Goal: Contribute content

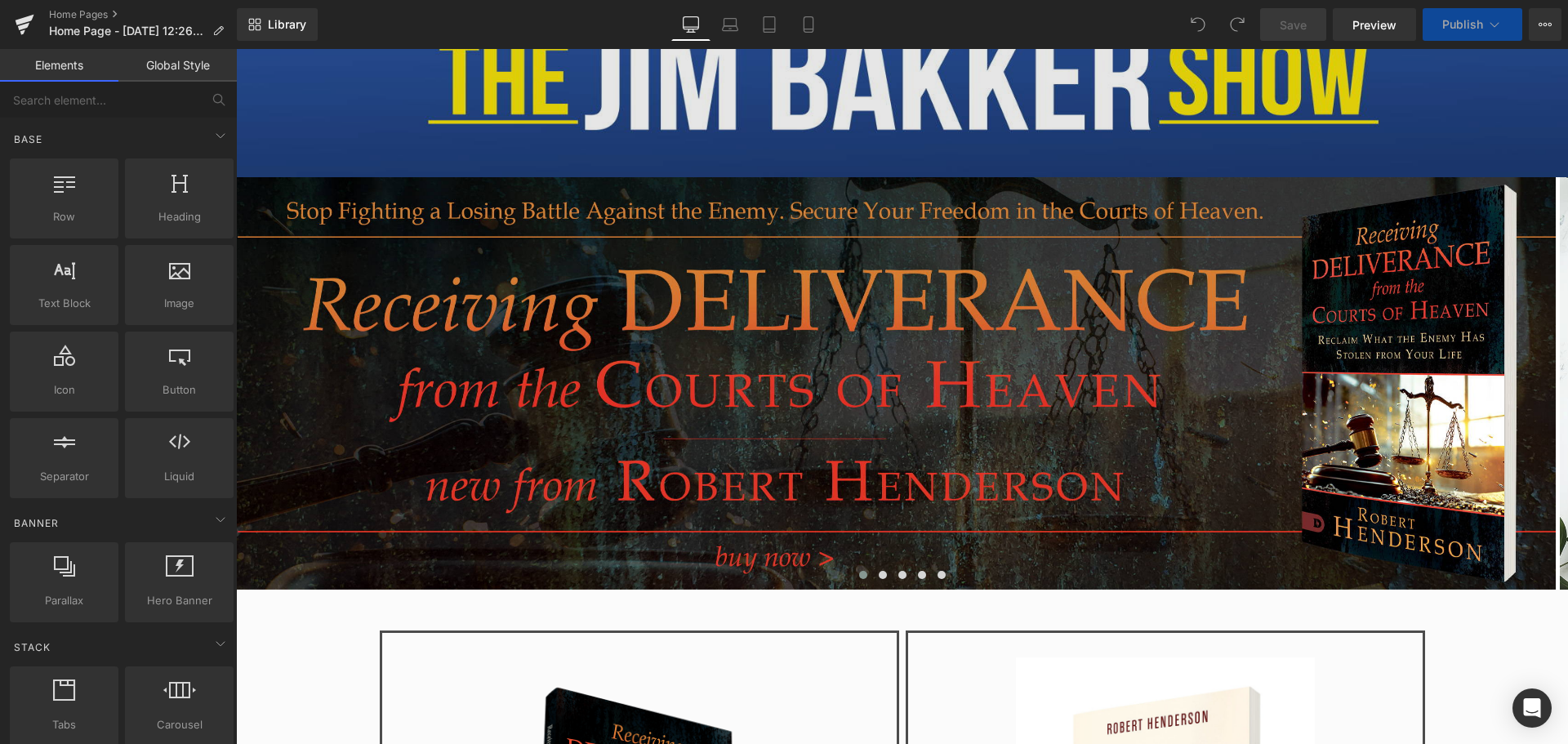
scroll to position [327, 0]
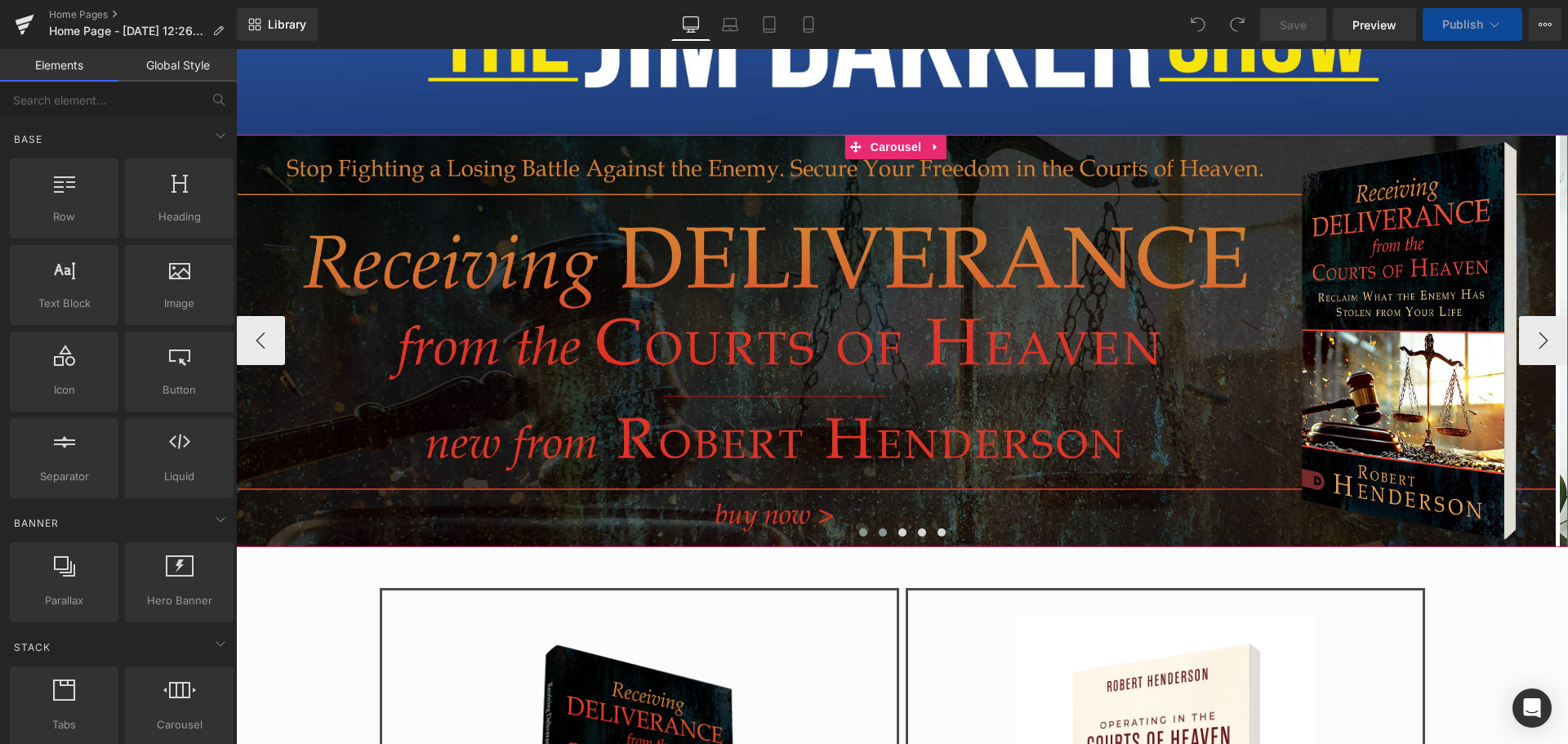
click at [879, 524] on button at bounding box center [883, 532] width 19 height 17
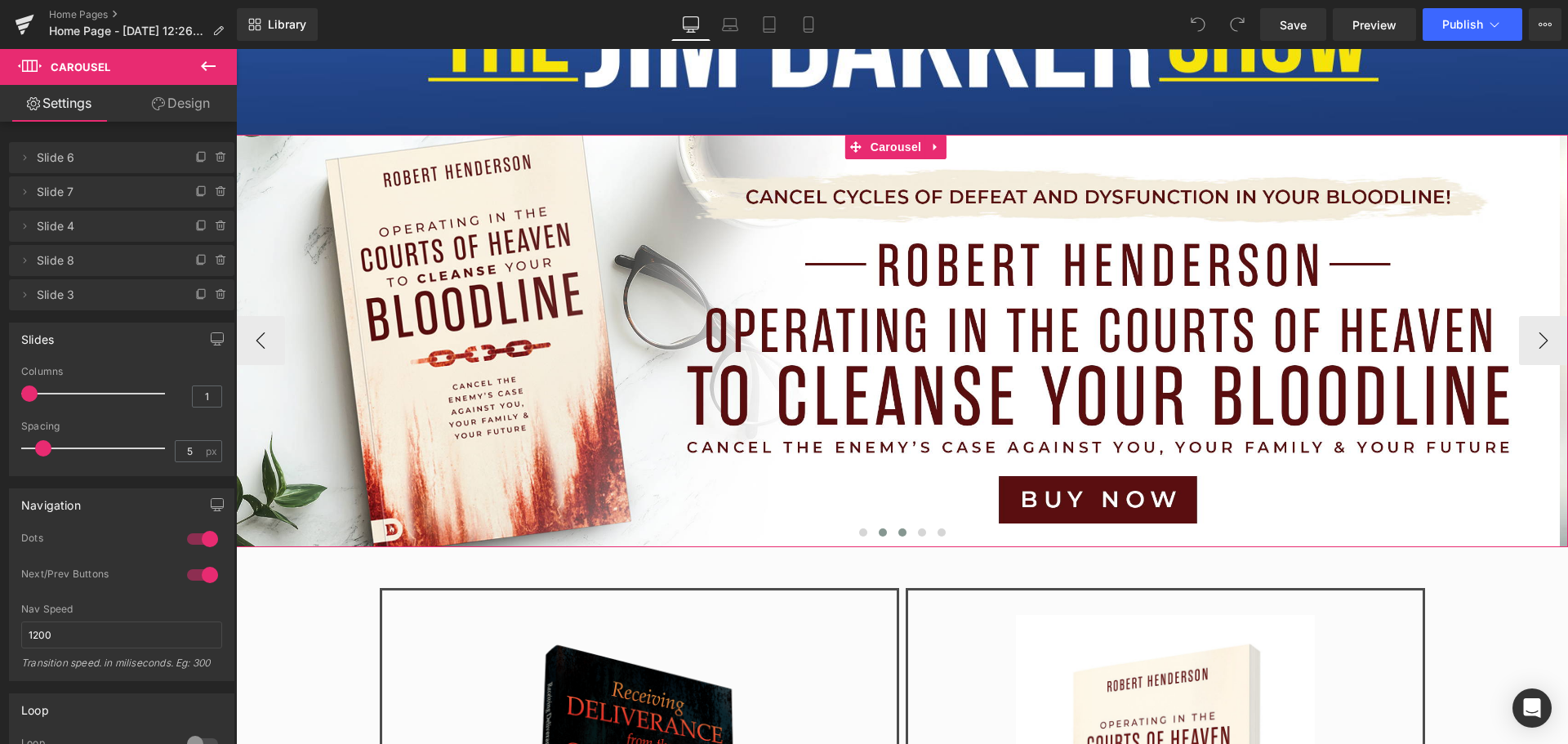
click at [902, 530] on button at bounding box center [902, 532] width 19 height 17
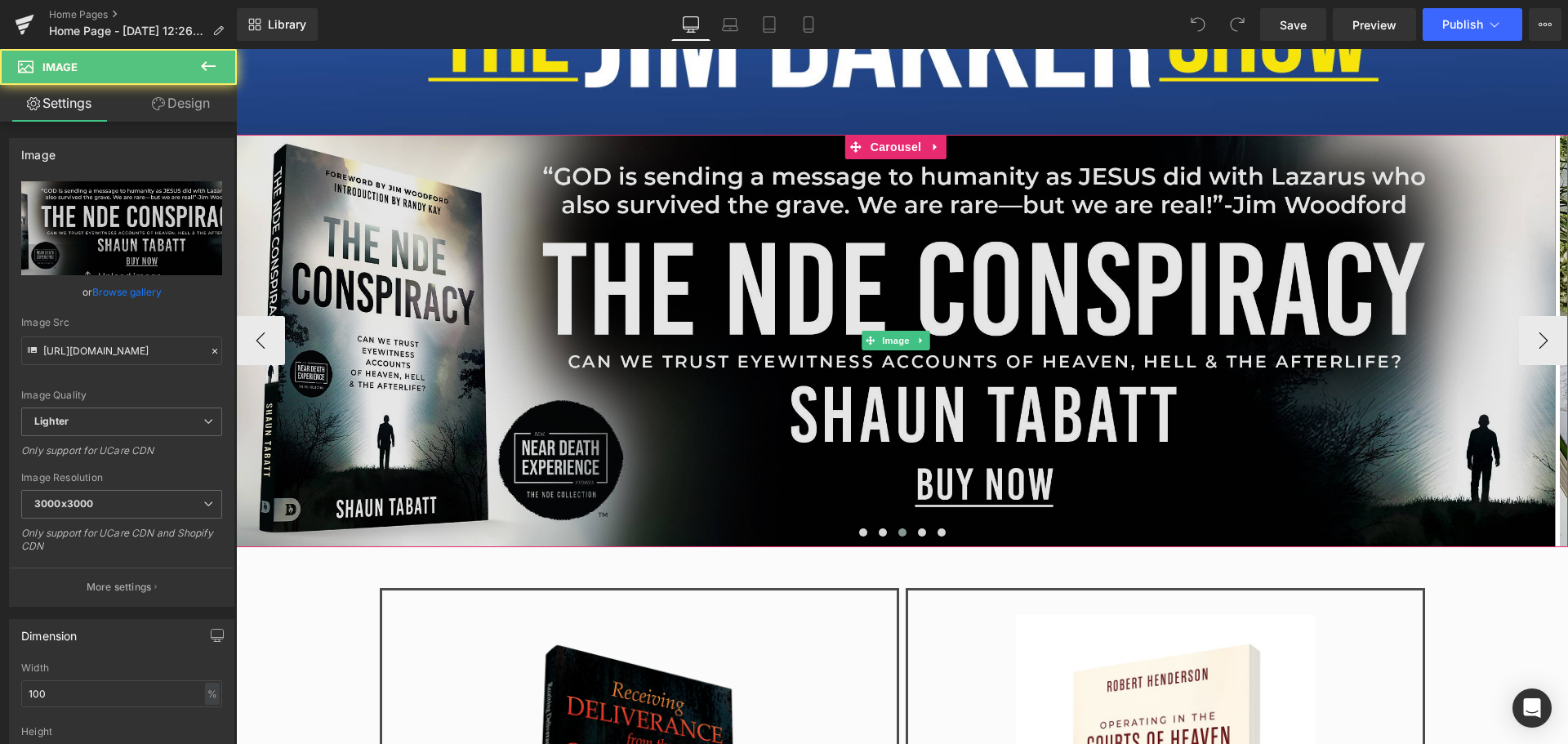
click at [895, 367] on img at bounding box center [895, 341] width 1319 height 413
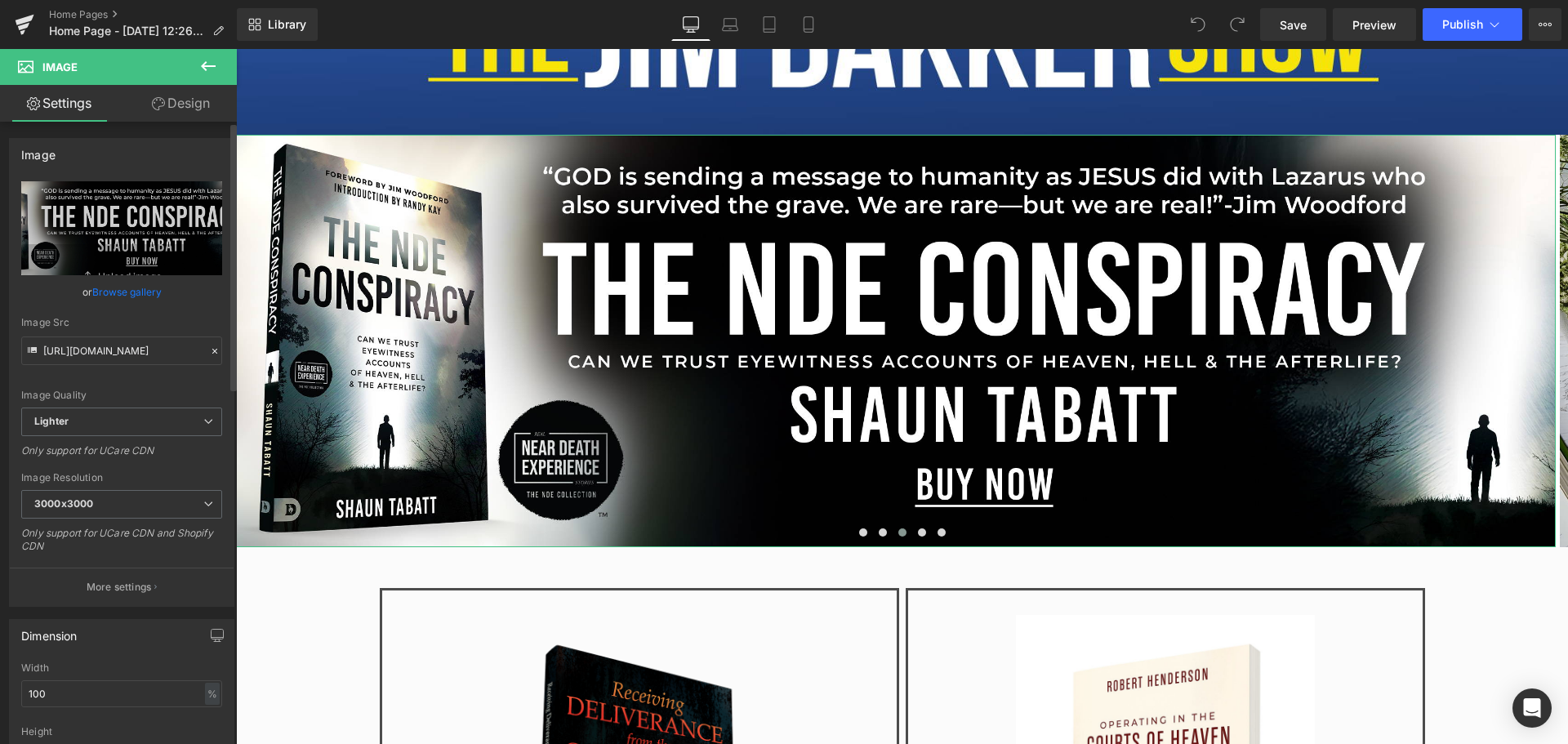
click at [119, 290] on link "Browse gallery" at bounding box center [126, 292] width 69 height 29
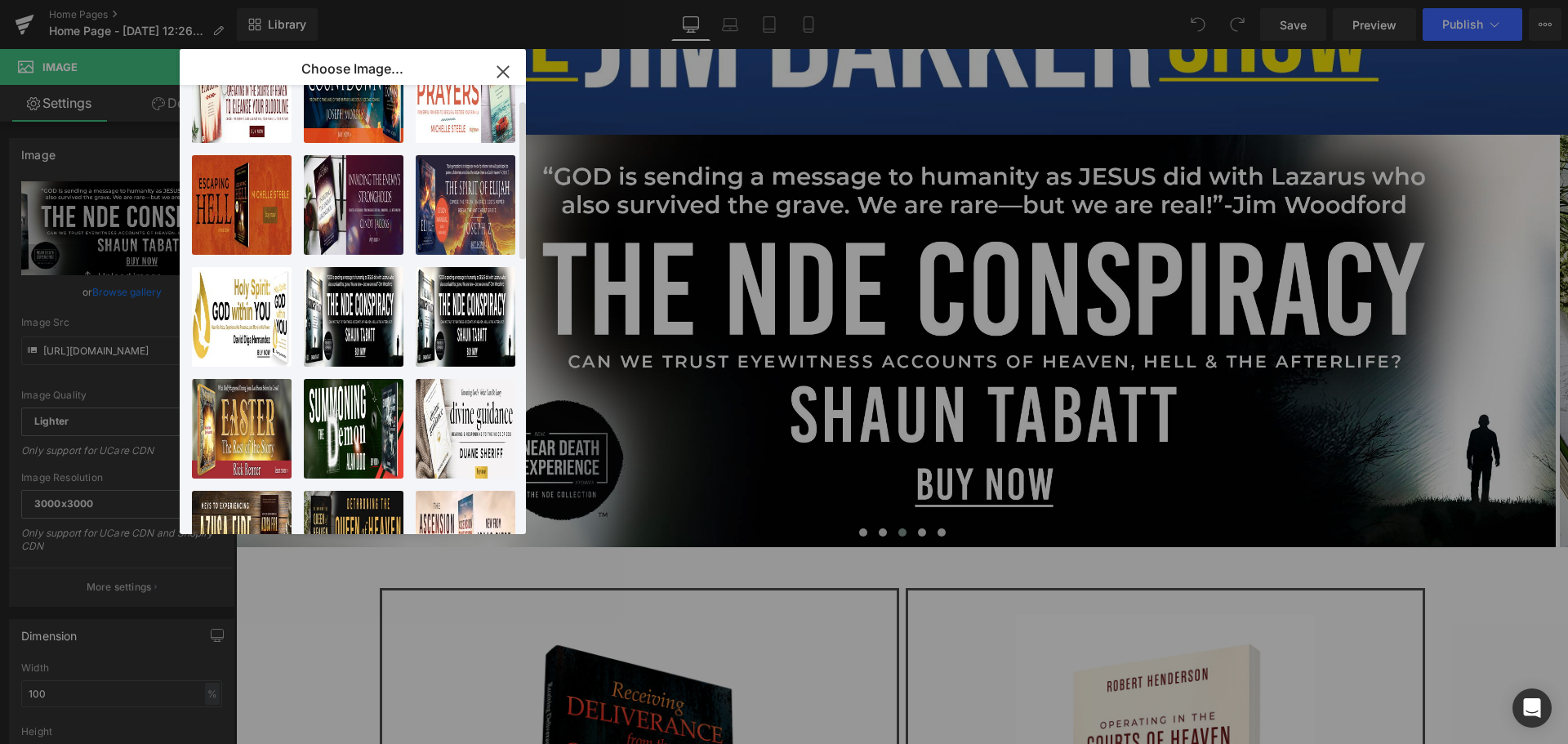
scroll to position [0, 0]
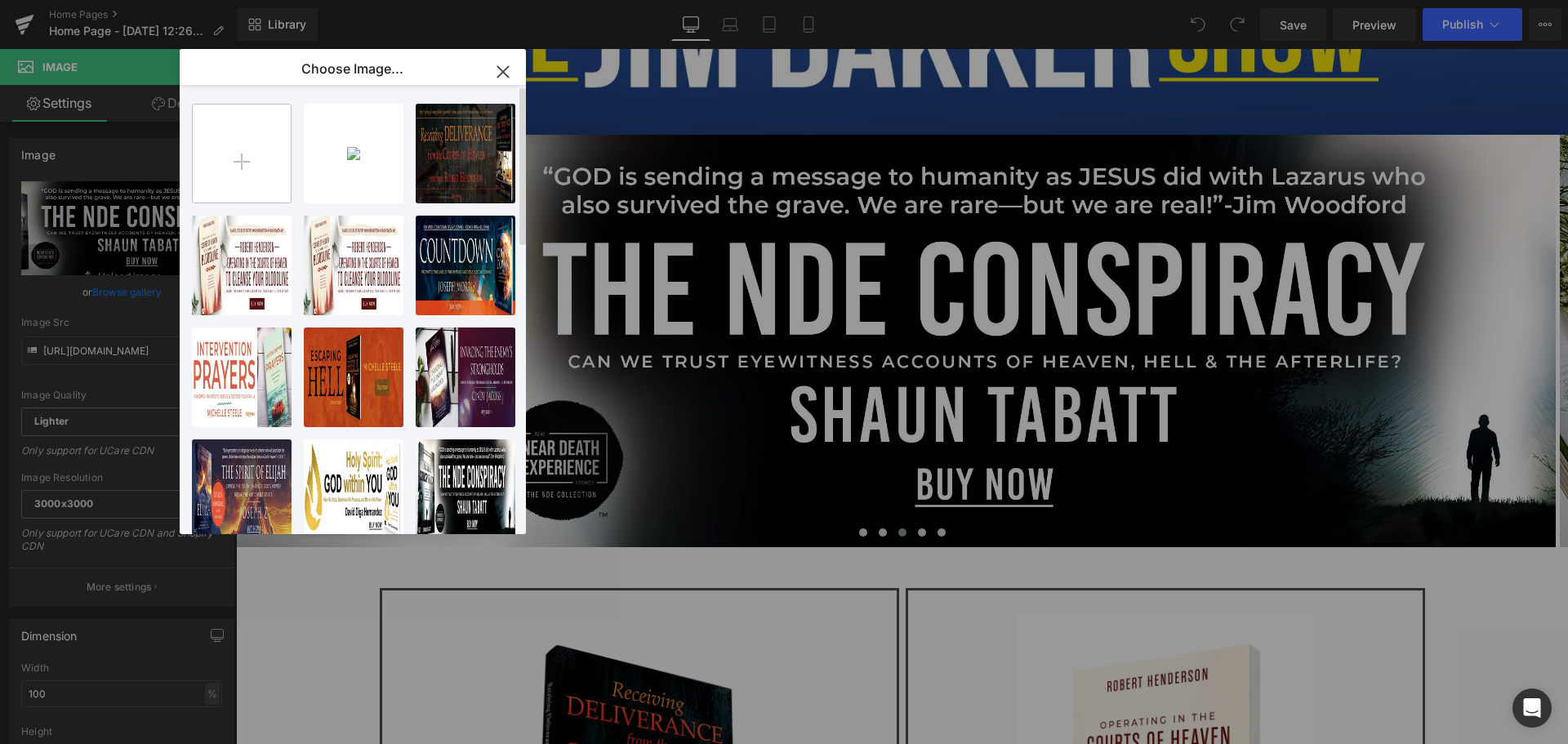
type input "C:\fakepath\They Lied to You About the Rapture_Slider.jpg"
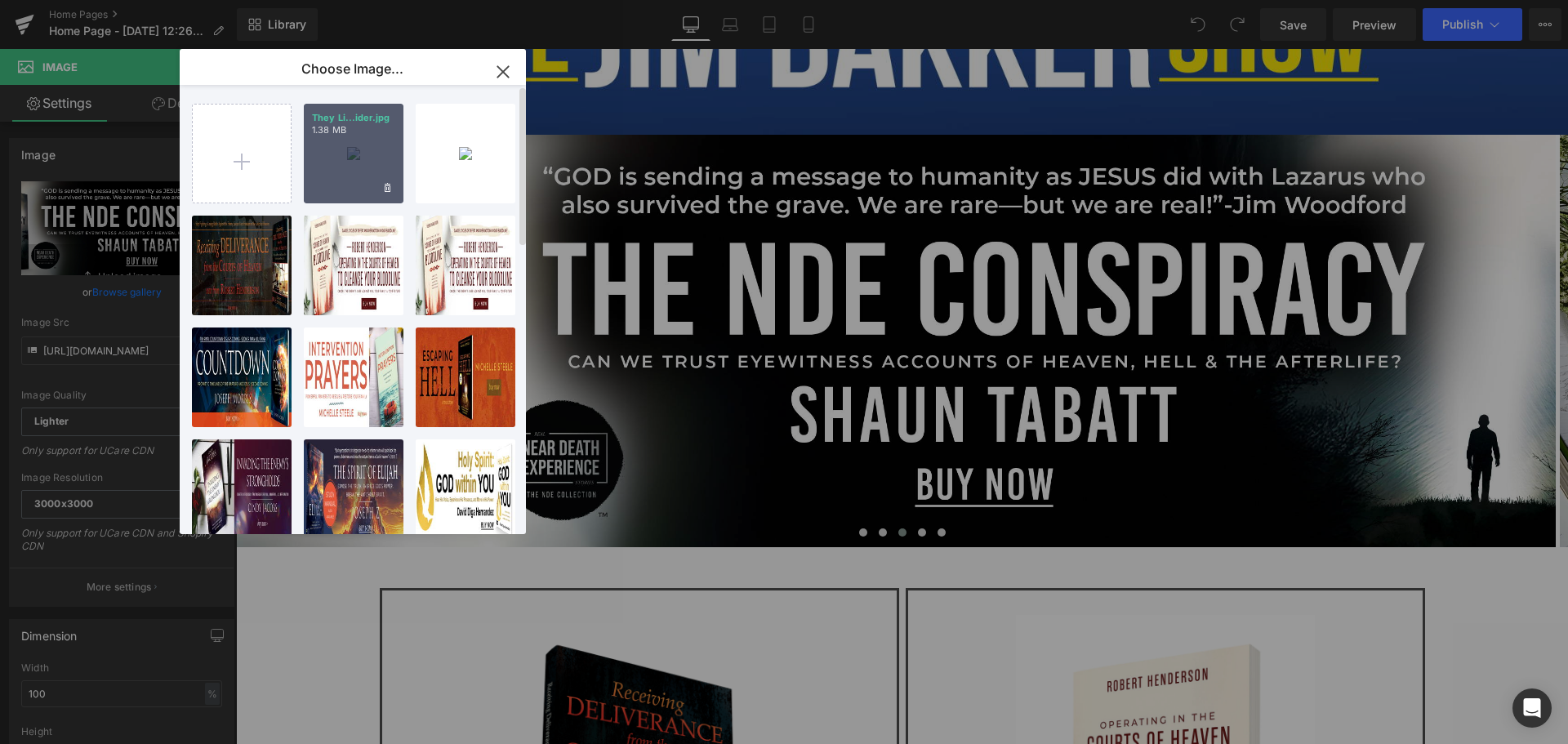
click at [364, 175] on div "They Li...ider.jpg 1.38 MB" at bounding box center [354, 153] width 100 height 100
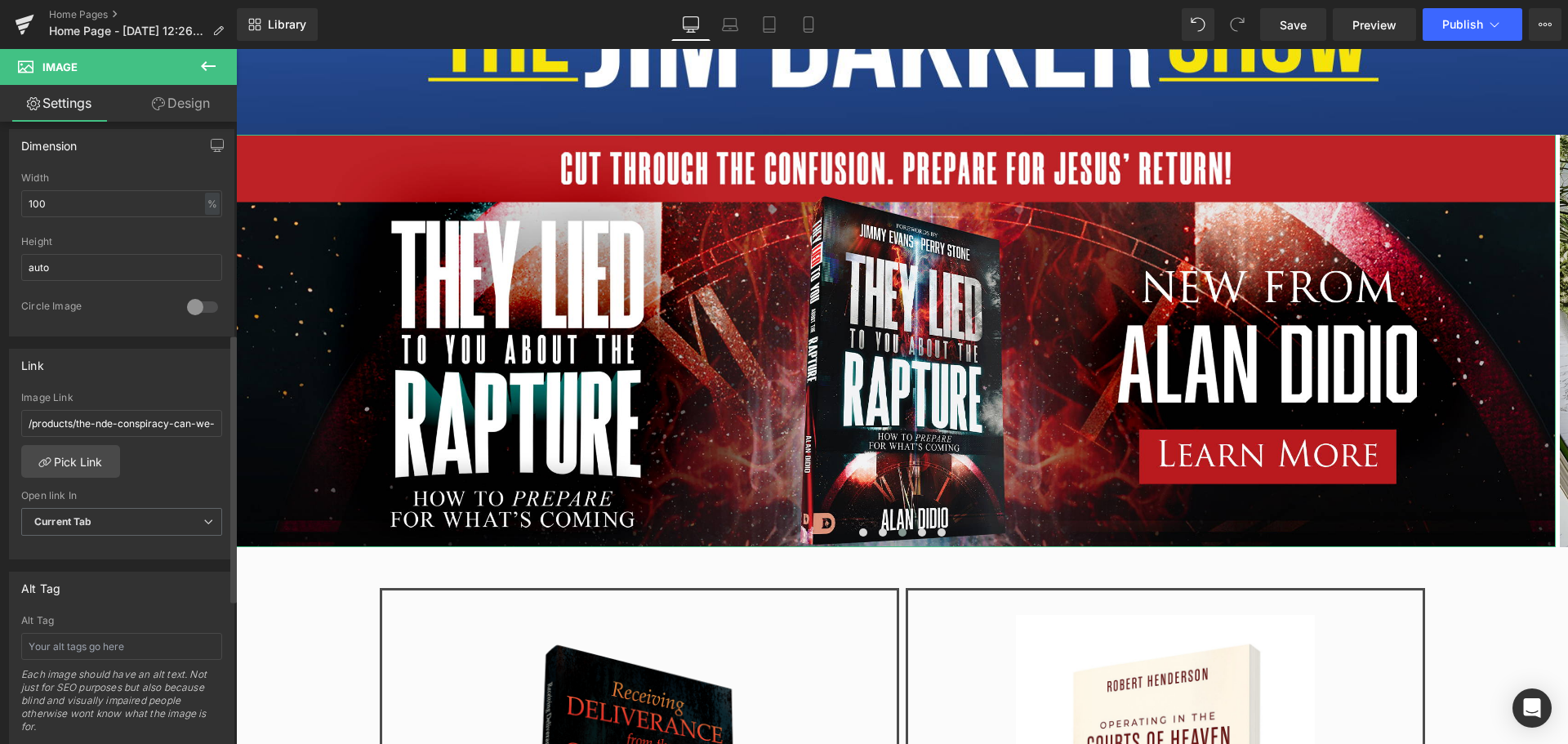
scroll to position [572, 0]
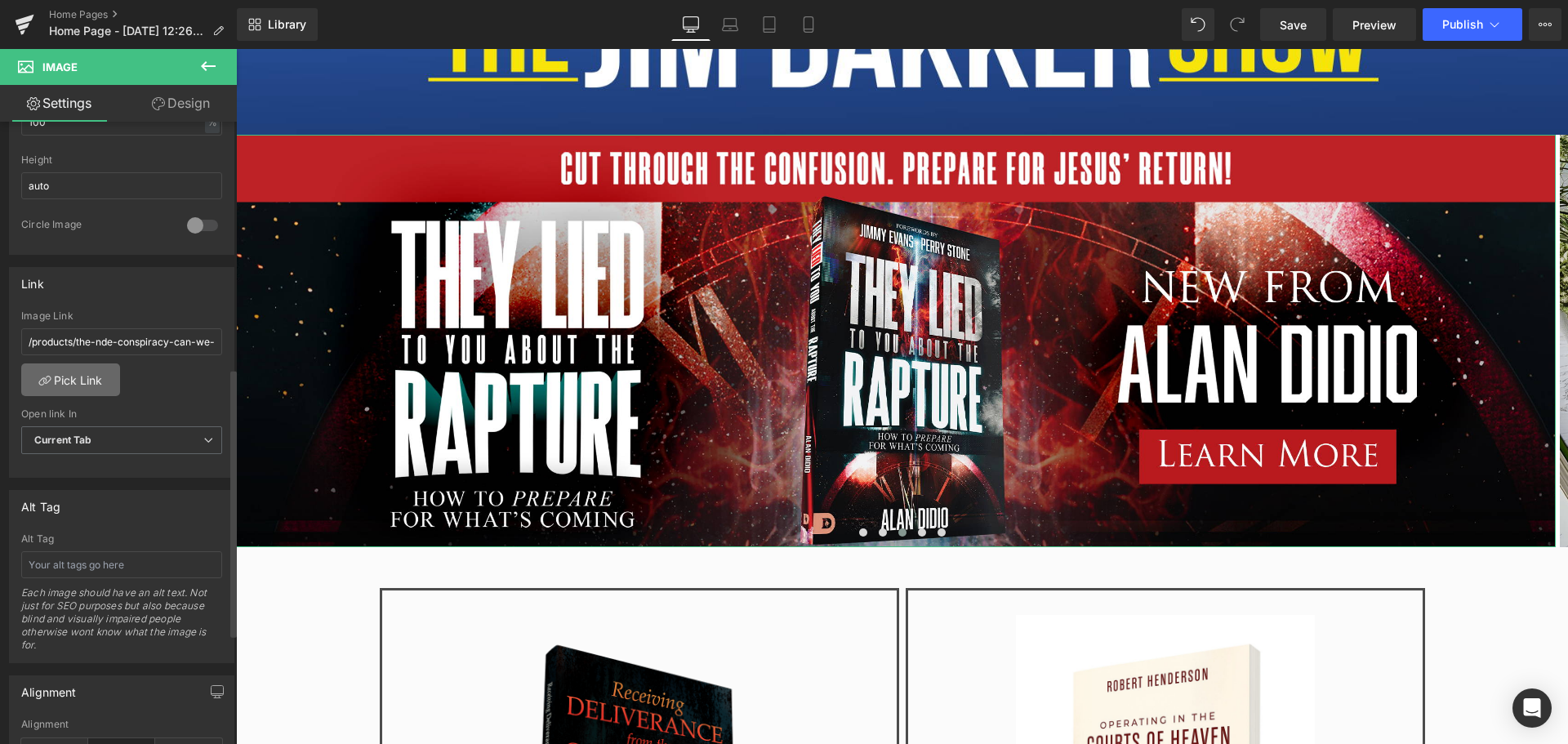
click at [95, 370] on link "Pick Link" at bounding box center [70, 379] width 99 height 32
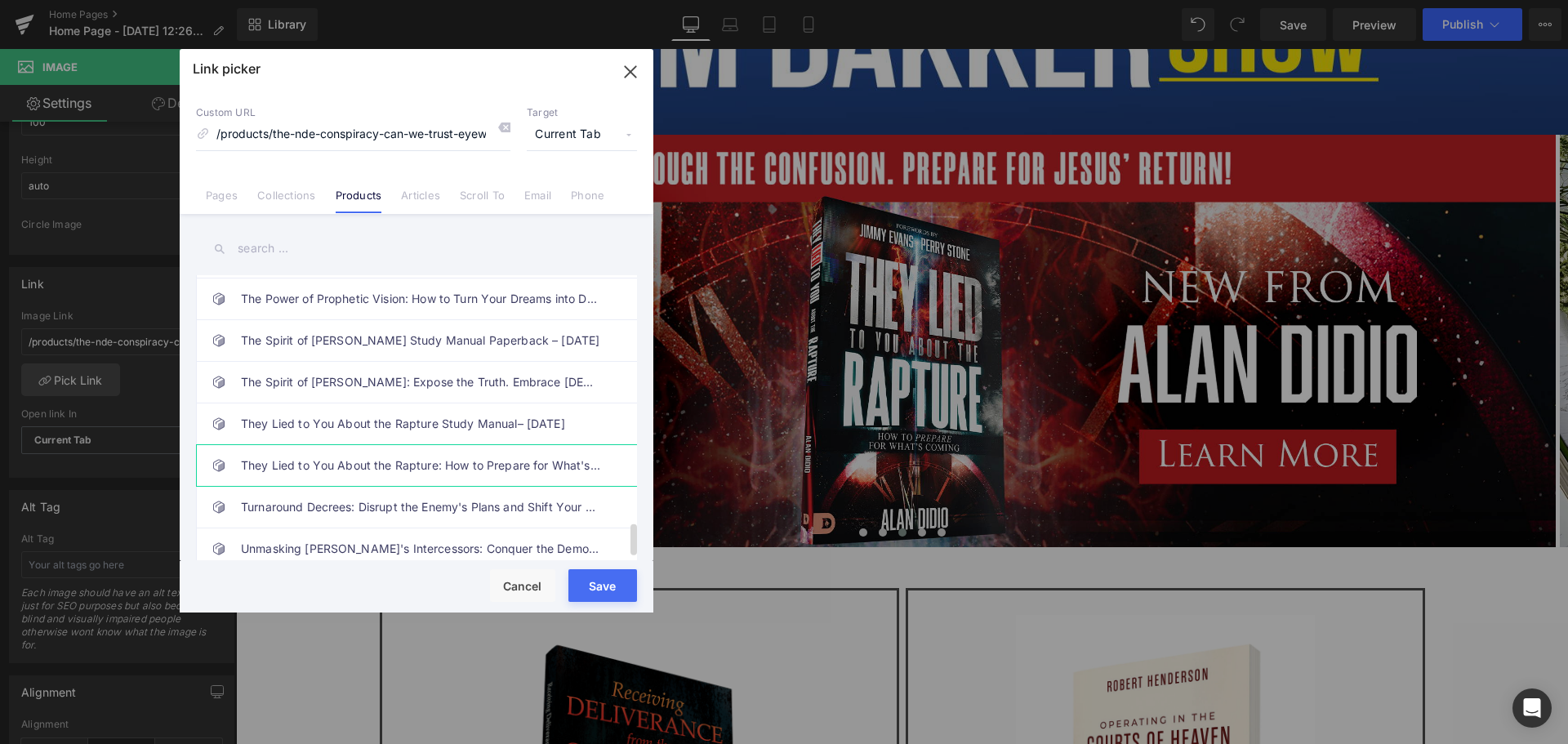
click at [379, 474] on link "They Lied to You About the Rapture: How to Prepare for What's Coming Paperback …" at bounding box center [420, 465] width 359 height 41
click at [604, 585] on button "Save" at bounding box center [603, 585] width 68 height 32
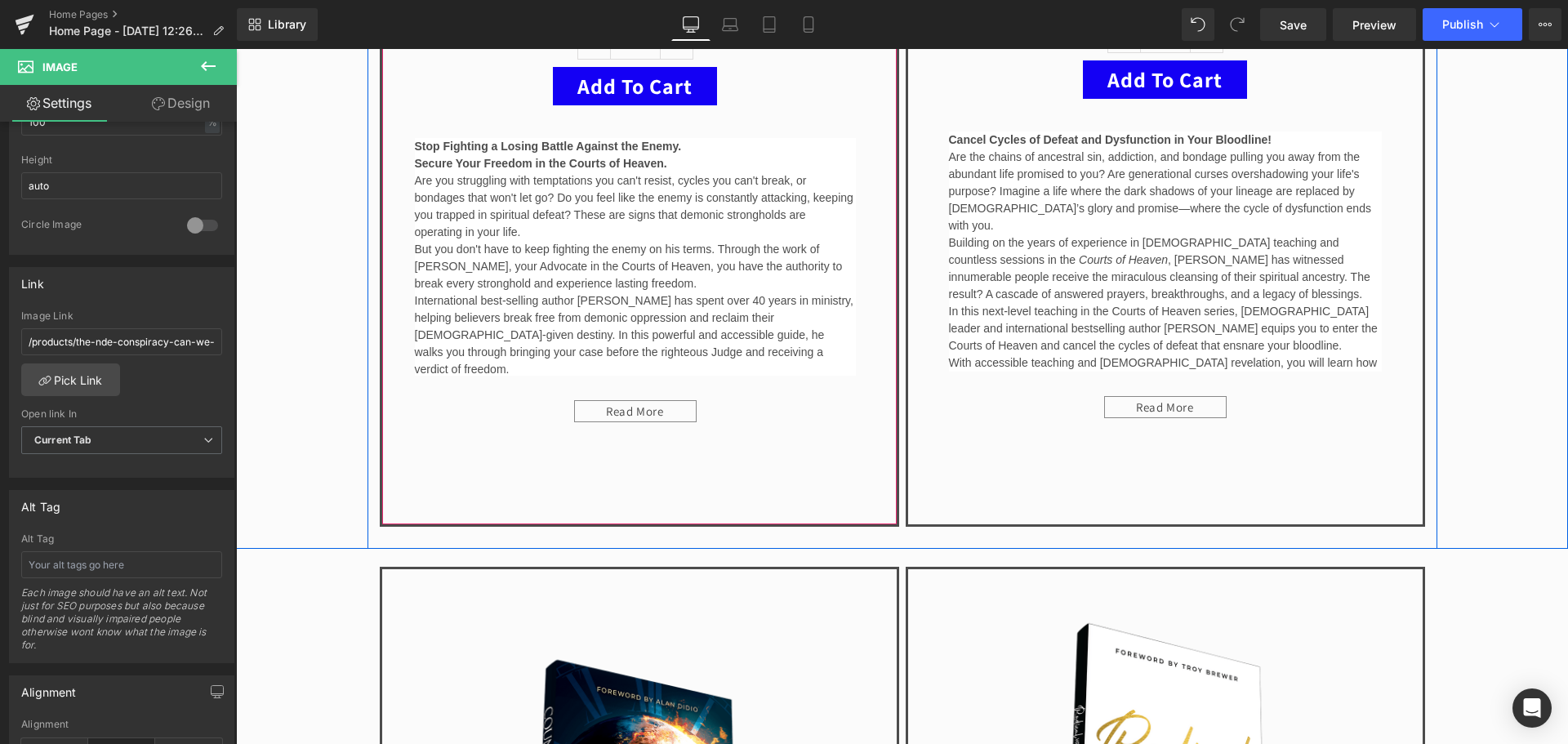
scroll to position [1716, 0]
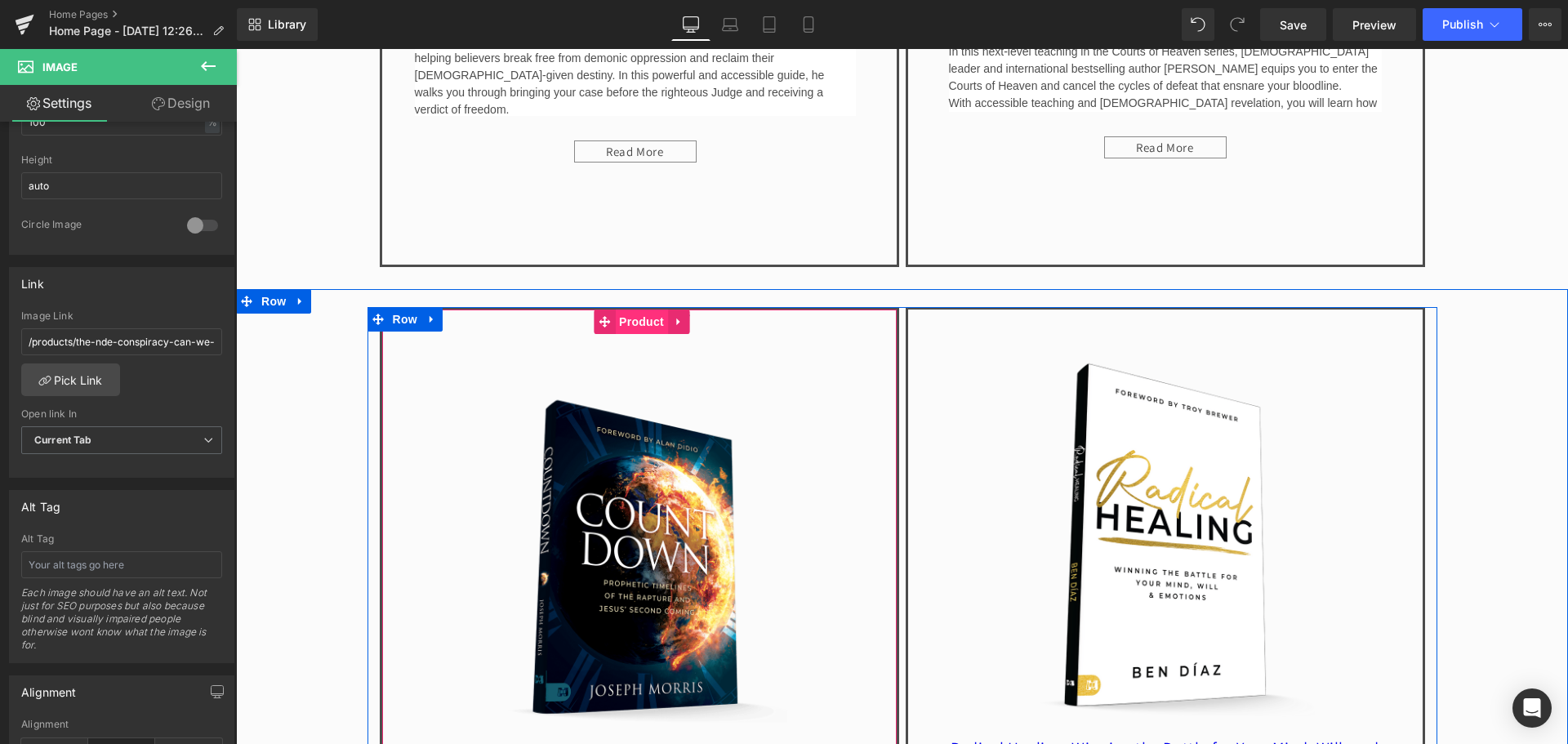
click at [627, 322] on span "Product" at bounding box center [641, 322] width 53 height 25
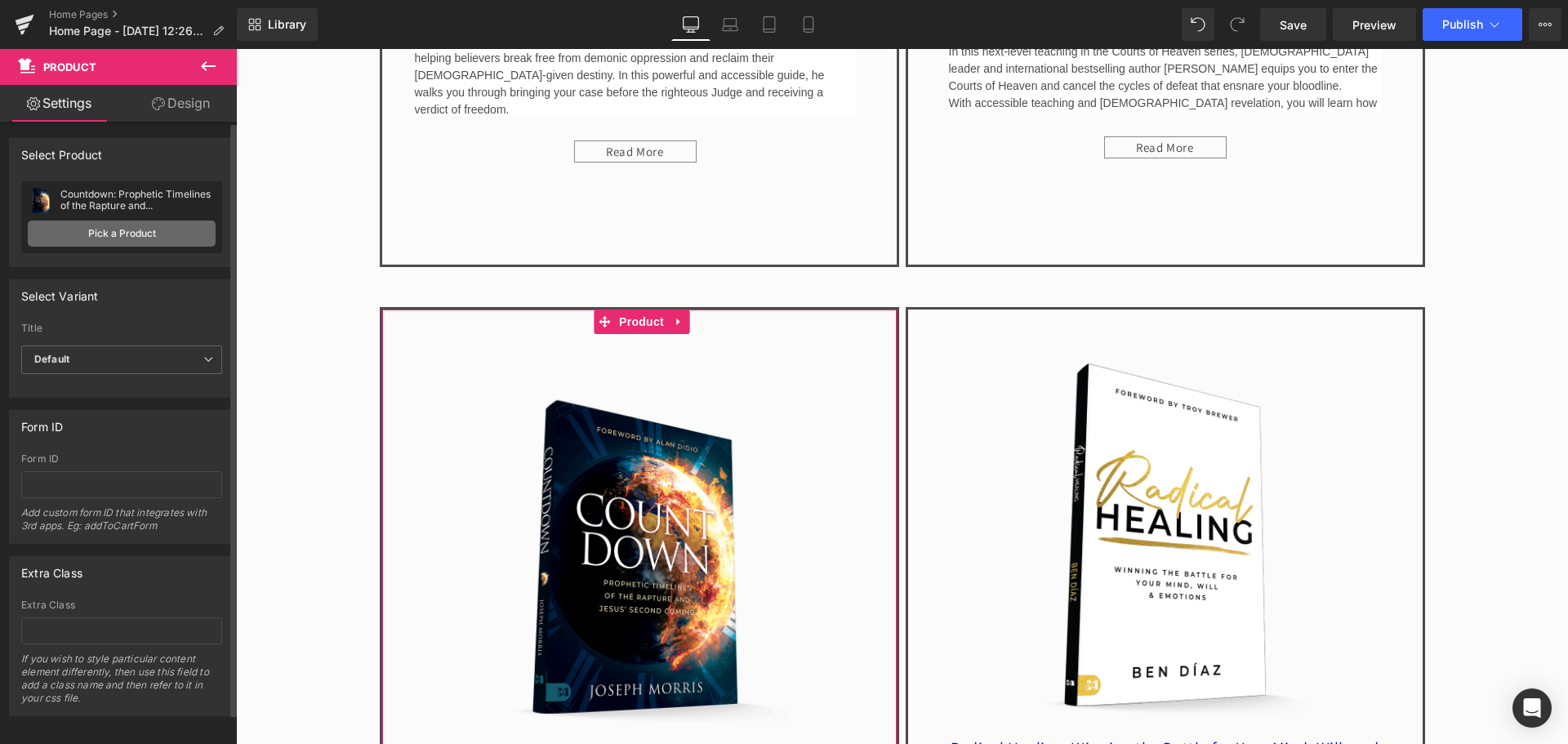
click at [126, 236] on link "Pick a Product" at bounding box center [122, 234] width 187 height 26
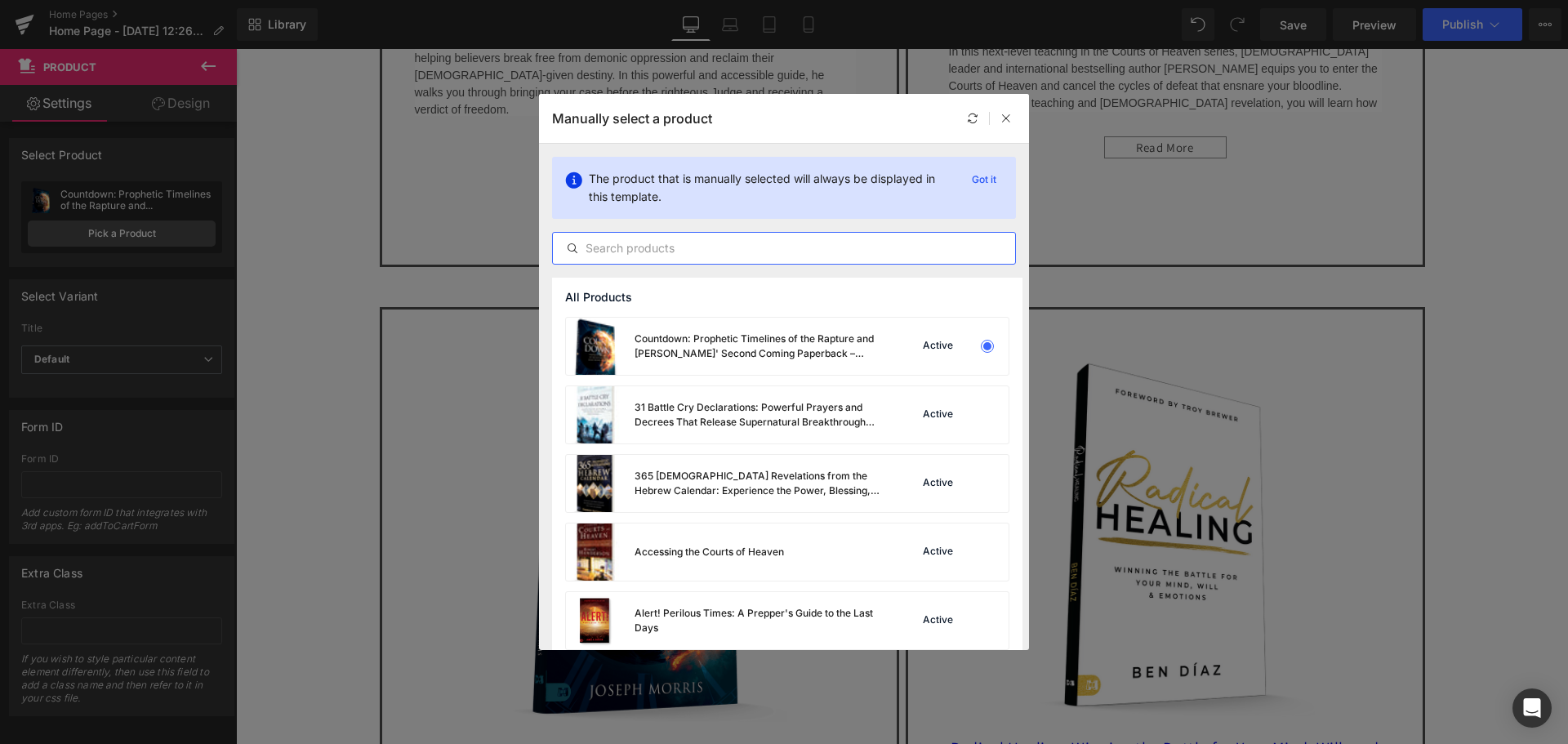
click at [682, 247] on input "text" at bounding box center [784, 248] width 463 height 19
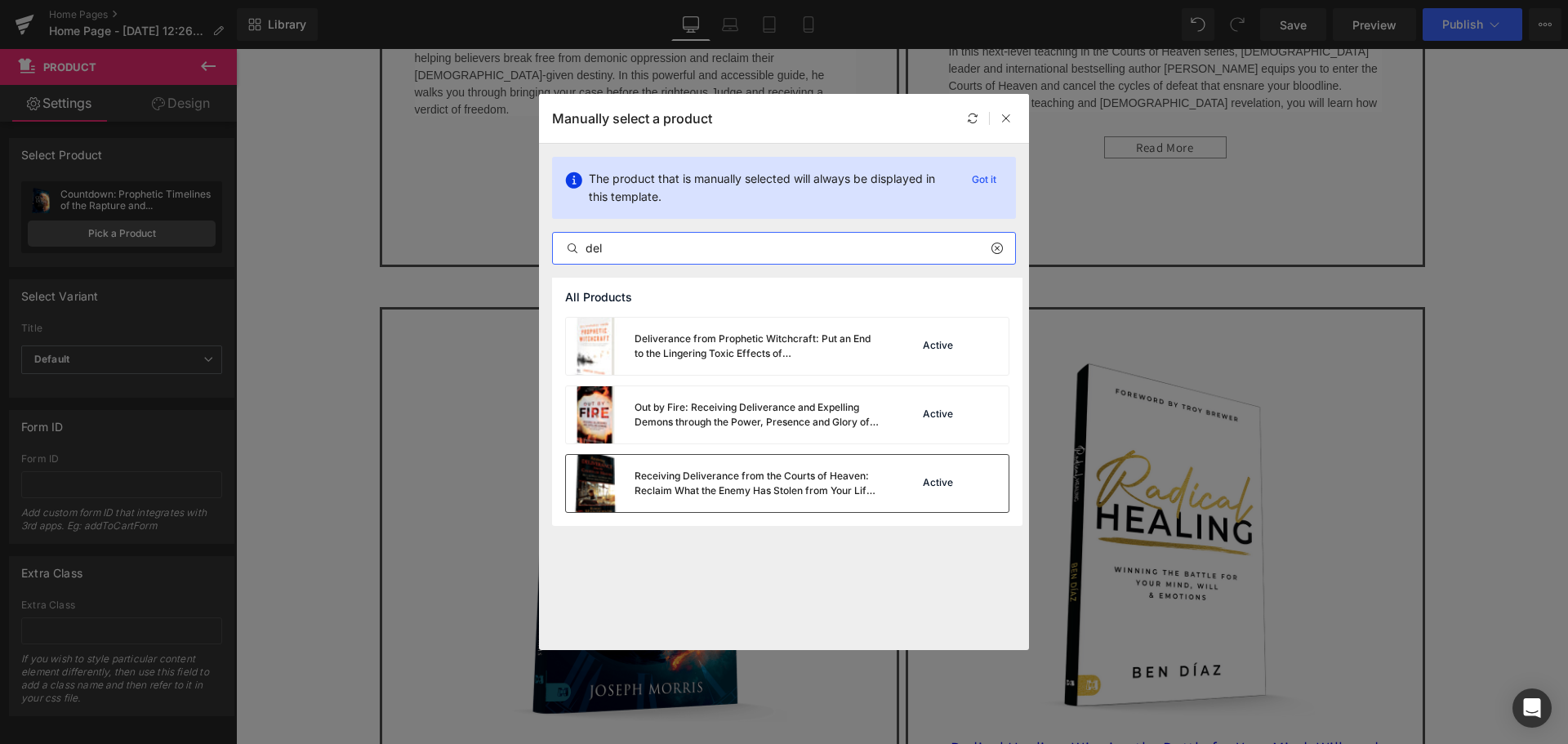
type input "del"
click at [745, 479] on div "Receiving Deliverance from the Courts of Heaven: Reclaim What the Enemy Has Sto…" at bounding box center [757, 484] width 245 height 30
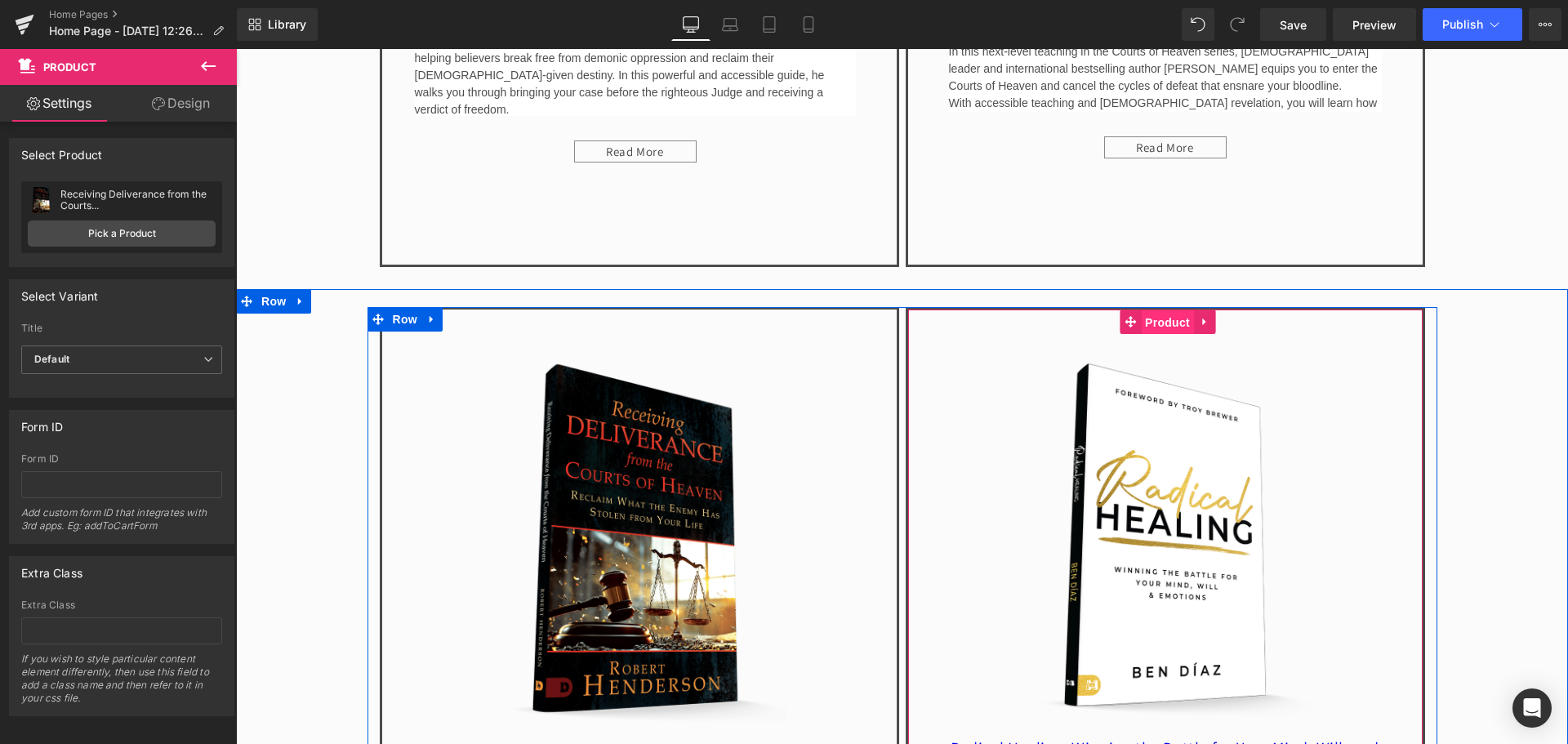
click at [1163, 319] on span "Product" at bounding box center [1167, 322] width 53 height 25
click at [1148, 322] on span "Product" at bounding box center [1167, 322] width 53 height 25
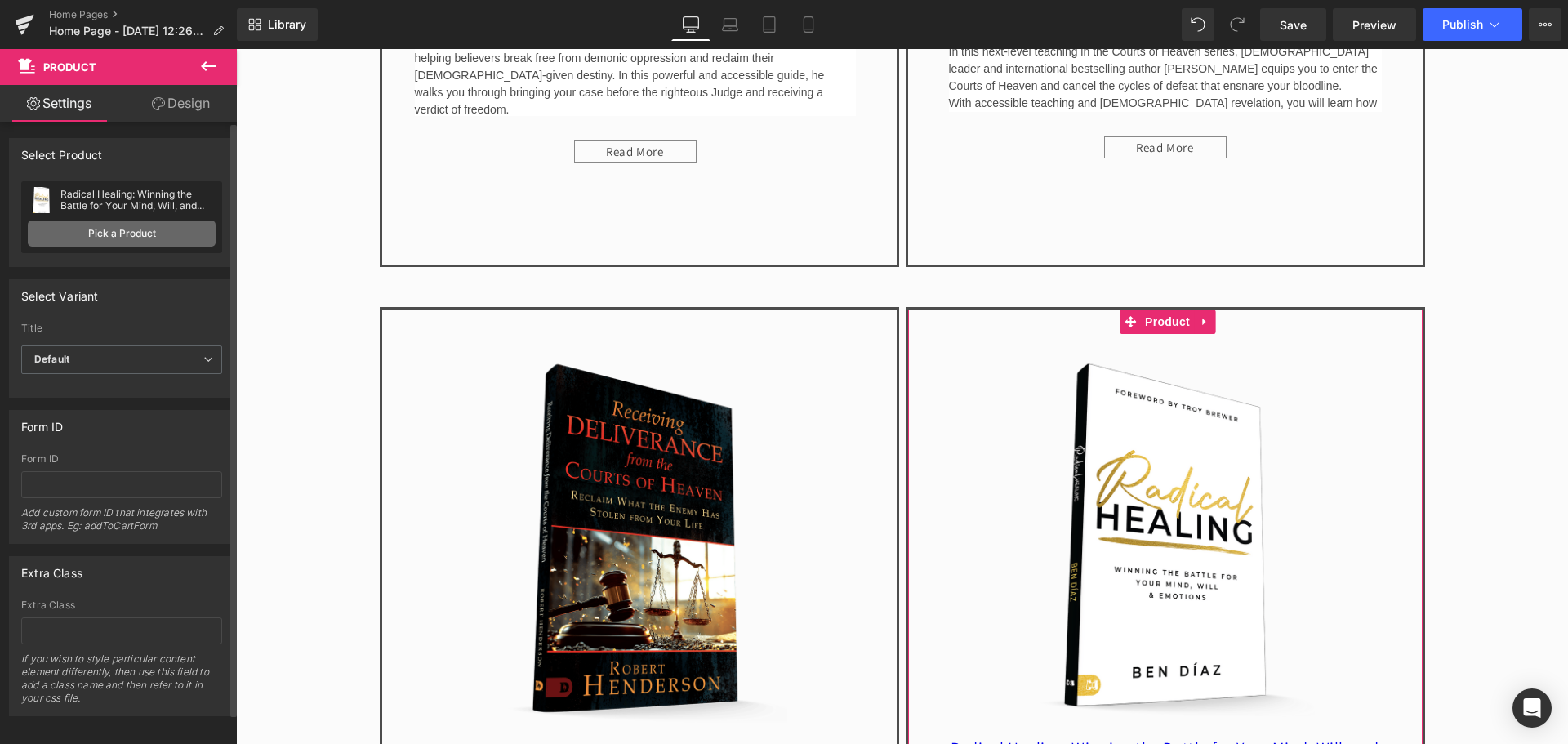
click at [159, 235] on link "Pick a Product" at bounding box center [122, 234] width 187 height 26
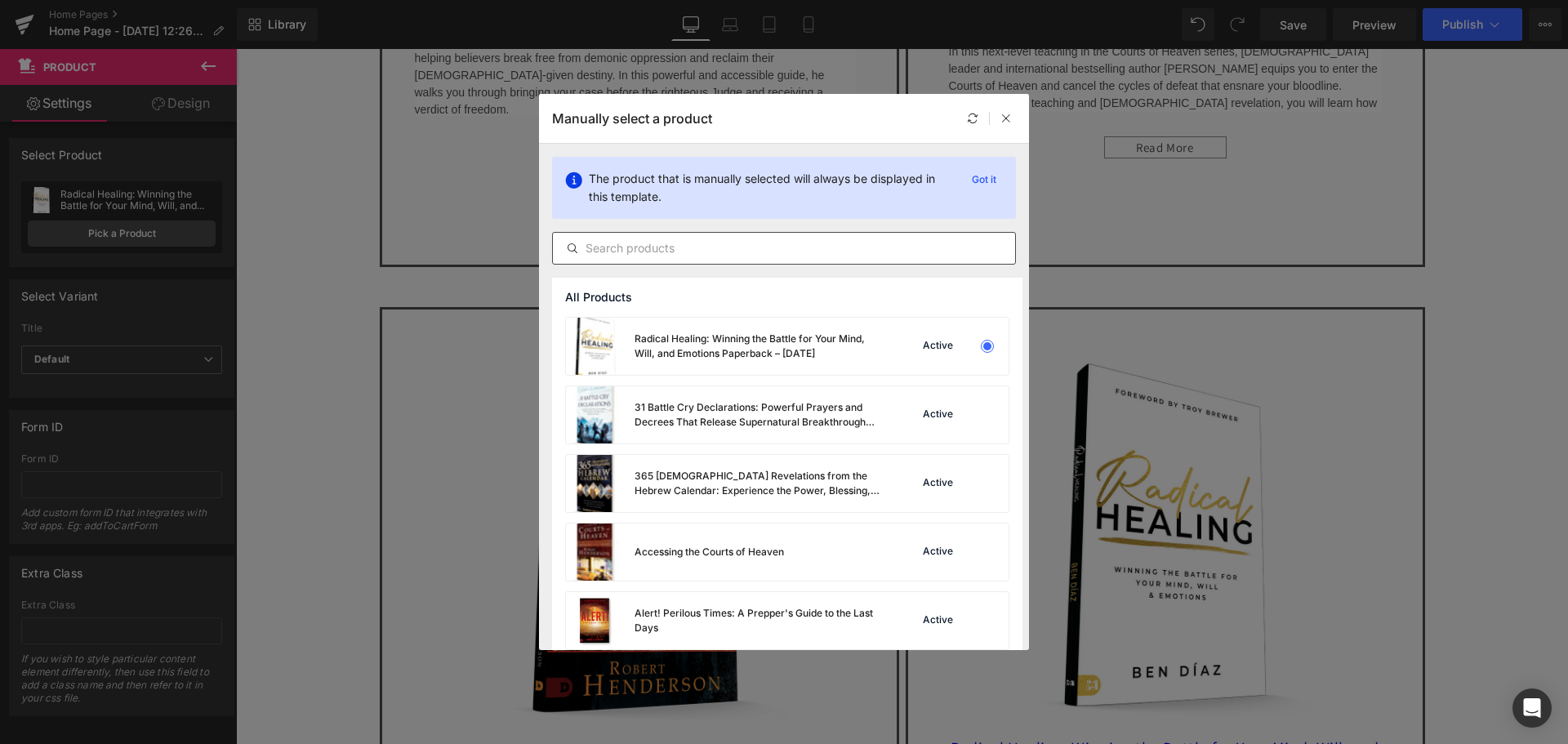
click at [582, 242] on input "text" at bounding box center [784, 248] width 463 height 19
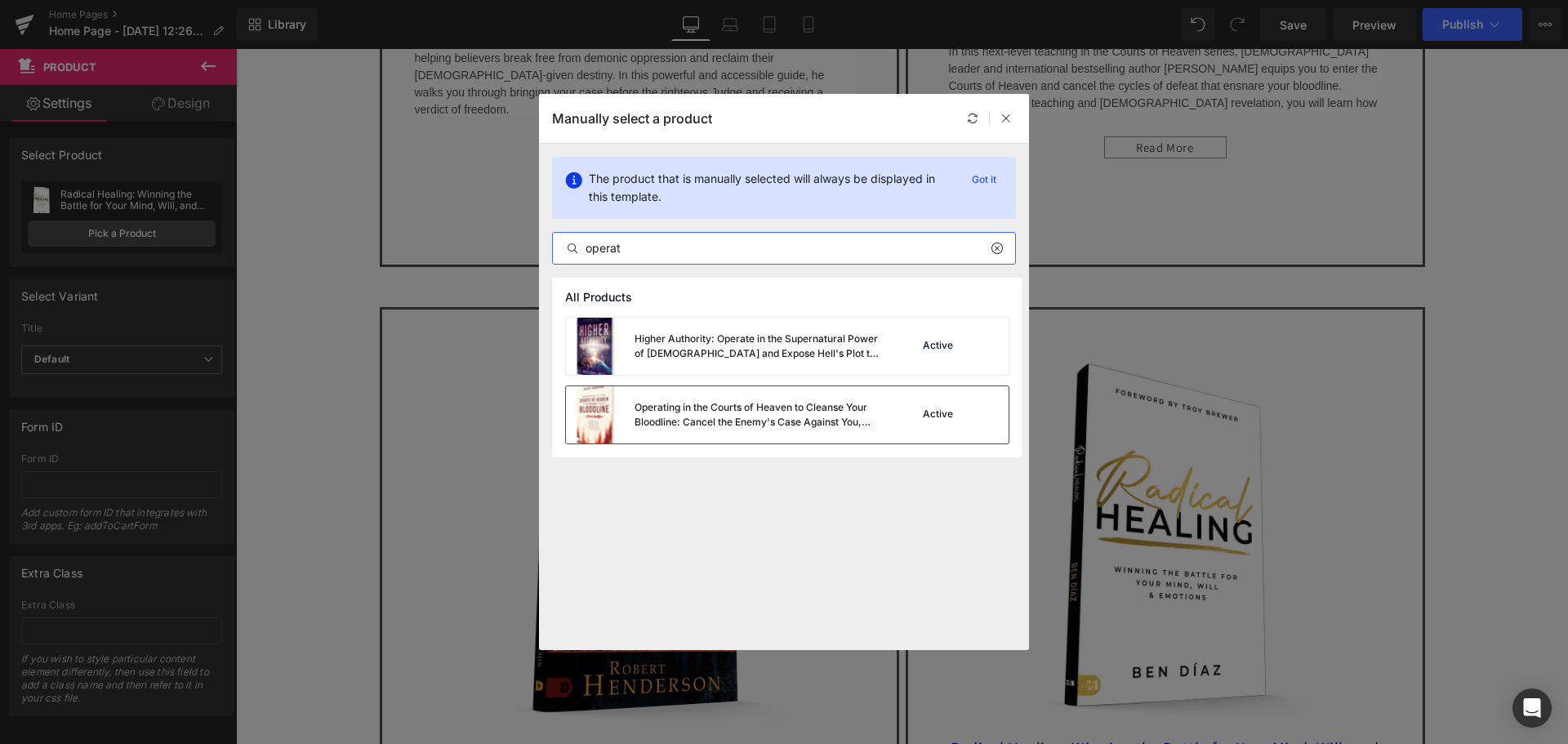
type input "operat"
click at [684, 409] on div "Operating in the Courts of Heaven to Cleanse Your Bloodline: Cancel the Enemy's…" at bounding box center [757, 415] width 245 height 30
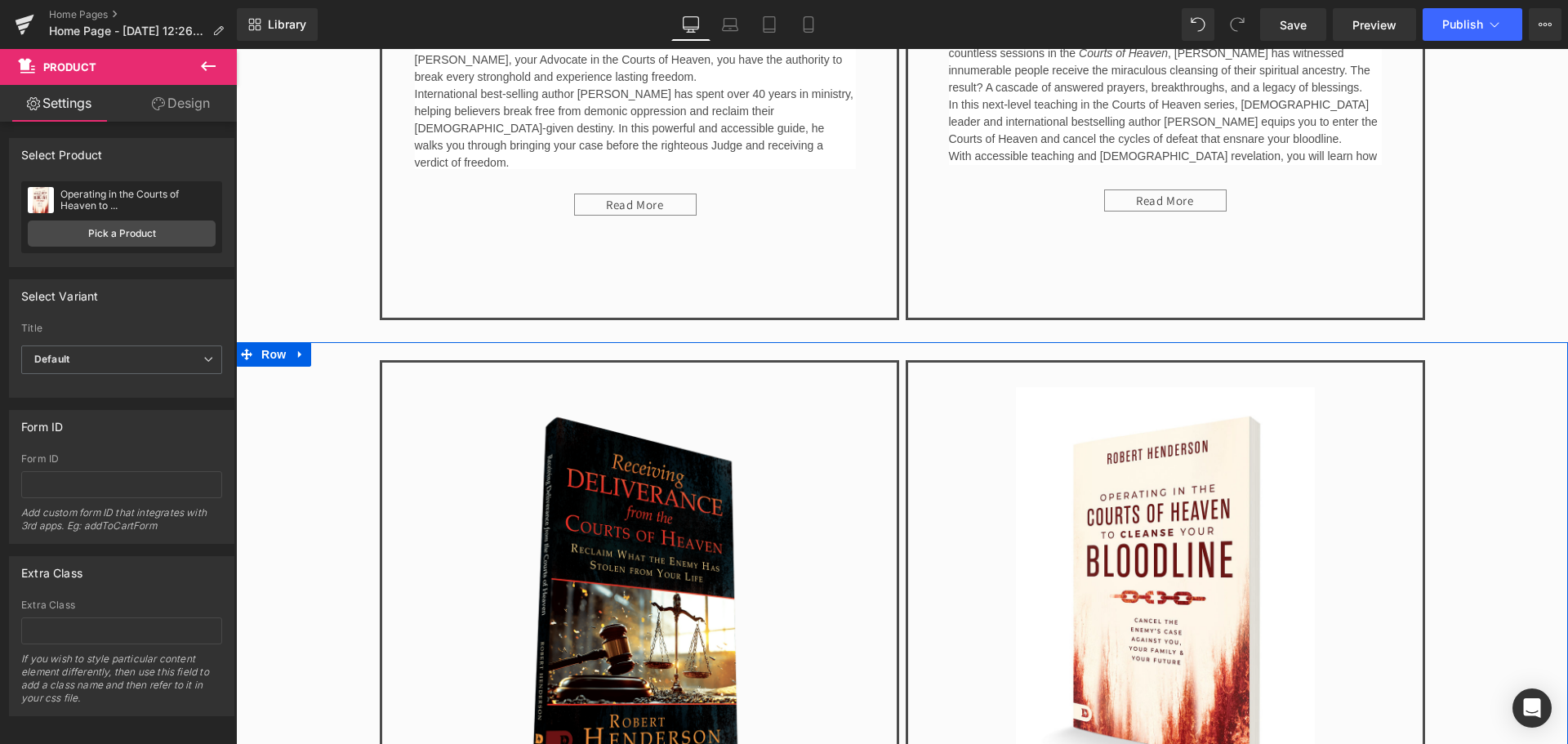
scroll to position [1633, 0]
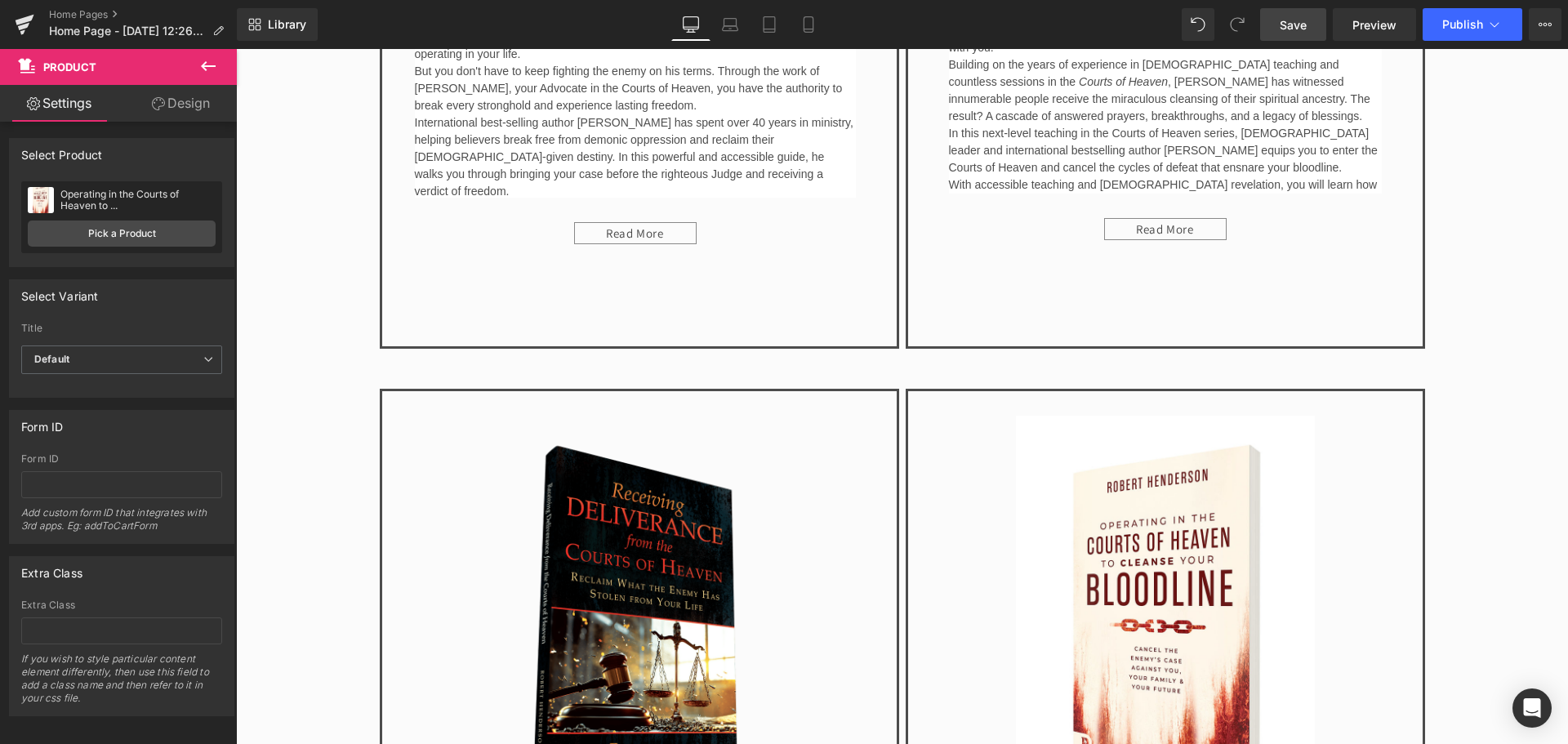
click at [1287, 23] on span "Save" at bounding box center [1293, 25] width 27 height 18
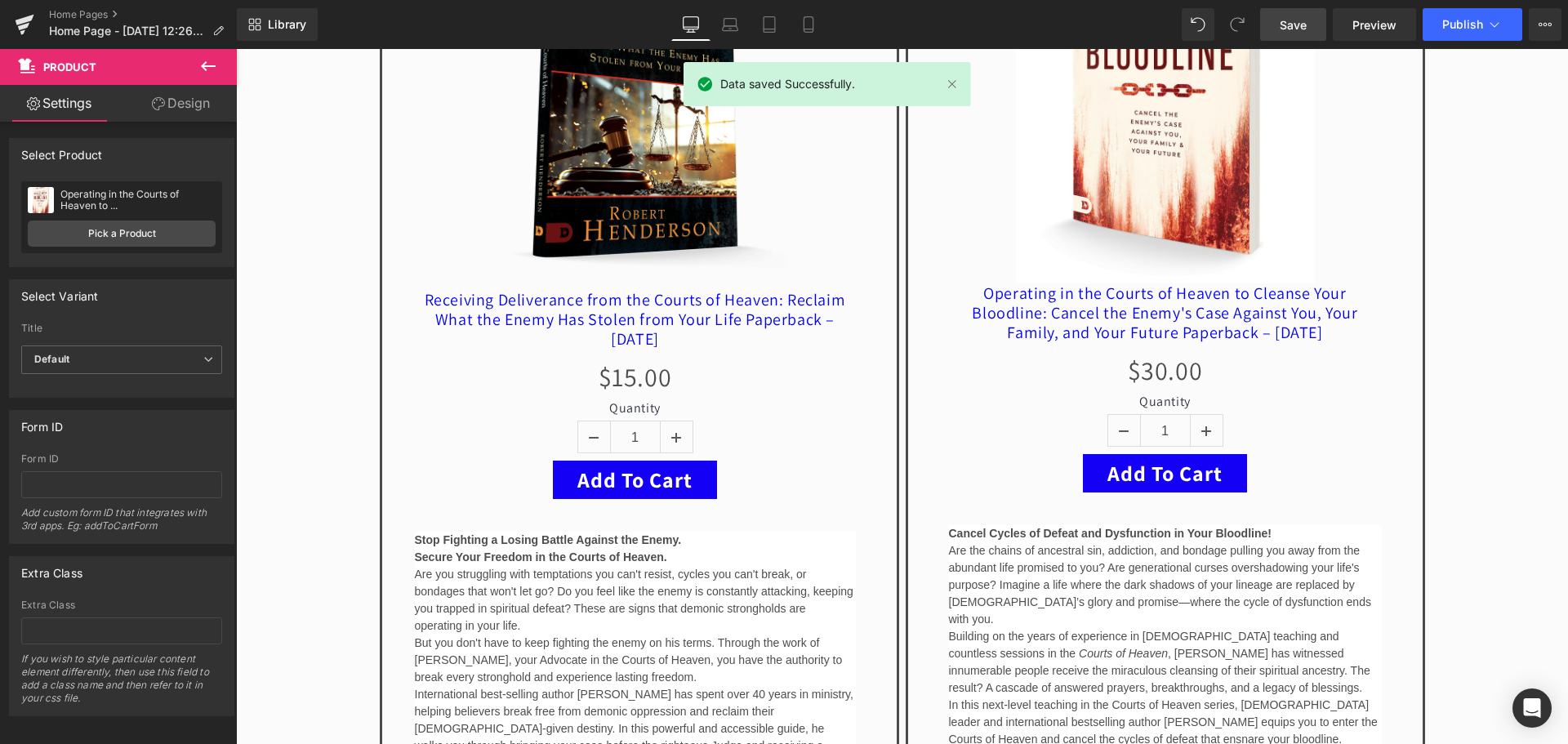
scroll to position [654, 0]
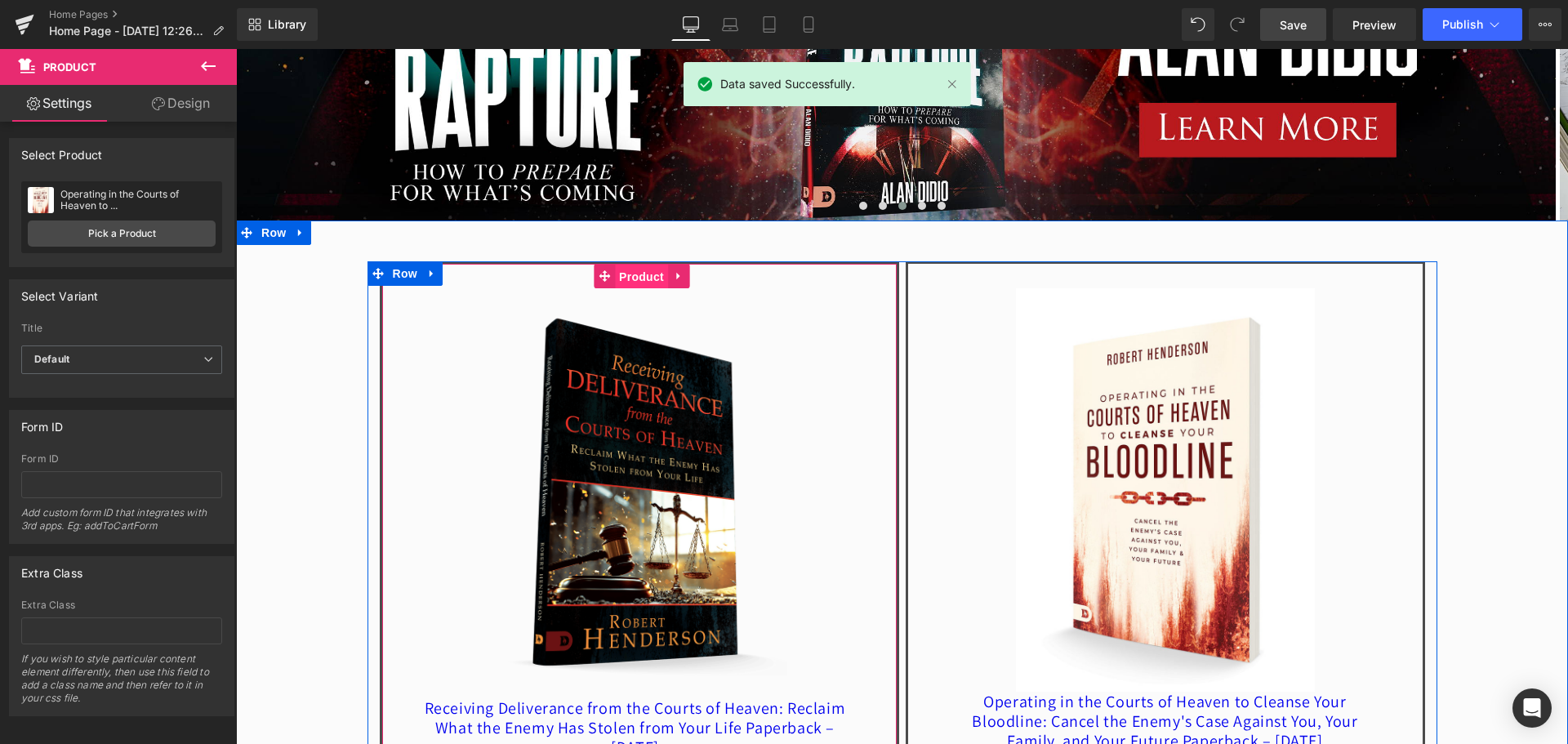
click at [641, 271] on span "Product" at bounding box center [641, 277] width 53 height 25
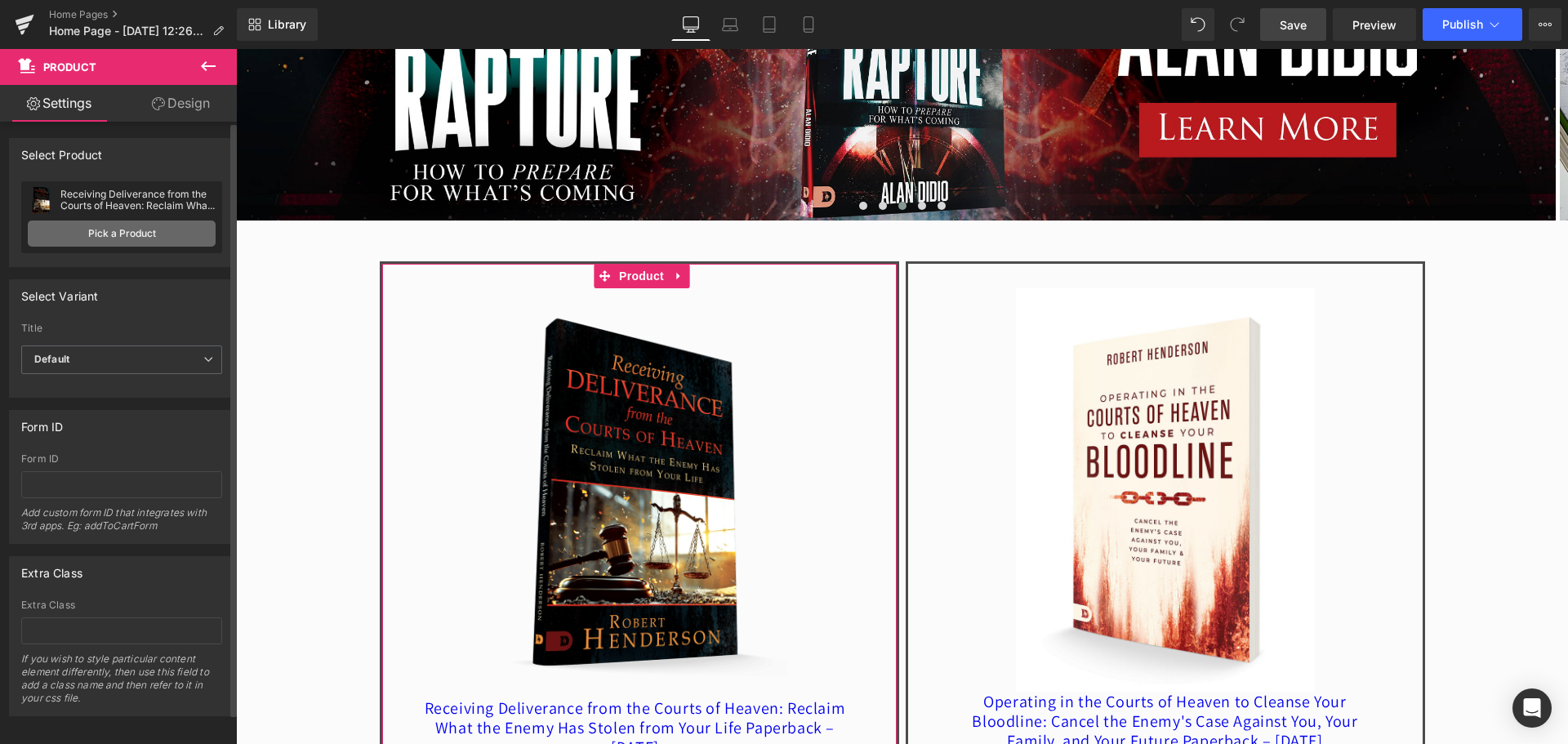
click at [147, 239] on link "Pick a Product" at bounding box center [122, 234] width 187 height 26
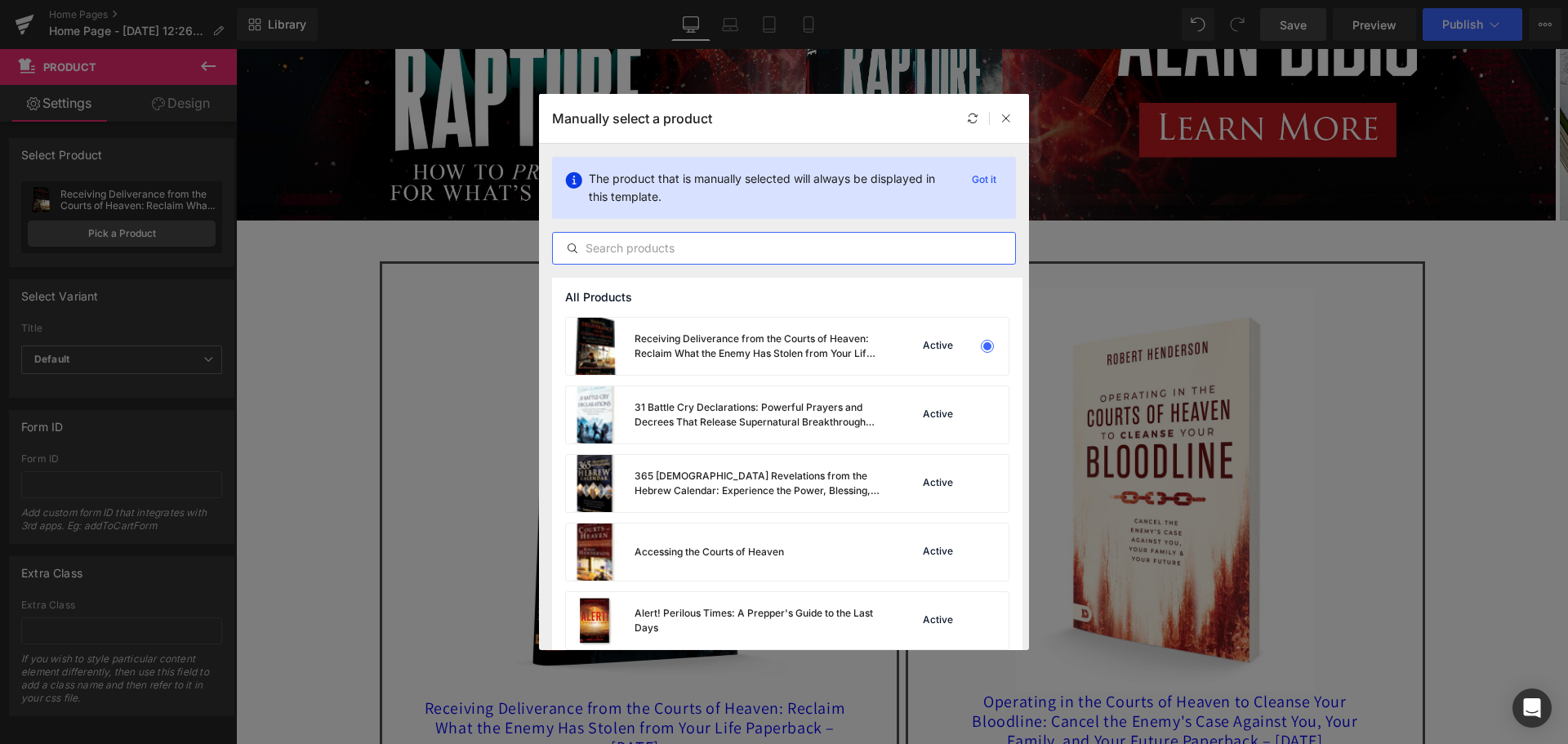
click at [658, 244] on input "text" at bounding box center [784, 248] width 463 height 19
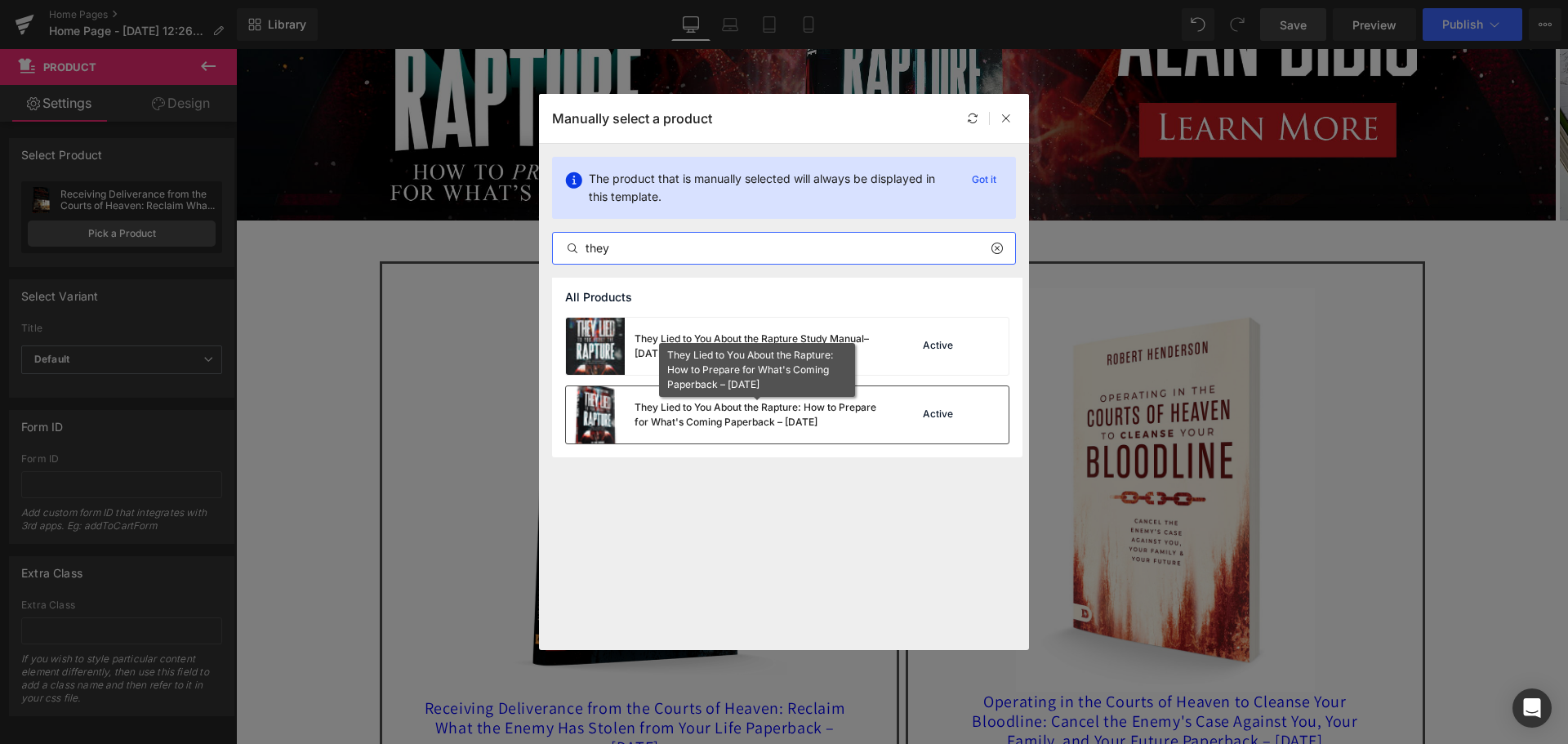
type input "they"
drag, startPoint x: 716, startPoint y: 419, endPoint x: 481, endPoint y: 370, distance: 240.1
click at [716, 419] on div "They Lied to You About the Rapture: How to Prepare for What's Coming Paperback …" at bounding box center [757, 415] width 245 height 30
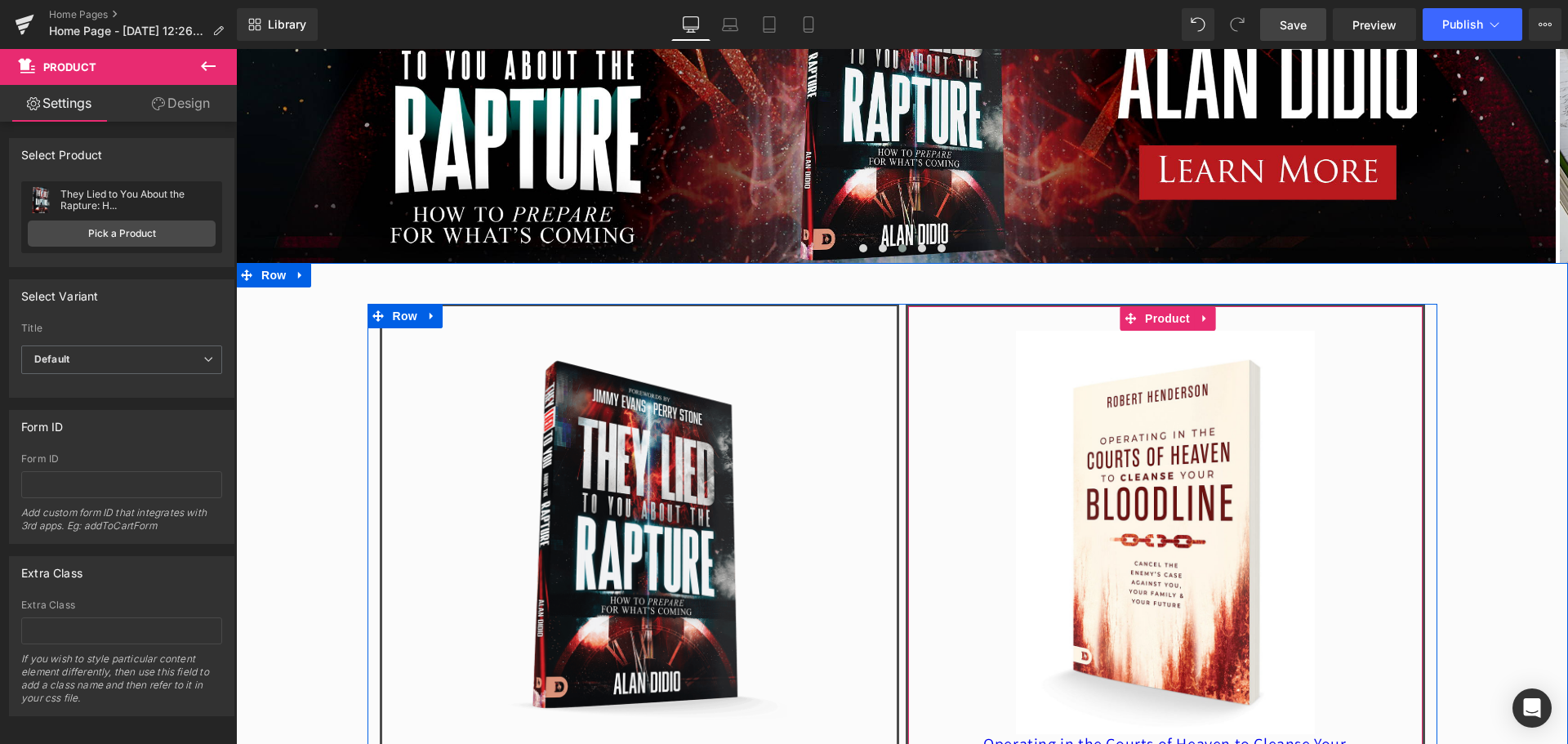
scroll to position [572, 0]
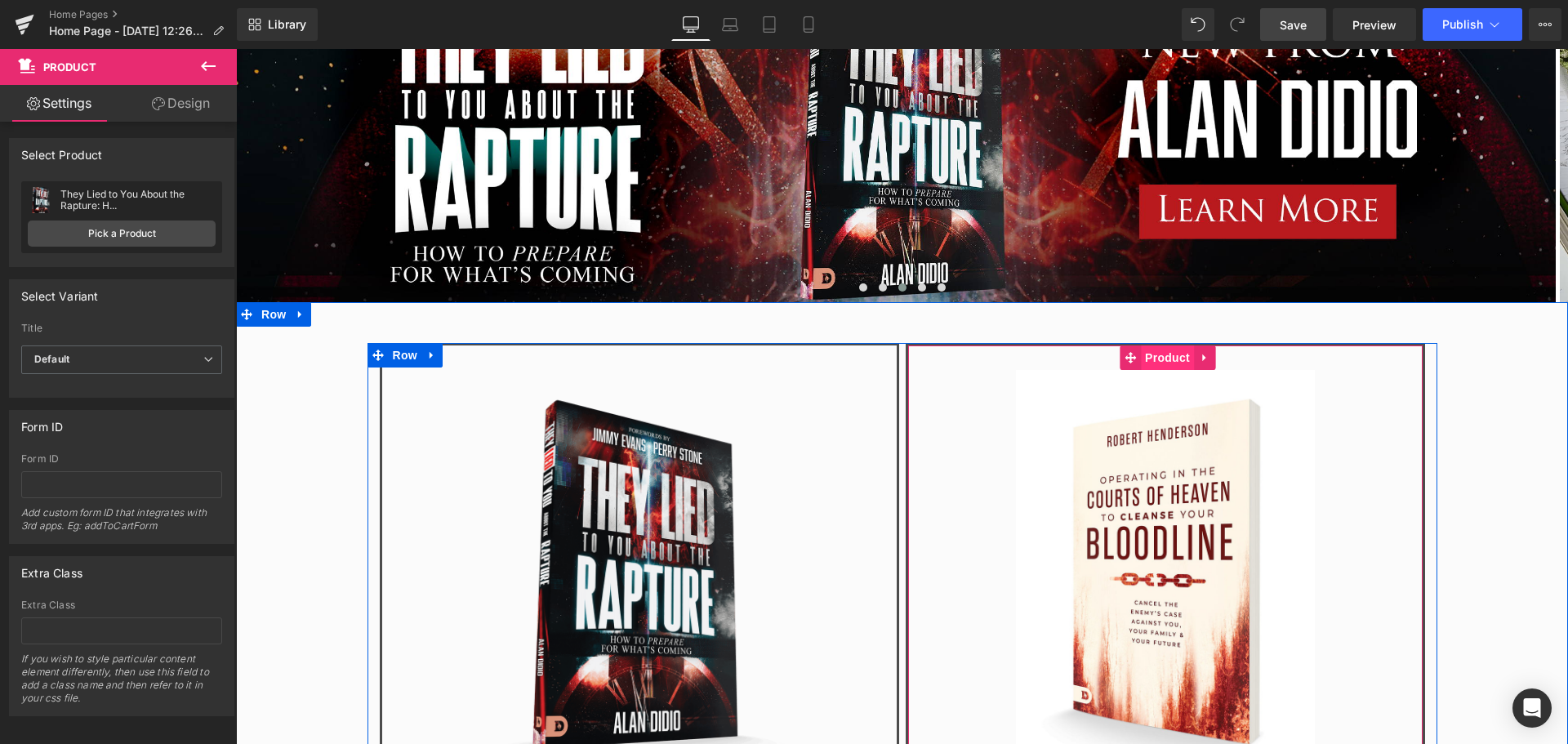
click at [1166, 353] on span "Product" at bounding box center [1167, 358] width 53 height 25
click at [1166, 355] on span "Product" at bounding box center [1167, 358] width 53 height 25
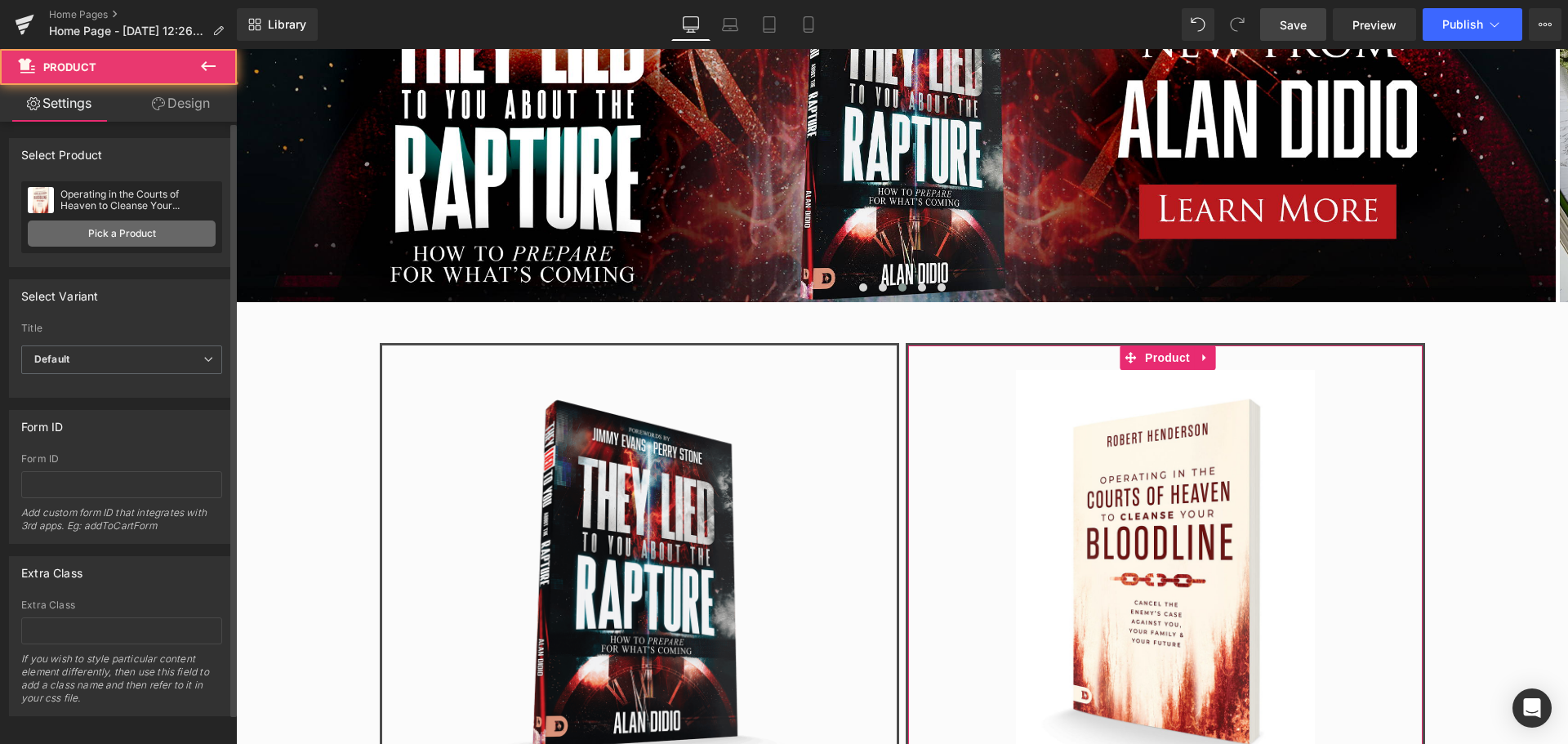
click at [163, 226] on link "Pick a Product" at bounding box center [122, 234] width 187 height 26
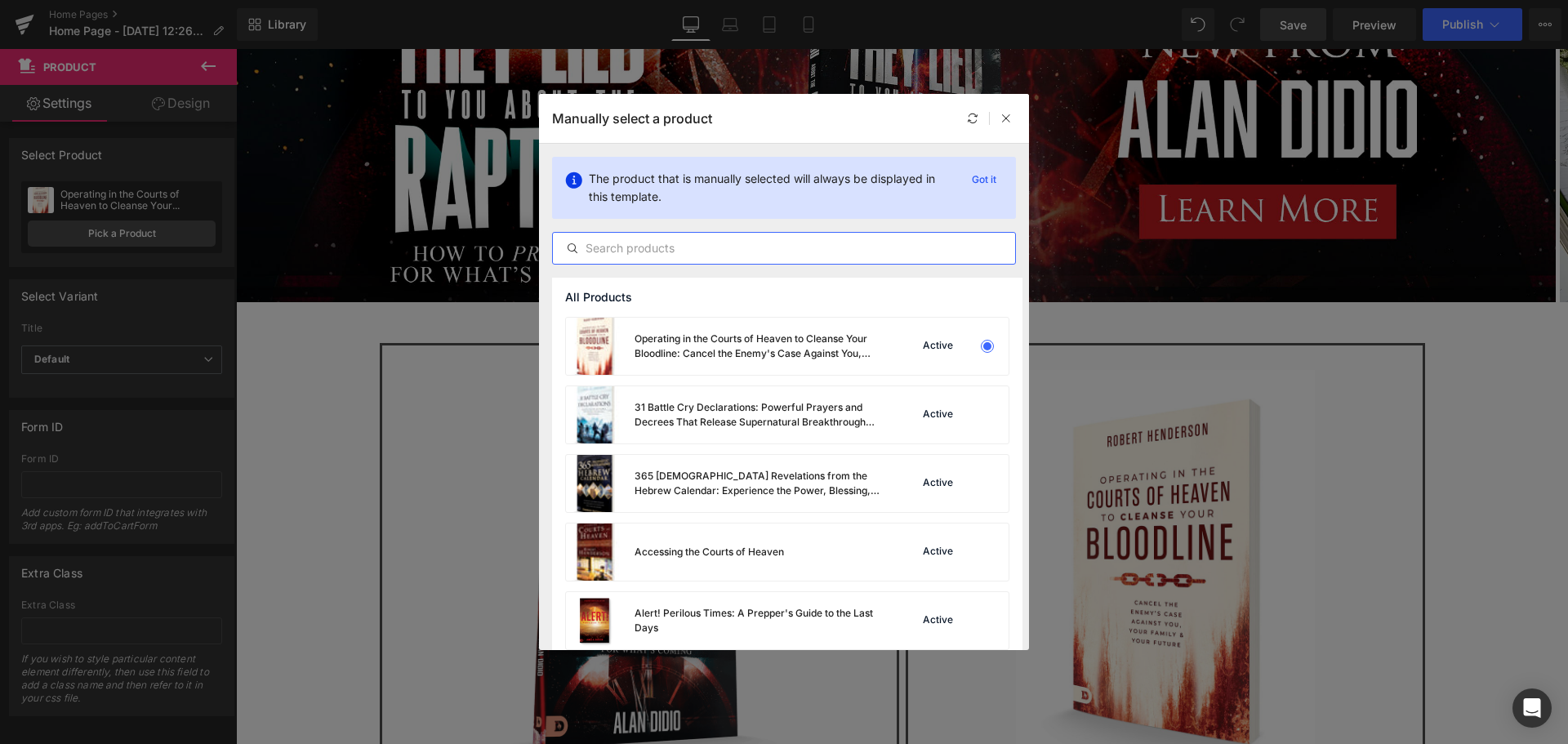
click at [670, 246] on input "text" at bounding box center [784, 248] width 463 height 19
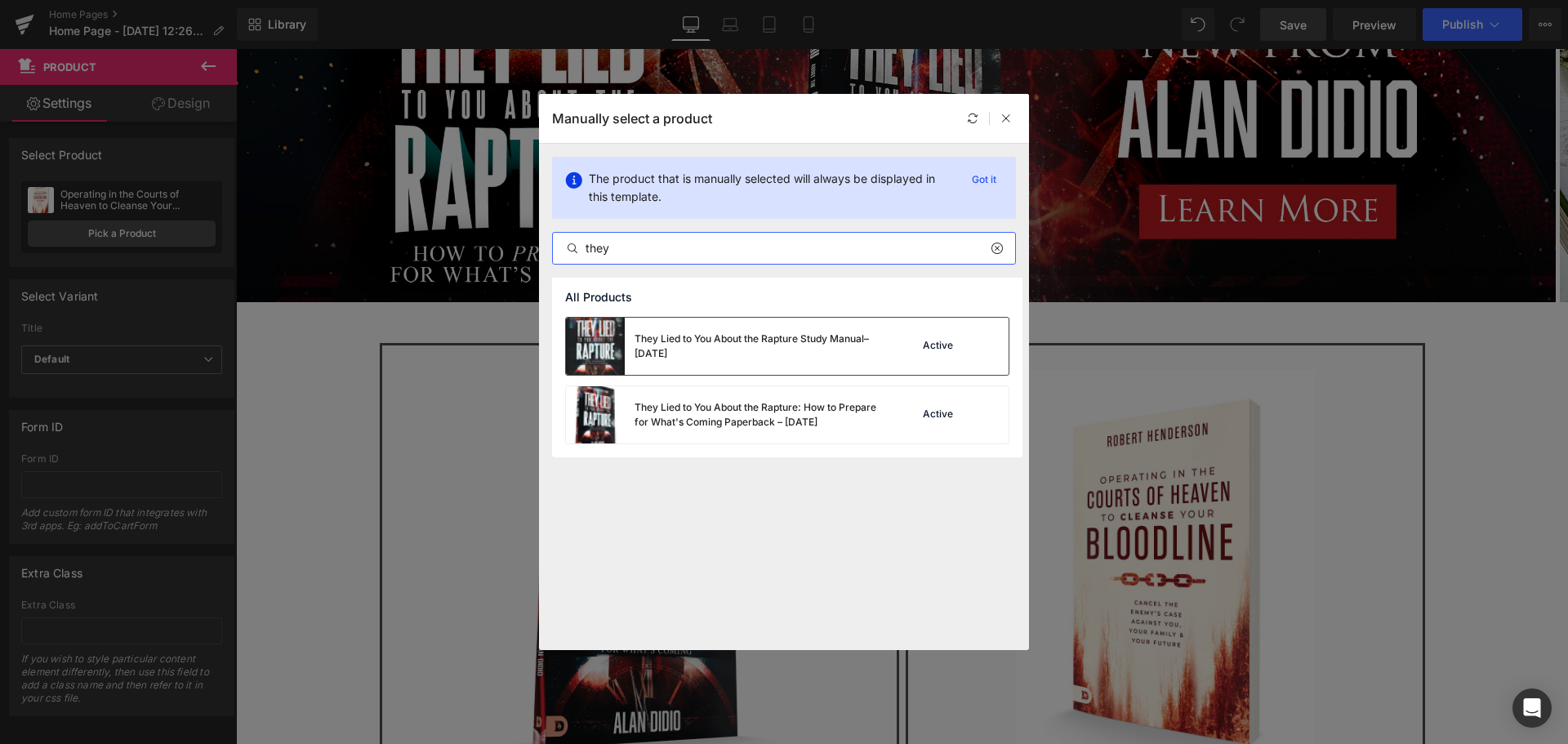
type input "they"
drag, startPoint x: 718, startPoint y: 356, endPoint x: 484, endPoint y: 307, distance: 239.1
click at [718, 356] on div "They Lied to You About the Rapture Study Manual– [DATE]" at bounding box center [757, 346] width 245 height 30
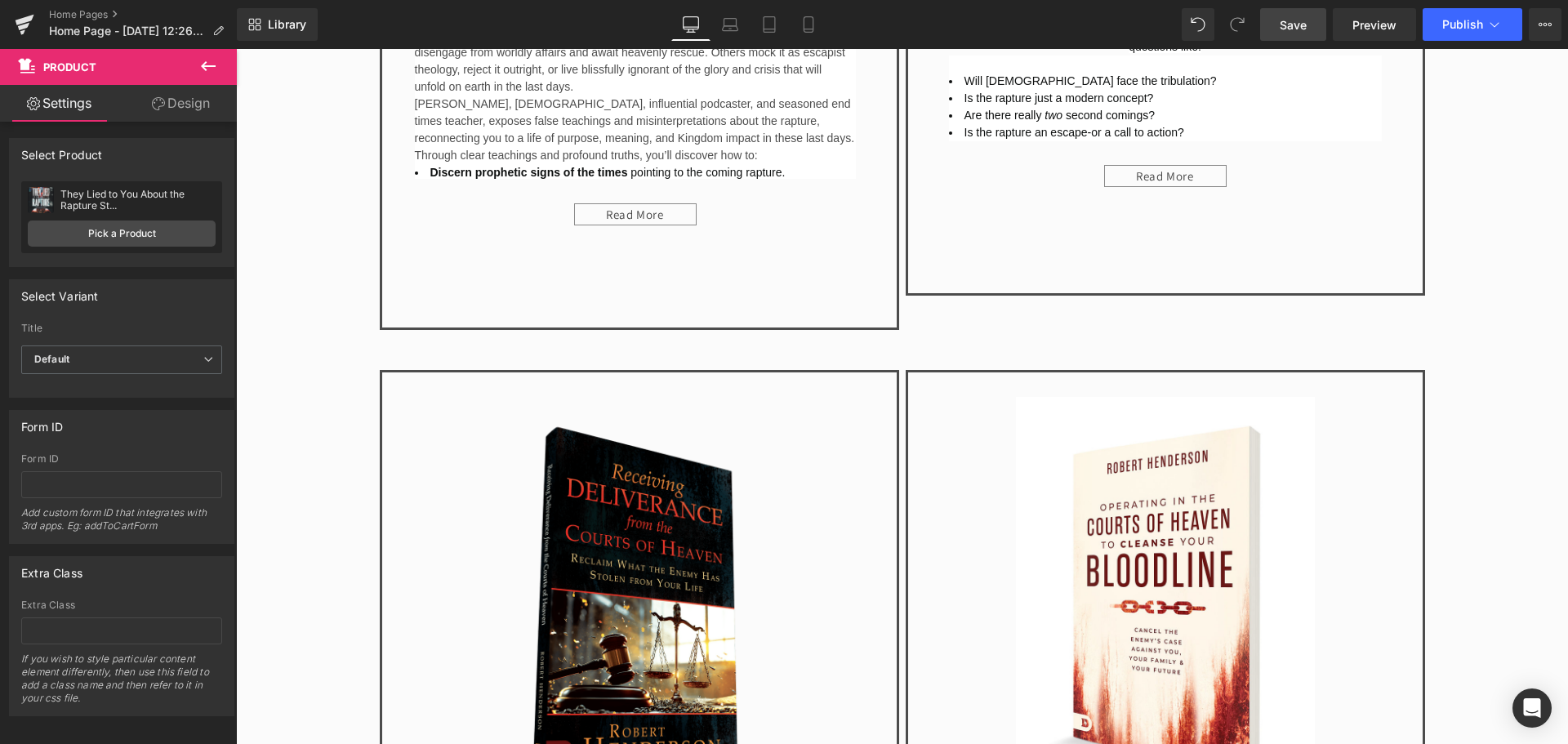
scroll to position [1633, 0]
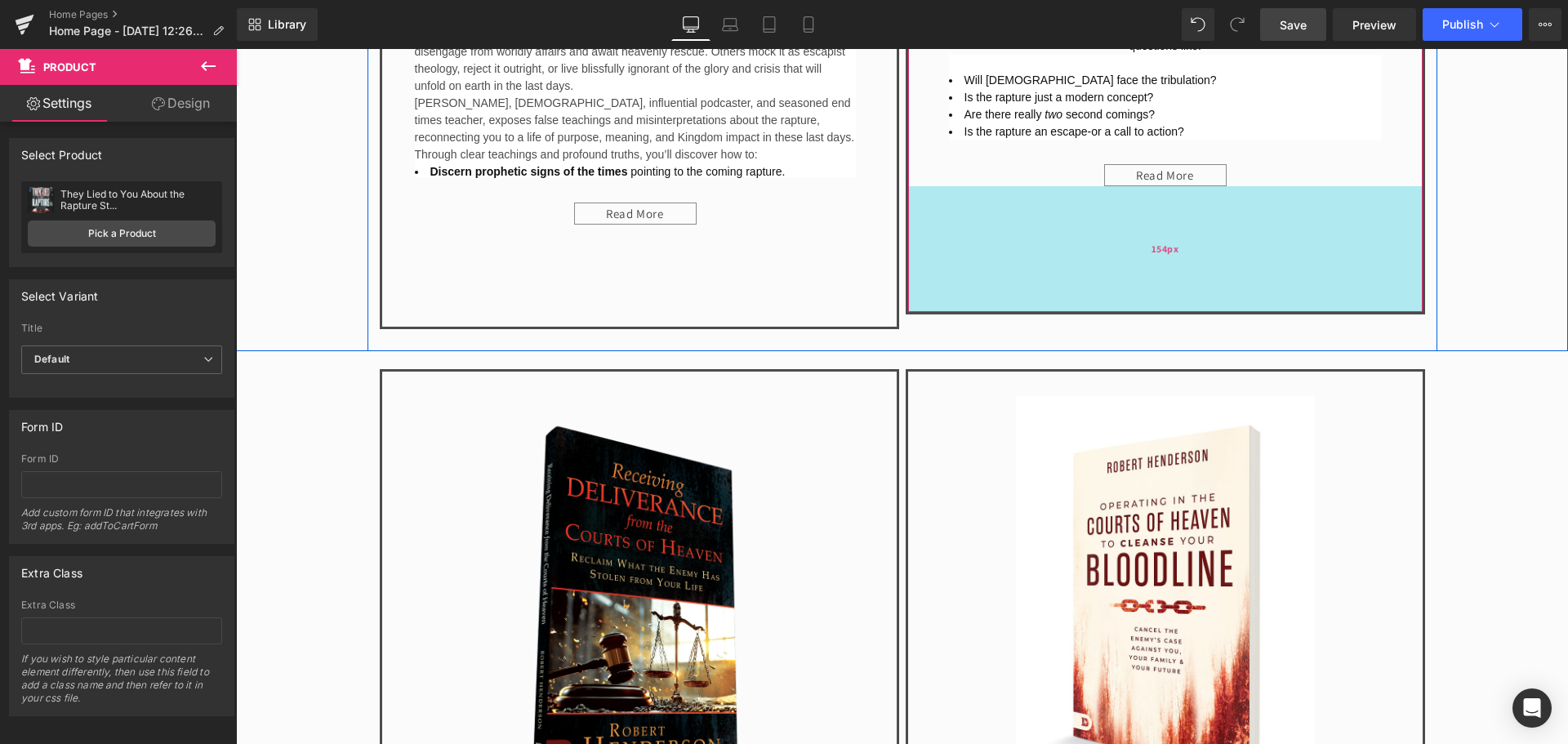
drag, startPoint x: 1167, startPoint y: 304, endPoint x: 1170, endPoint y: 323, distance: 19.2
click at [1170, 312] on div "154px" at bounding box center [1165, 250] width 514 height 126
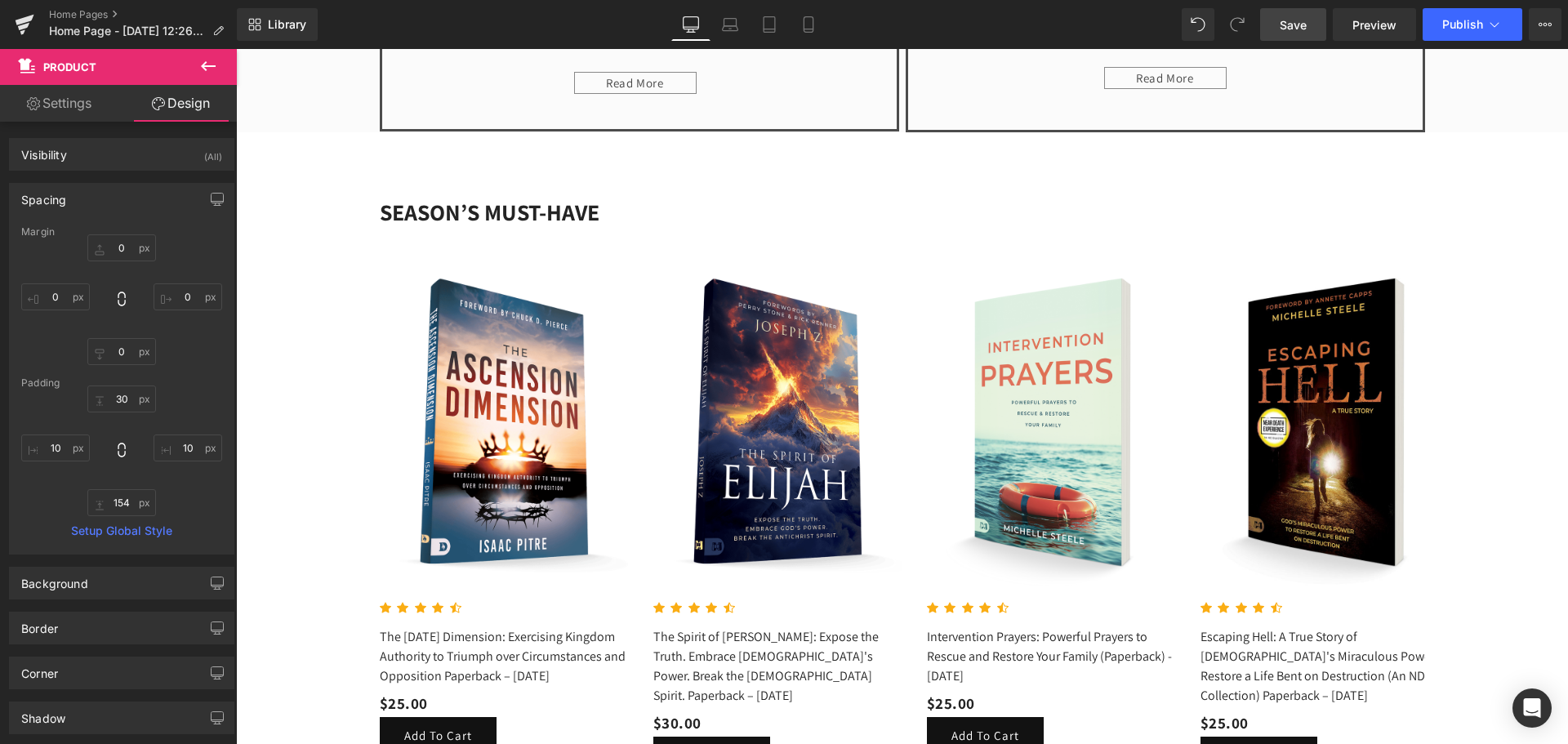
scroll to position [3022, 0]
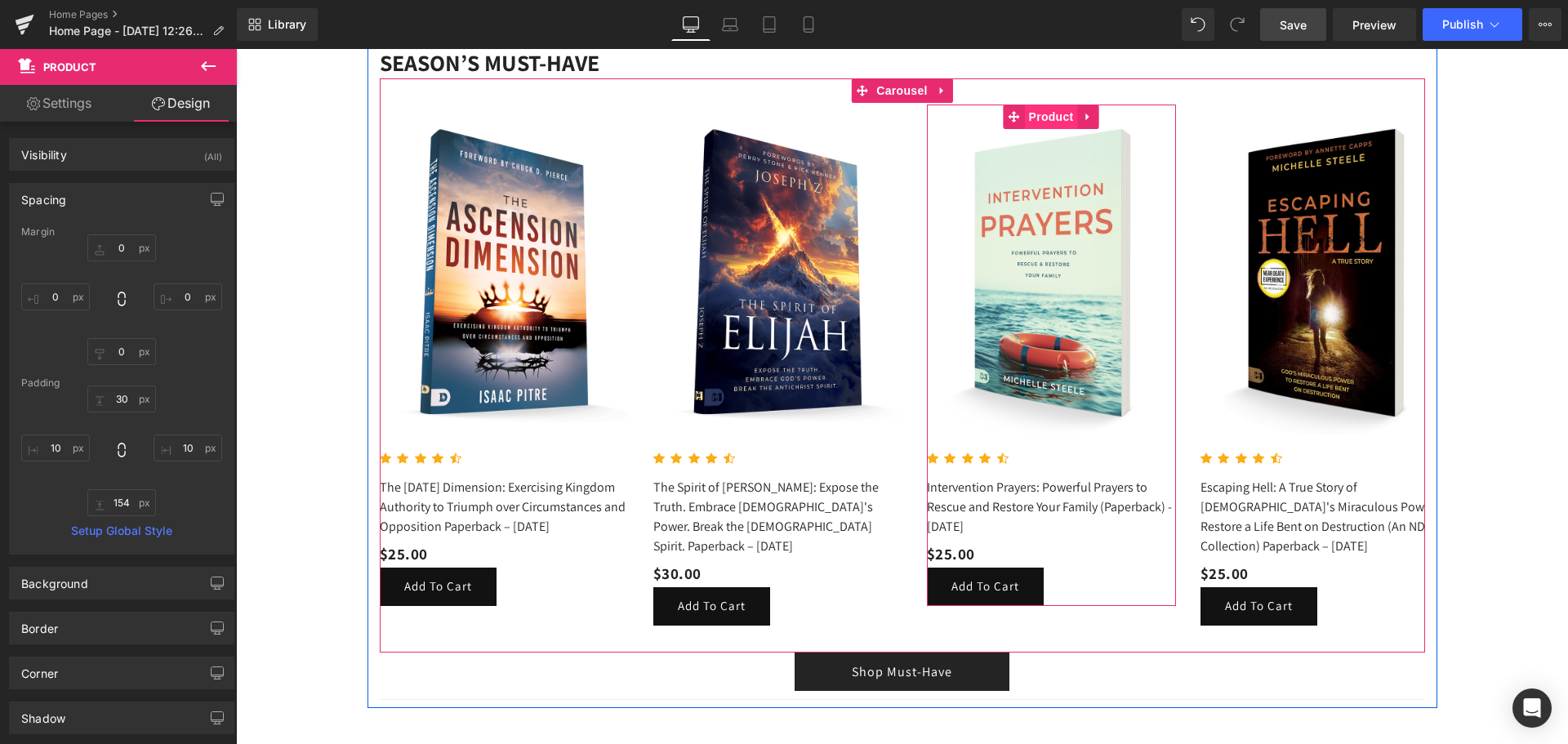
click at [1042, 118] on span "Product" at bounding box center [1051, 117] width 53 height 25
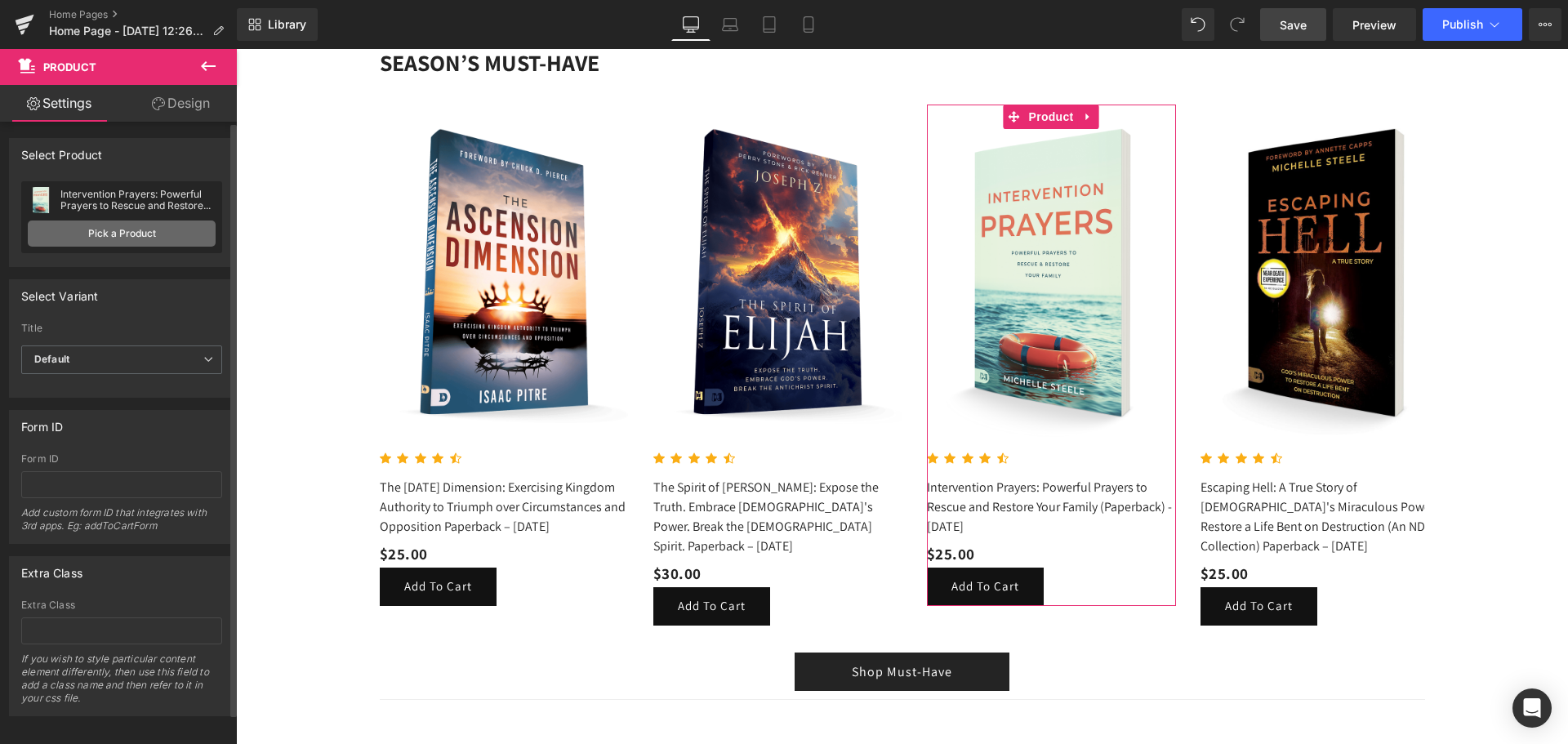
click at [133, 225] on link "Pick a Product" at bounding box center [122, 234] width 187 height 26
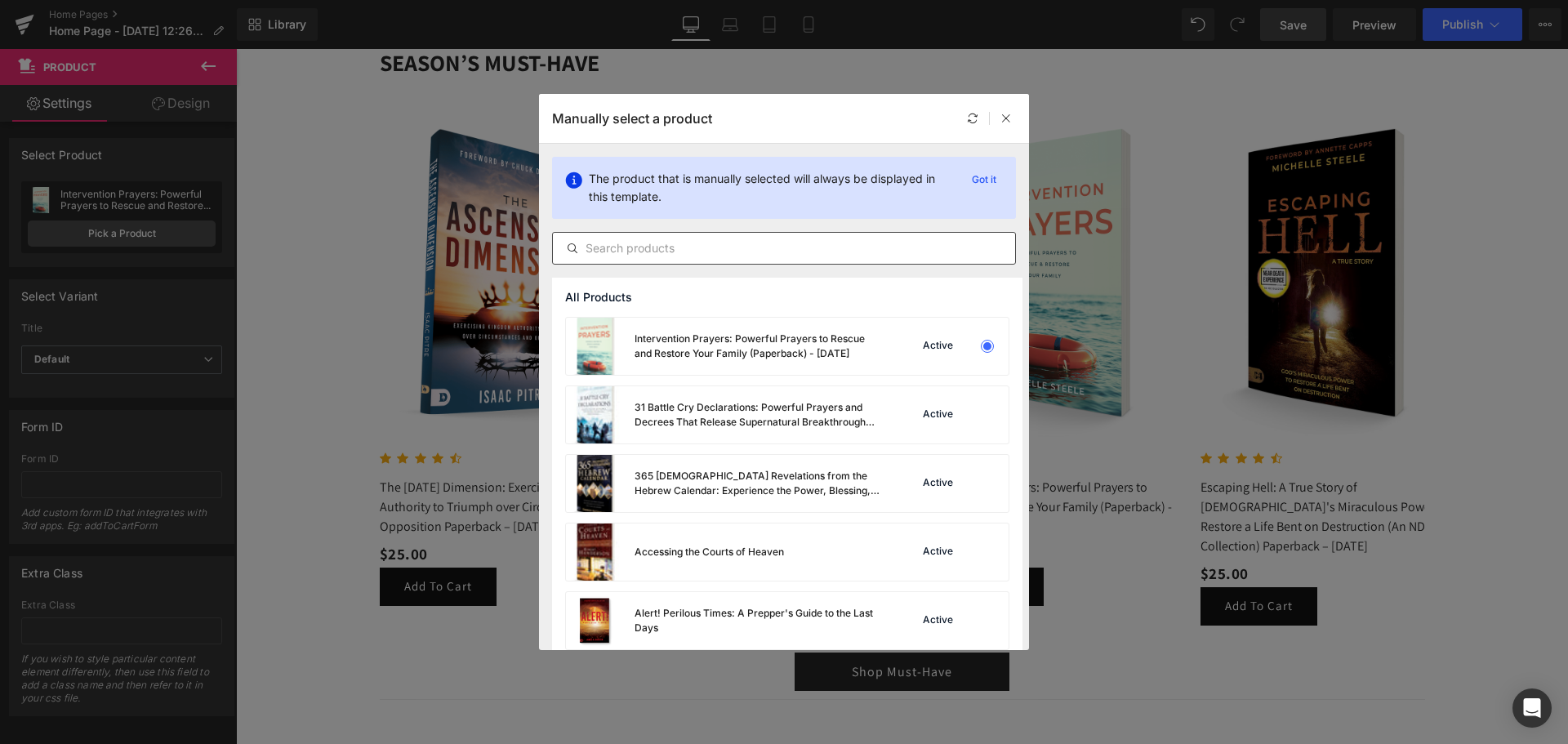
click at [653, 247] on input "text" at bounding box center [784, 248] width 463 height 19
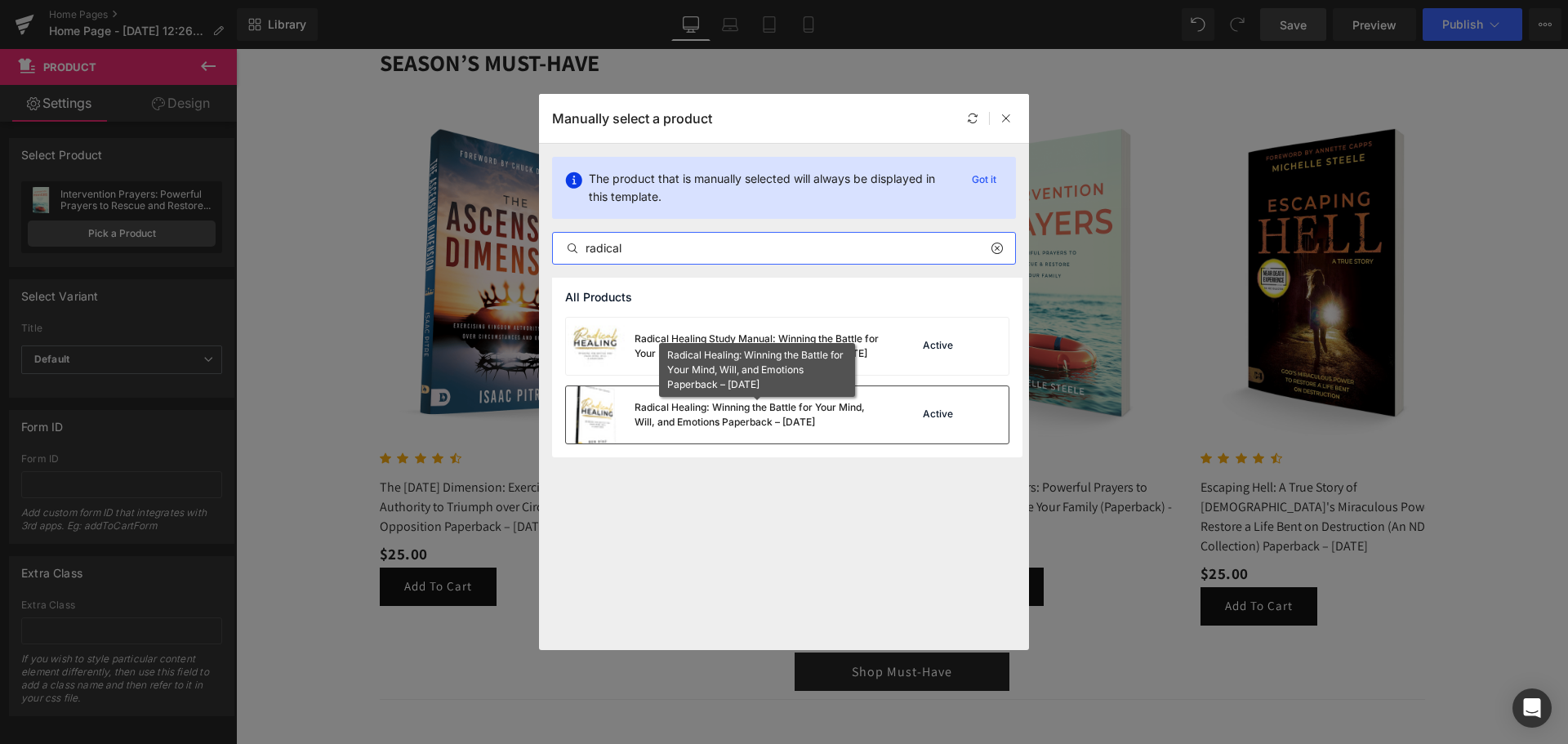
type input "radical"
click at [682, 421] on div "Radical Healing: Winning the Battle for Your Mind, Will, and Emotions Paperback…" at bounding box center [757, 415] width 245 height 30
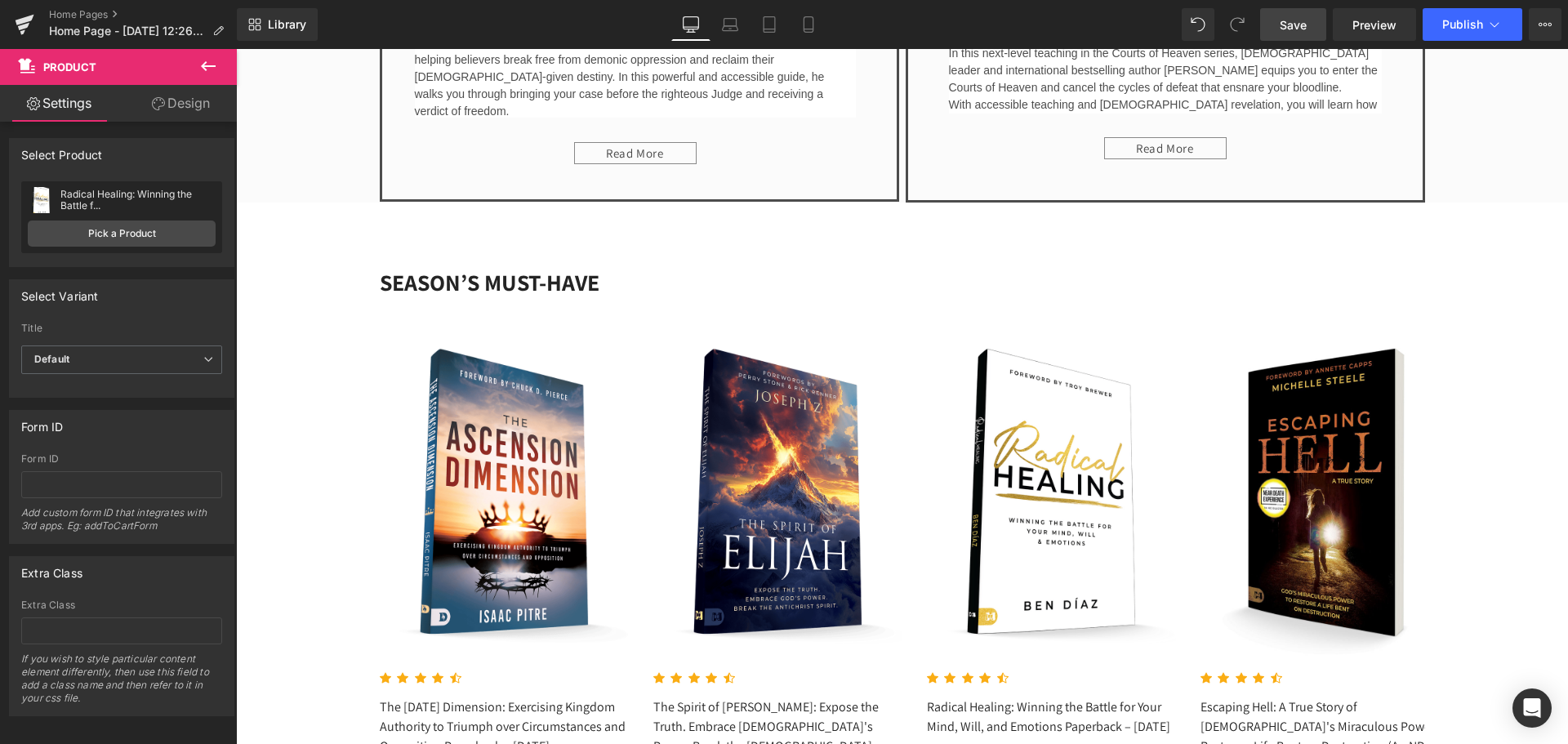
scroll to position [2778, 0]
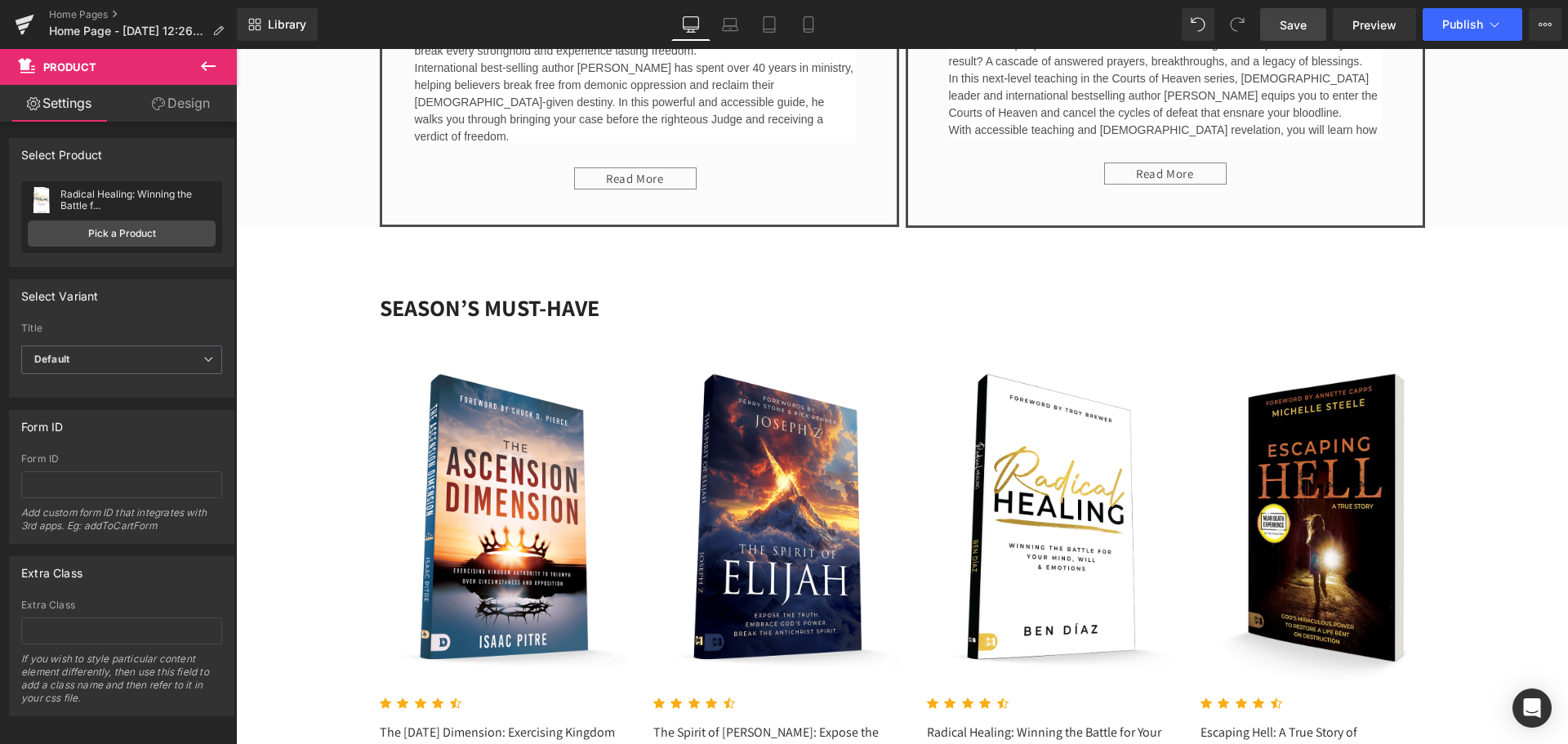
drag, startPoint x: 1300, startPoint y: 30, endPoint x: 1234, endPoint y: 338, distance: 315.0
click at [1300, 30] on span "Save" at bounding box center [1293, 25] width 27 height 18
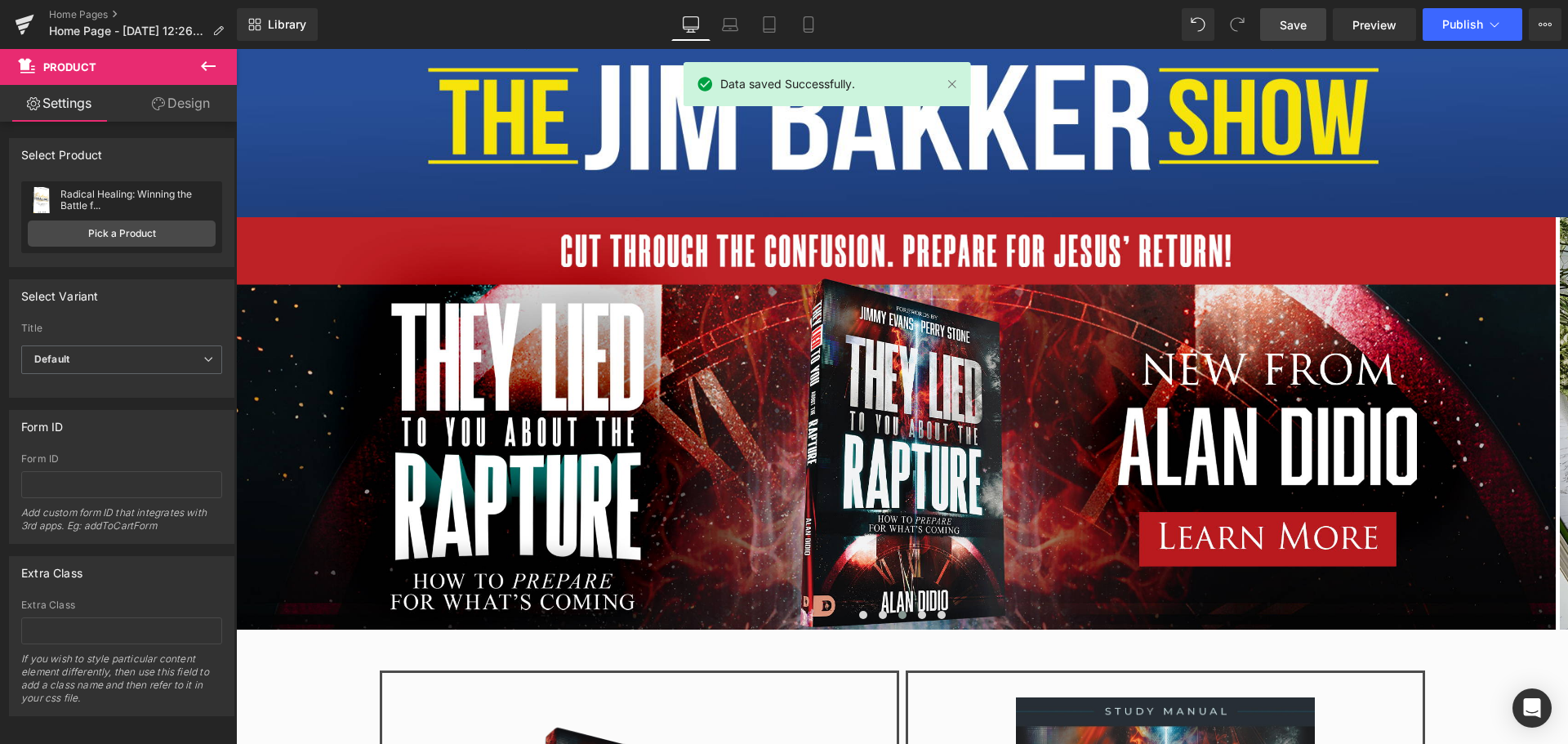
scroll to position [0, 0]
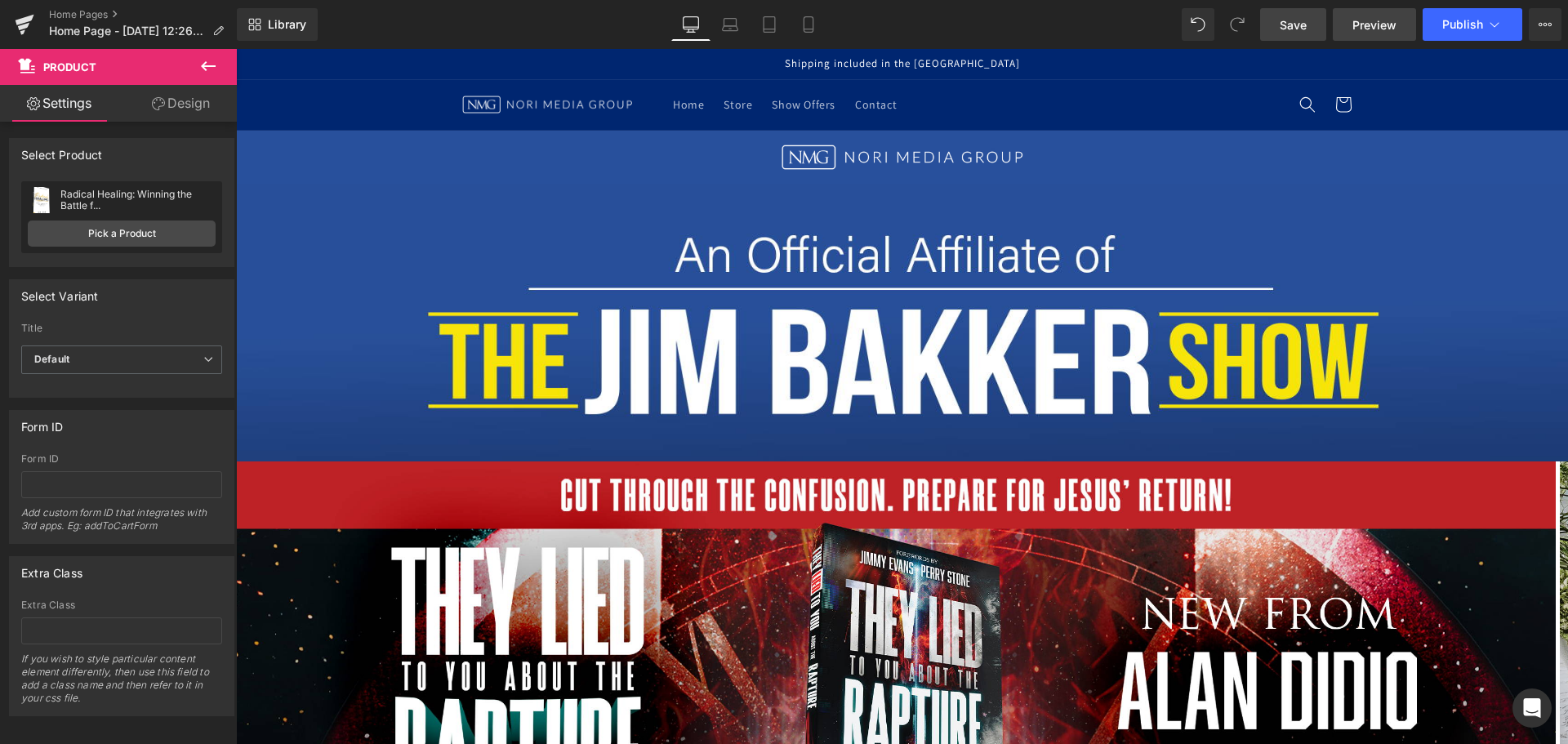
click at [1373, 32] on span "Preview" at bounding box center [1374, 25] width 44 height 18
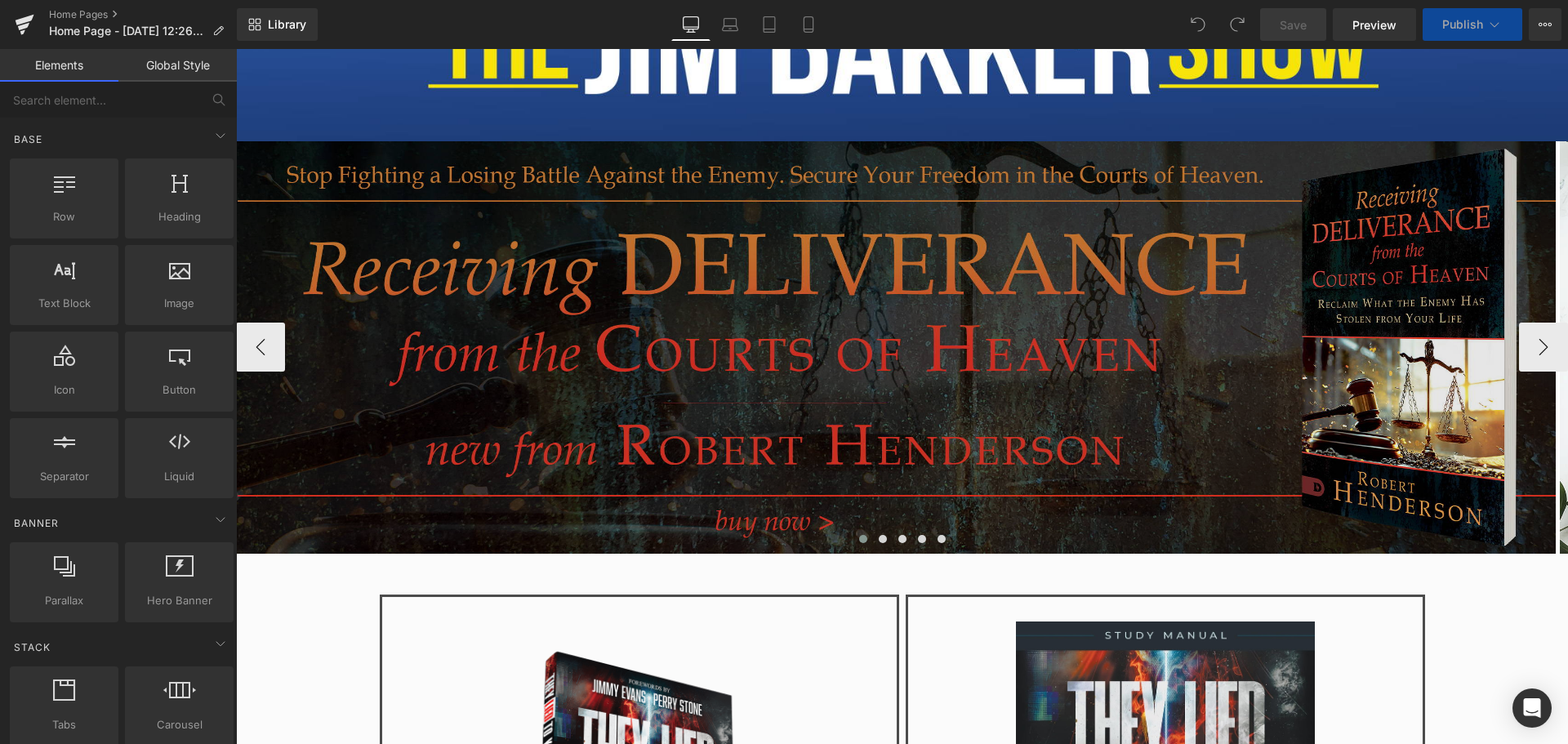
scroll to position [327, 0]
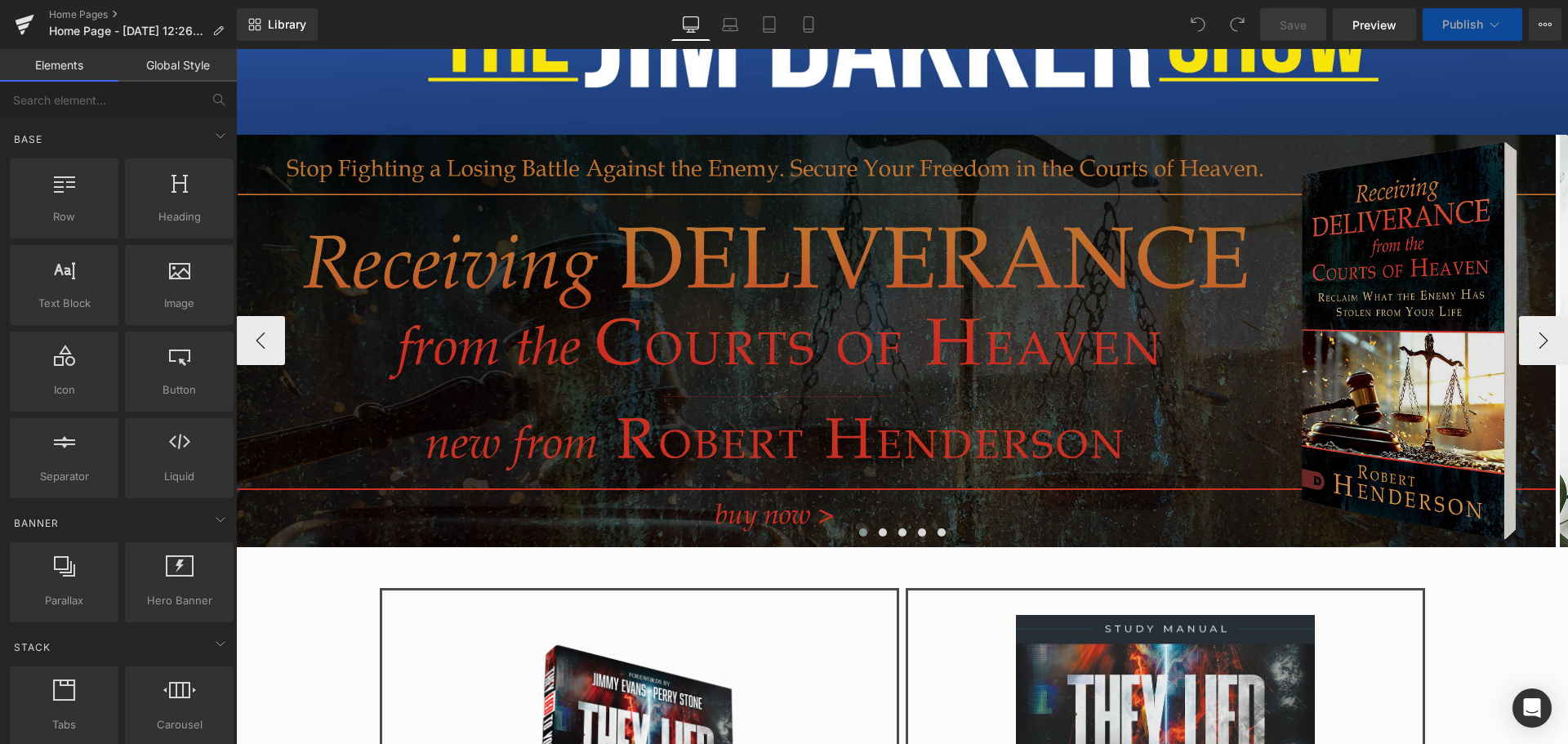
click at [961, 386] on img at bounding box center [895, 341] width 1319 height 413
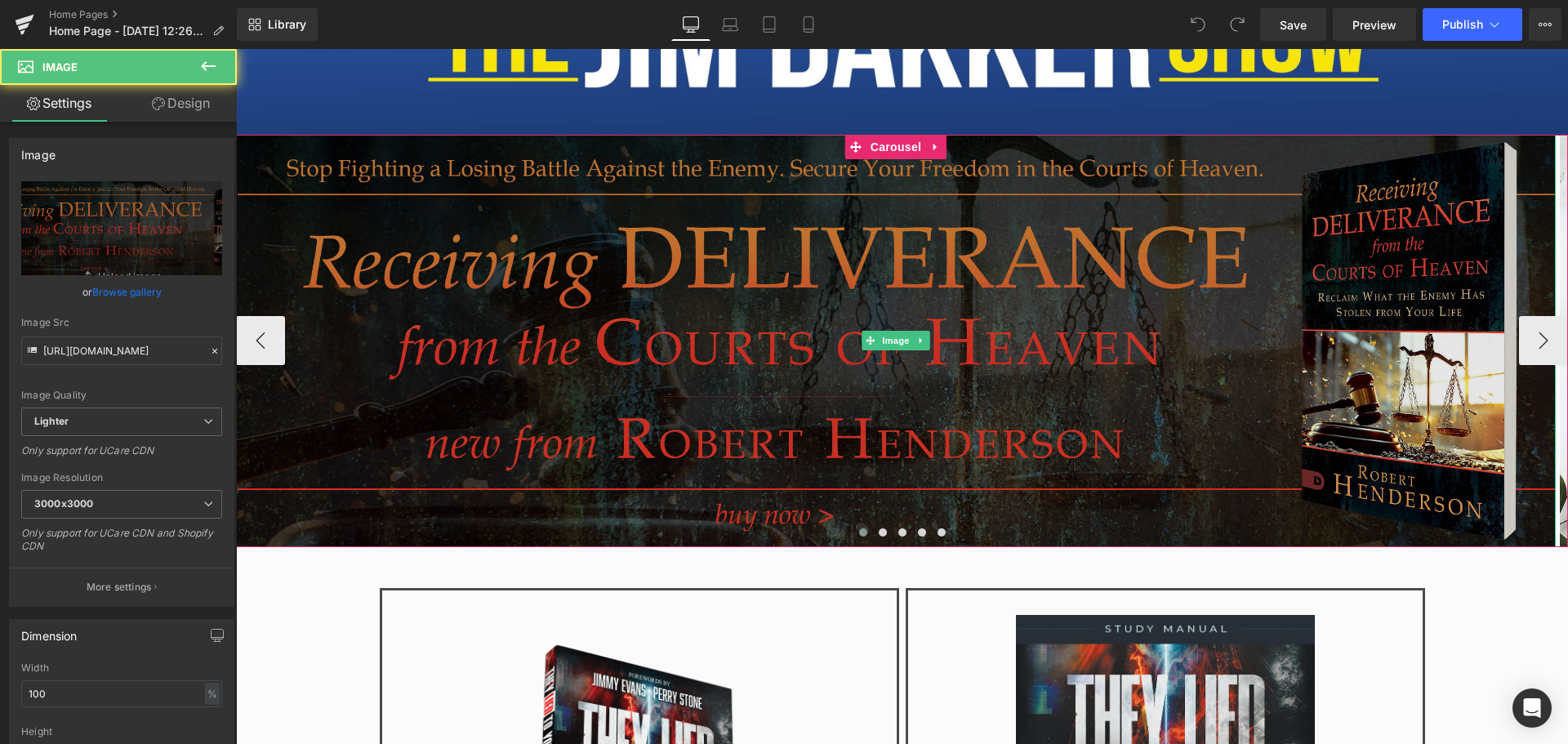
click at [532, 442] on img at bounding box center [895, 341] width 1319 height 413
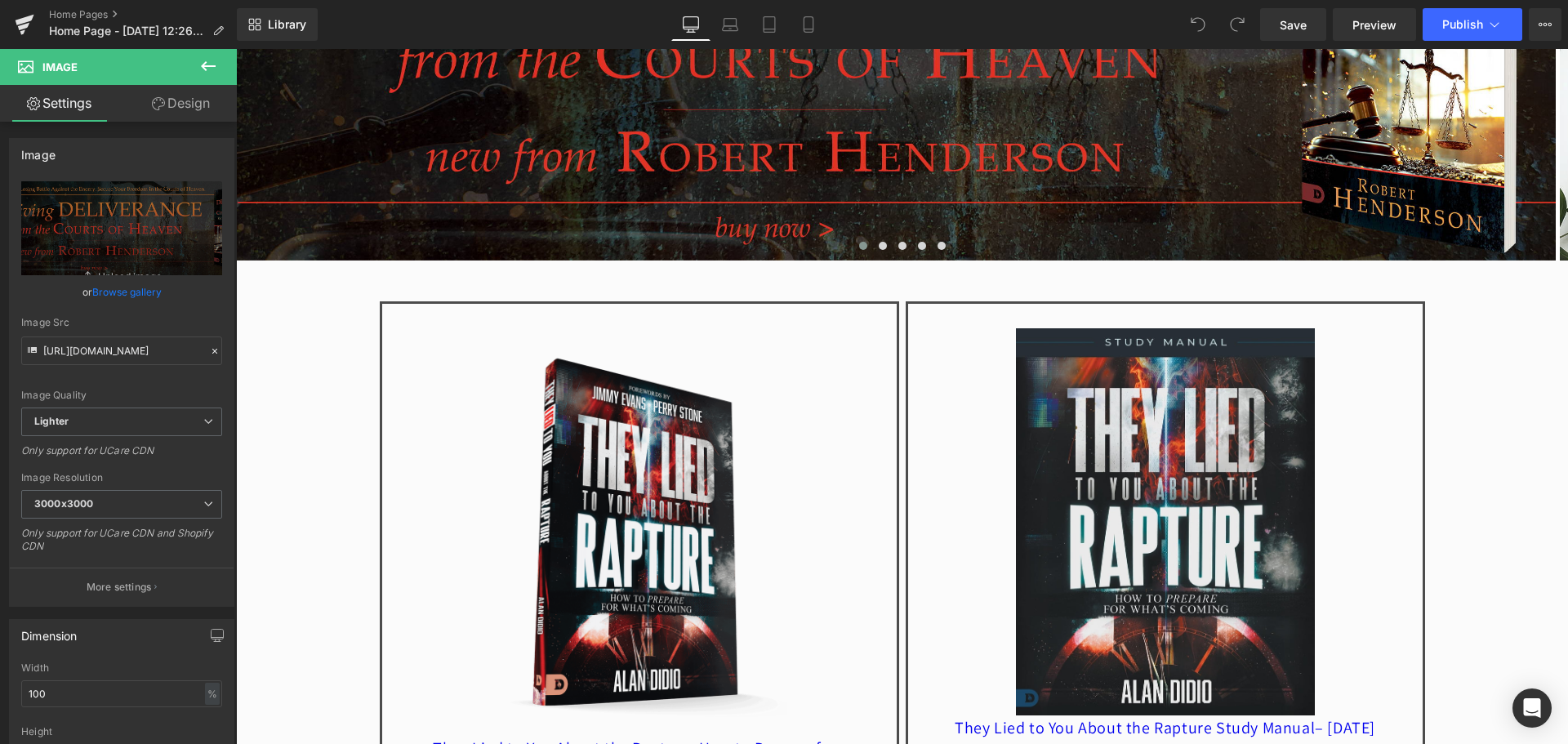
scroll to position [654, 0]
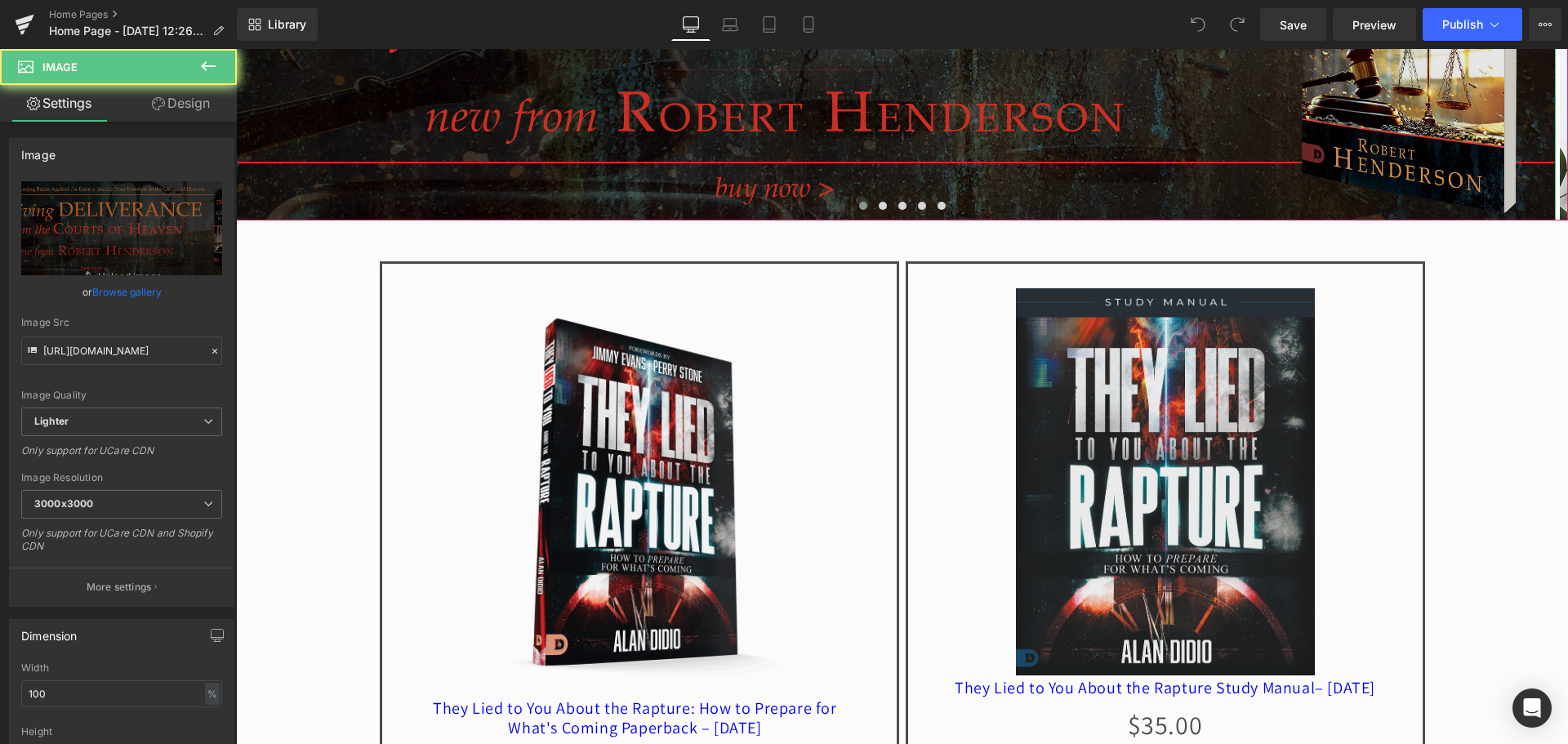
click at [406, 189] on img at bounding box center [895, 14] width 1319 height 413
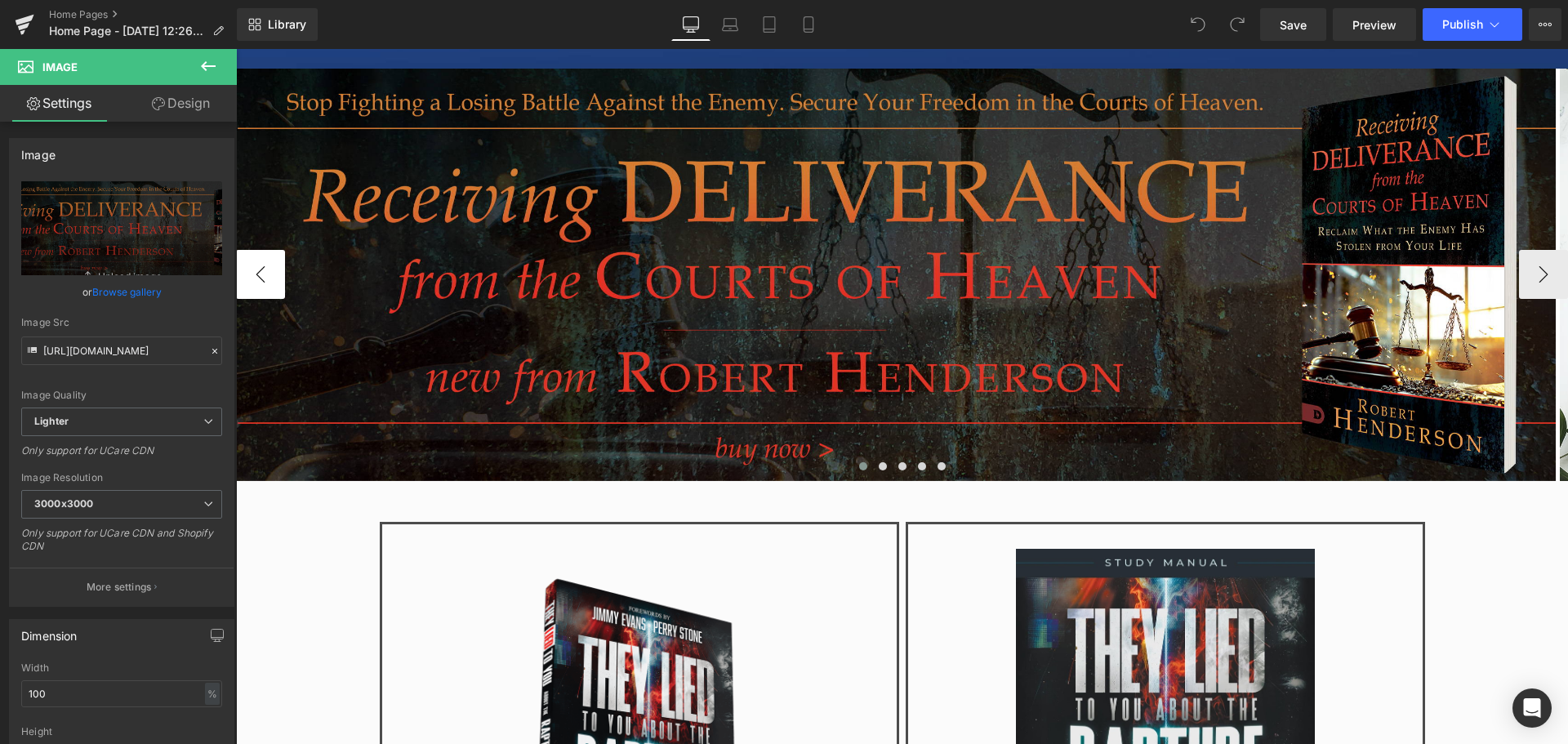
scroll to position [327, 0]
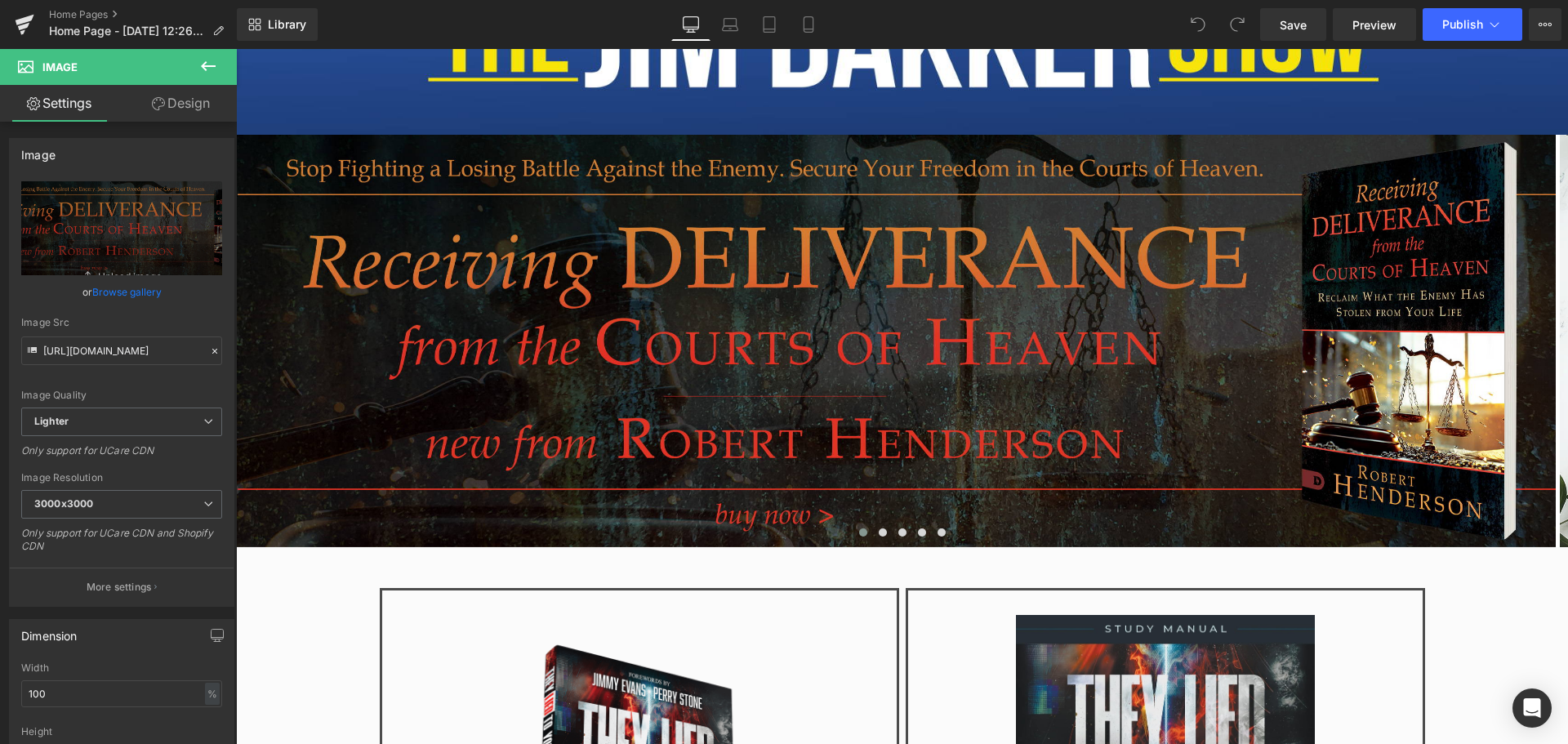
click at [210, 60] on icon at bounding box center [208, 66] width 19 height 19
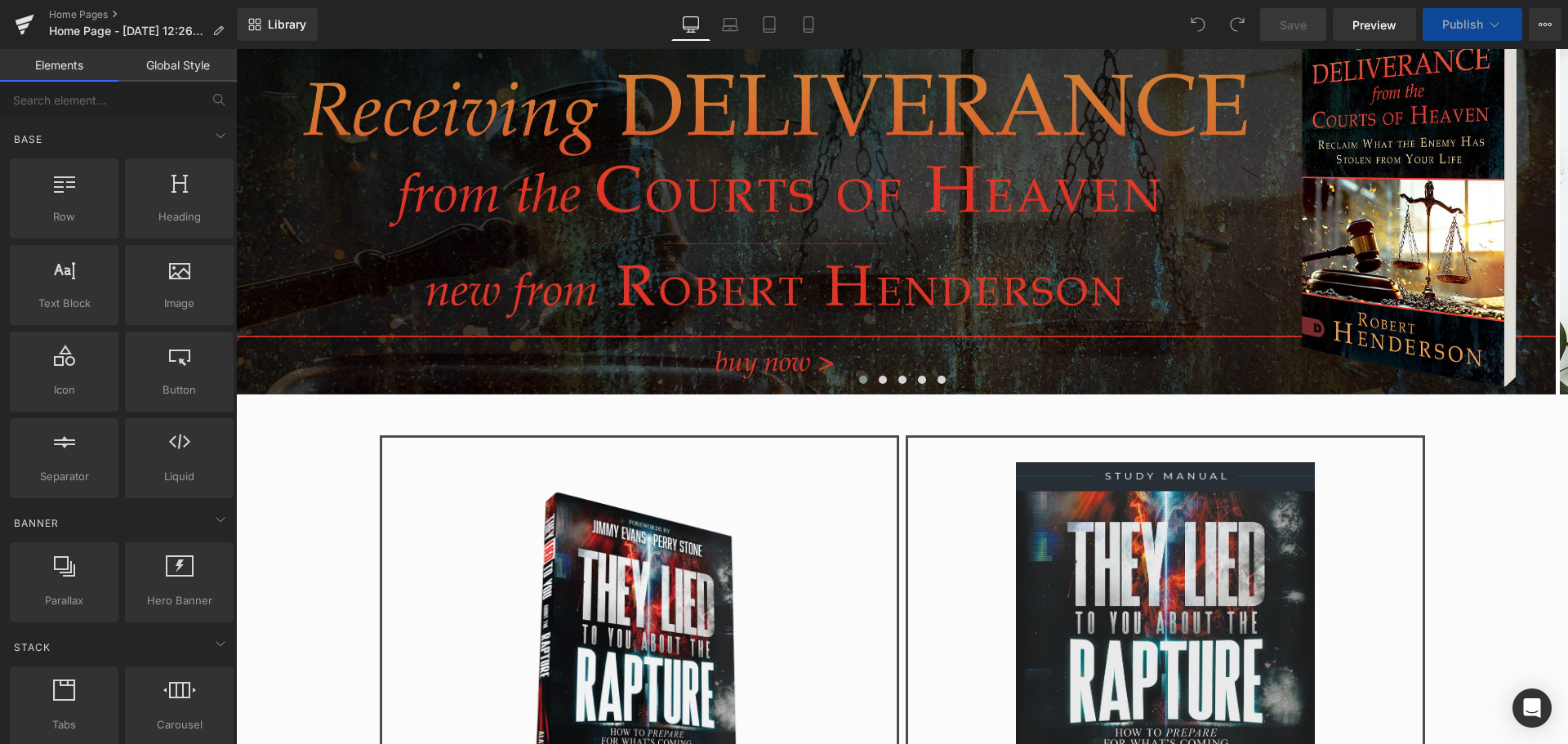
scroll to position [490, 0]
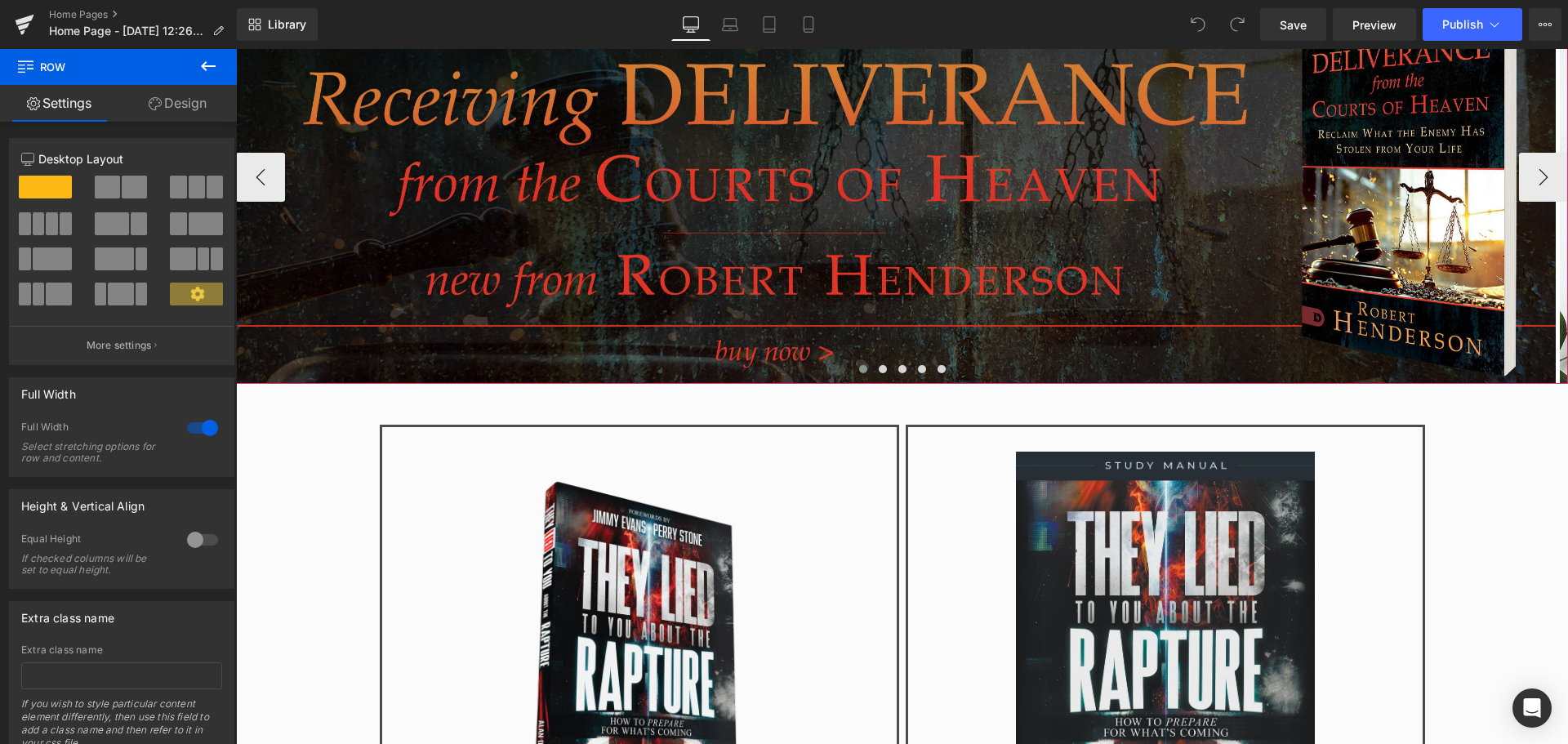
click at [1436, 374] on div at bounding box center [901, 373] width 1331 height 25
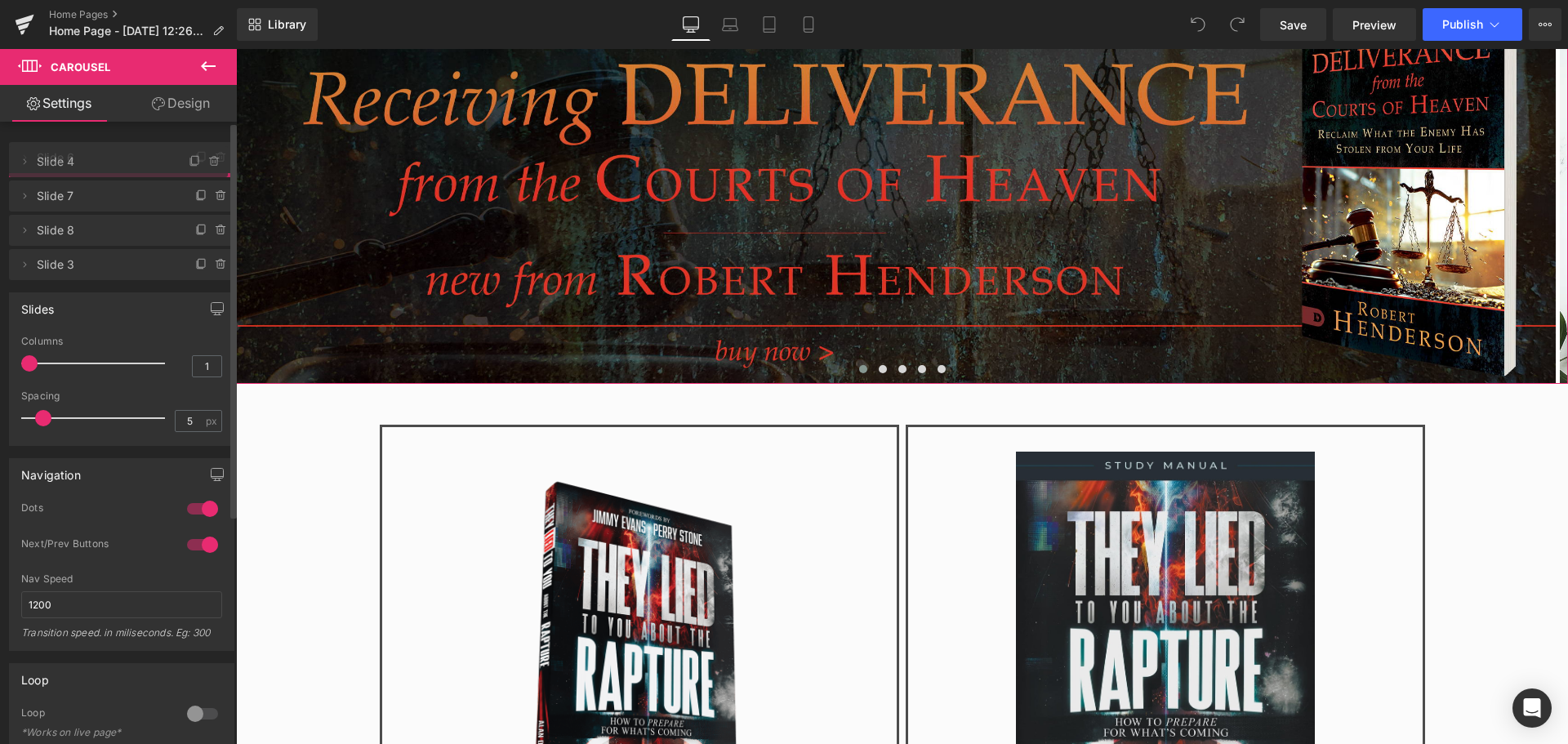
drag, startPoint x: 151, startPoint y: 226, endPoint x: 156, endPoint y: 162, distance: 64.2
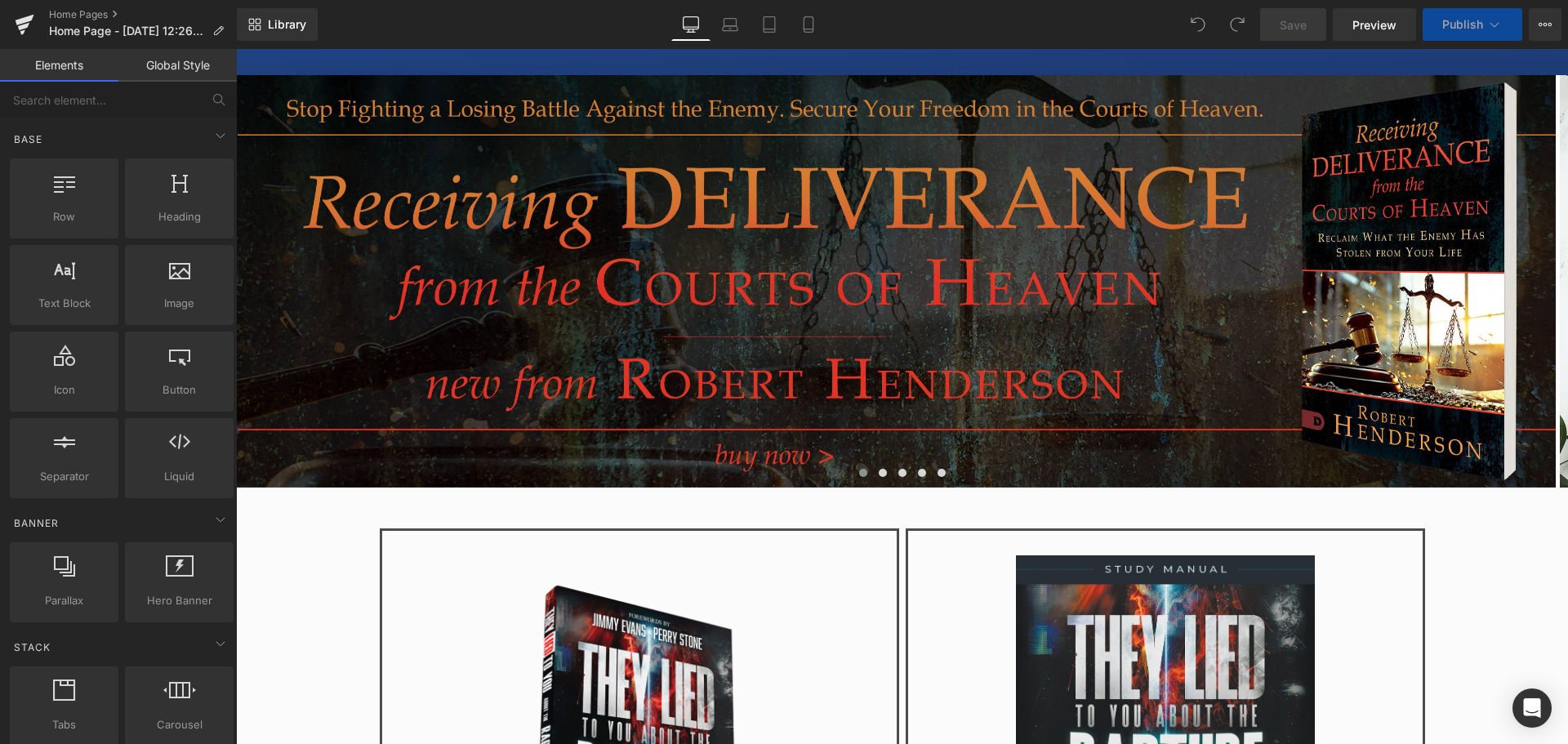
scroll to position [490, 0]
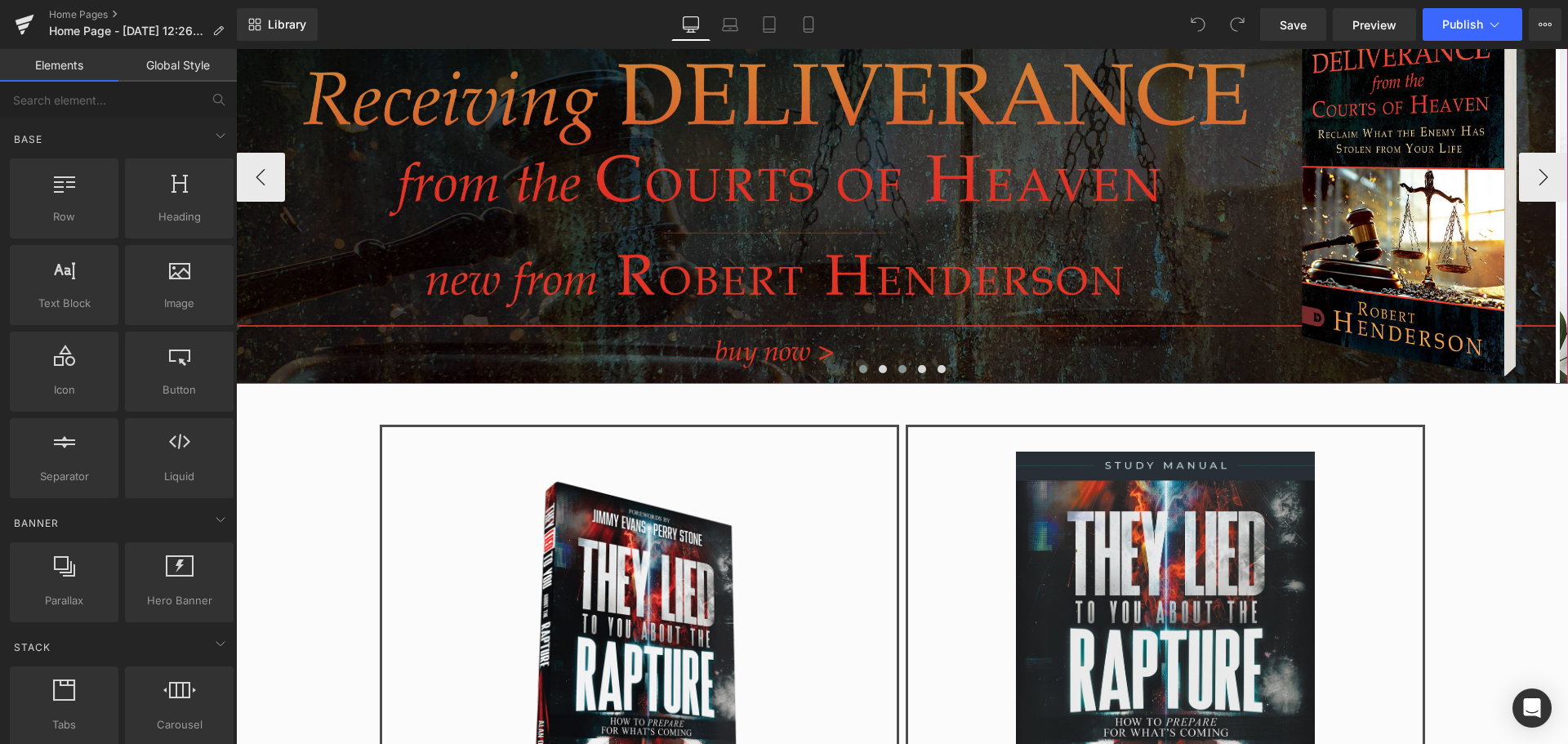
click at [893, 372] on button at bounding box center [902, 369] width 19 height 17
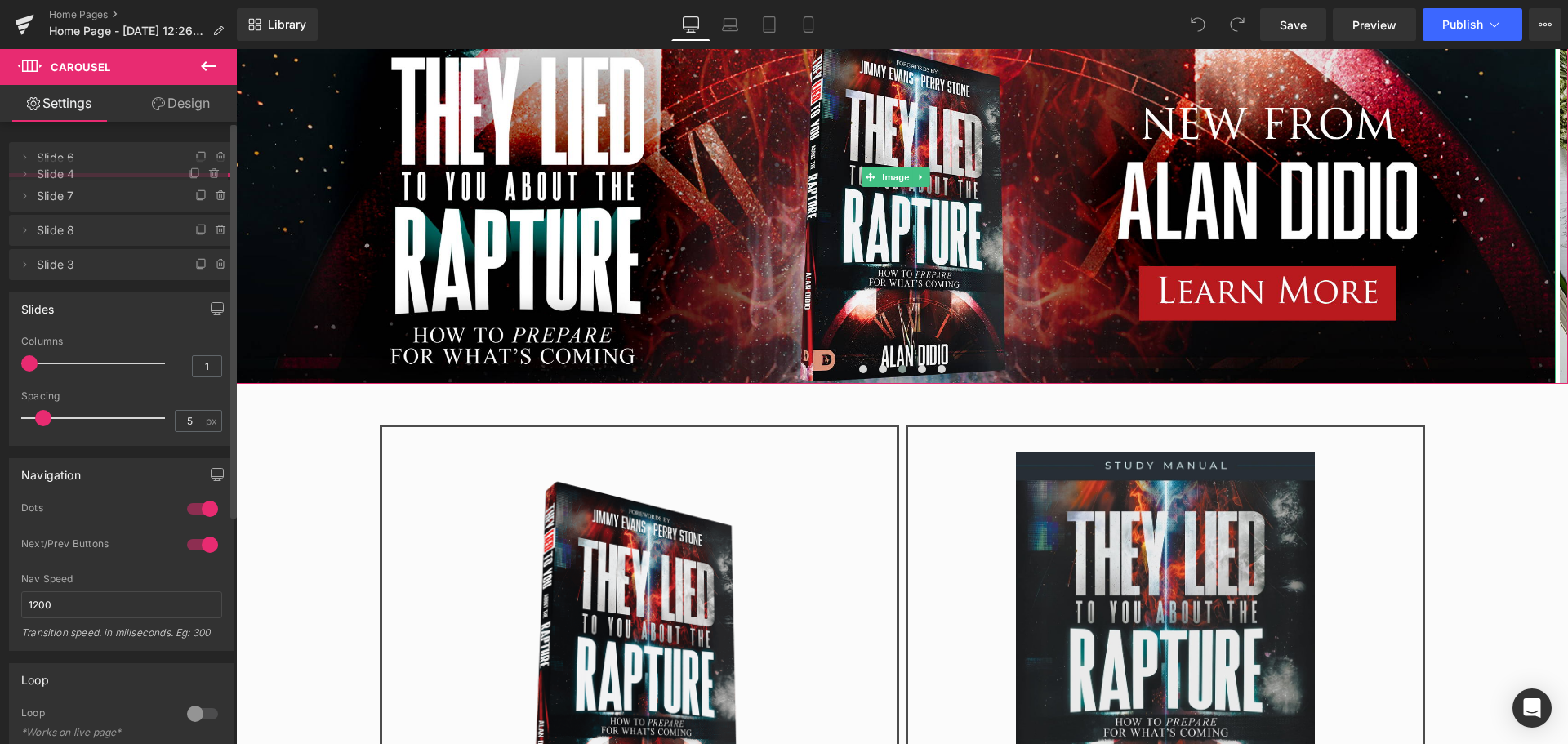
drag, startPoint x: 99, startPoint y: 226, endPoint x: 93, endPoint y: 174, distance: 52.3
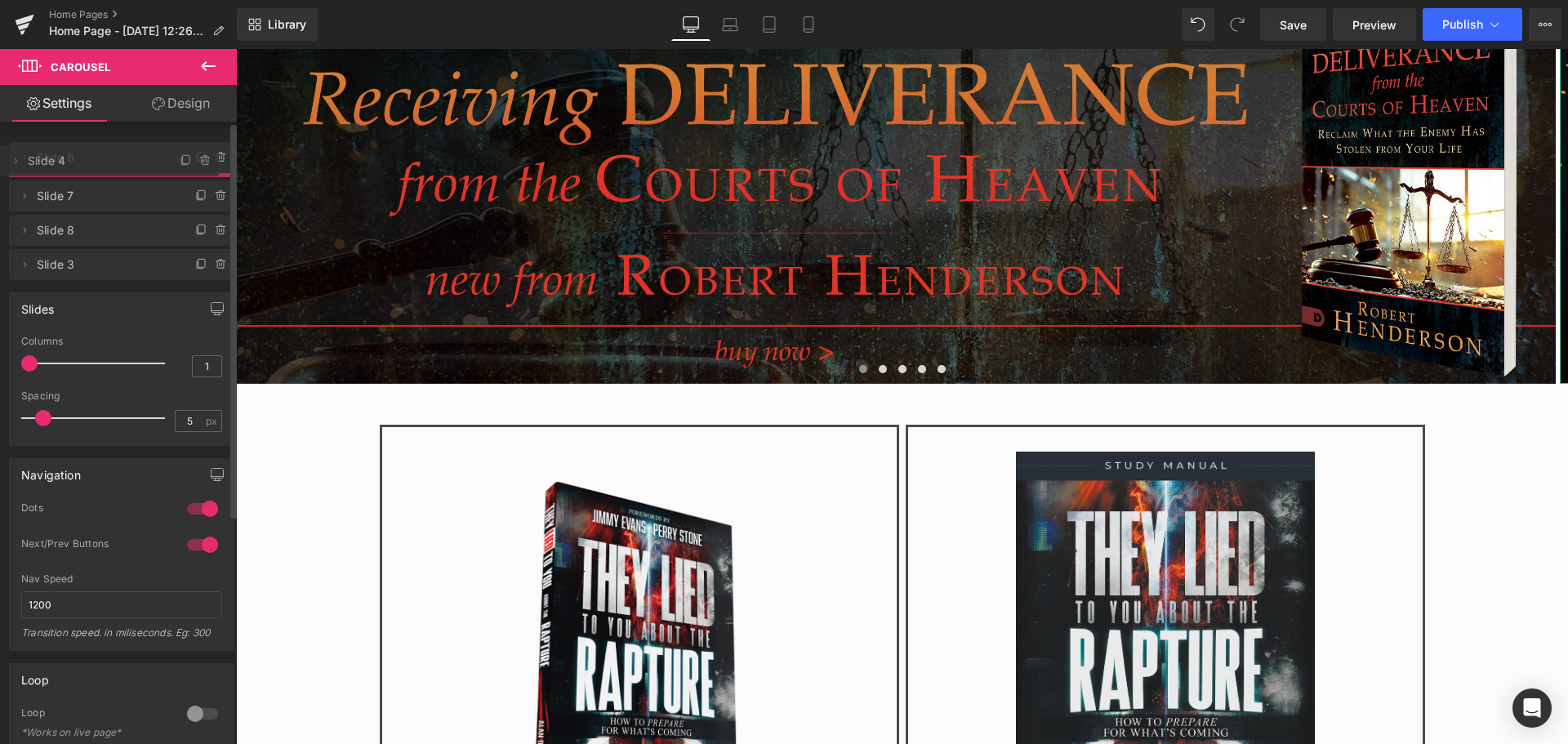
drag, startPoint x: 98, startPoint y: 198, endPoint x: 96, endPoint y: 167, distance: 31.1
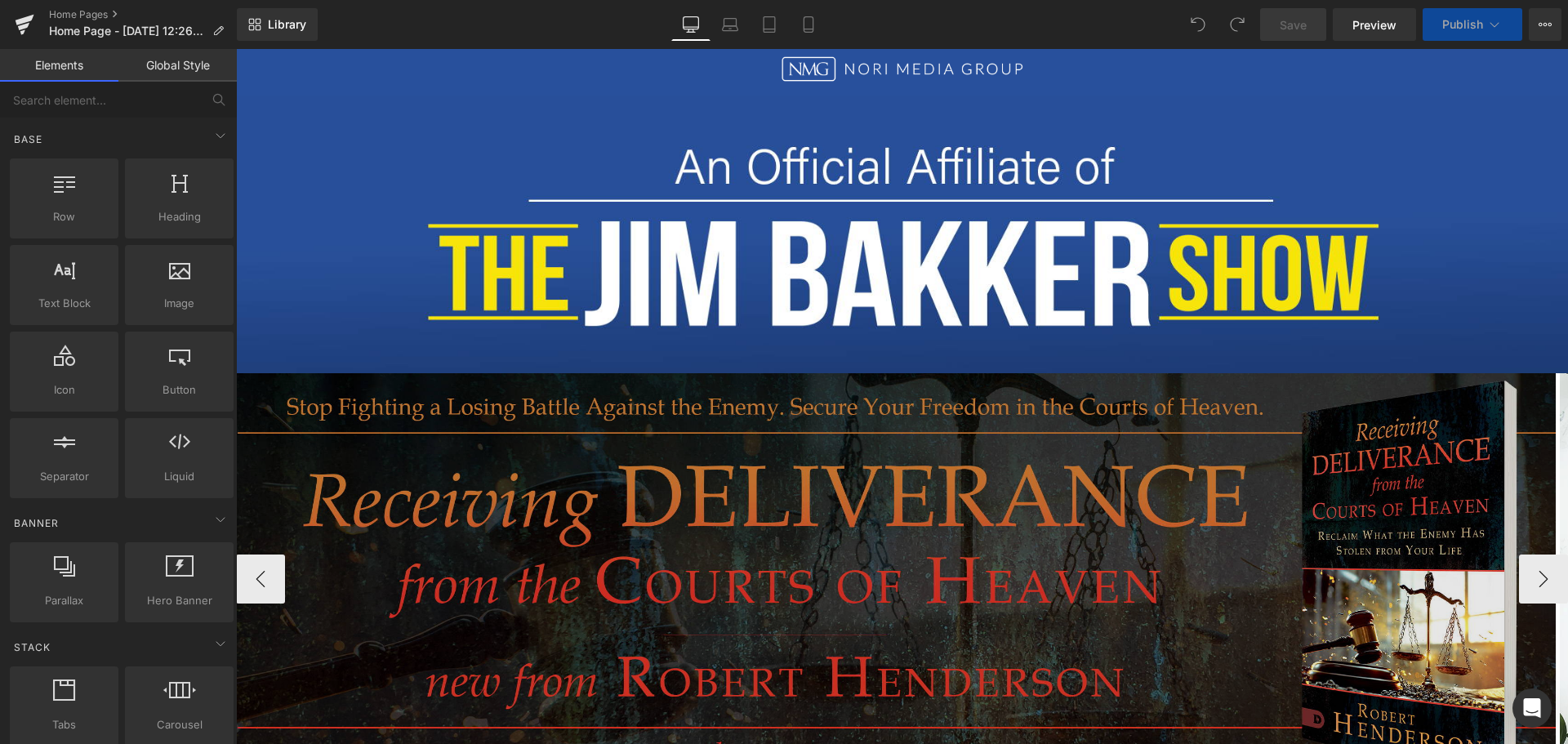
scroll to position [327, 0]
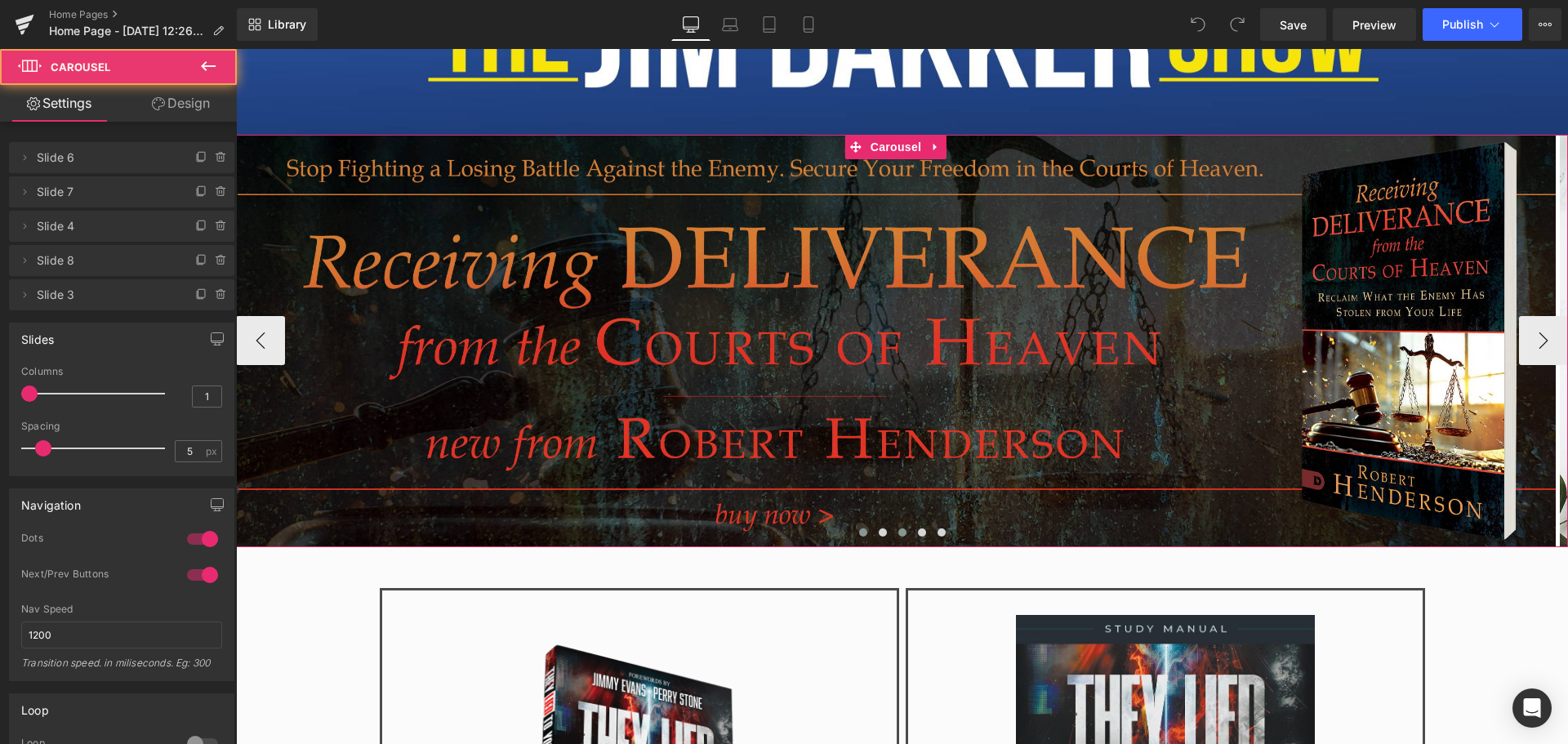
click at [898, 530] on span at bounding box center [901, 532] width 8 height 8
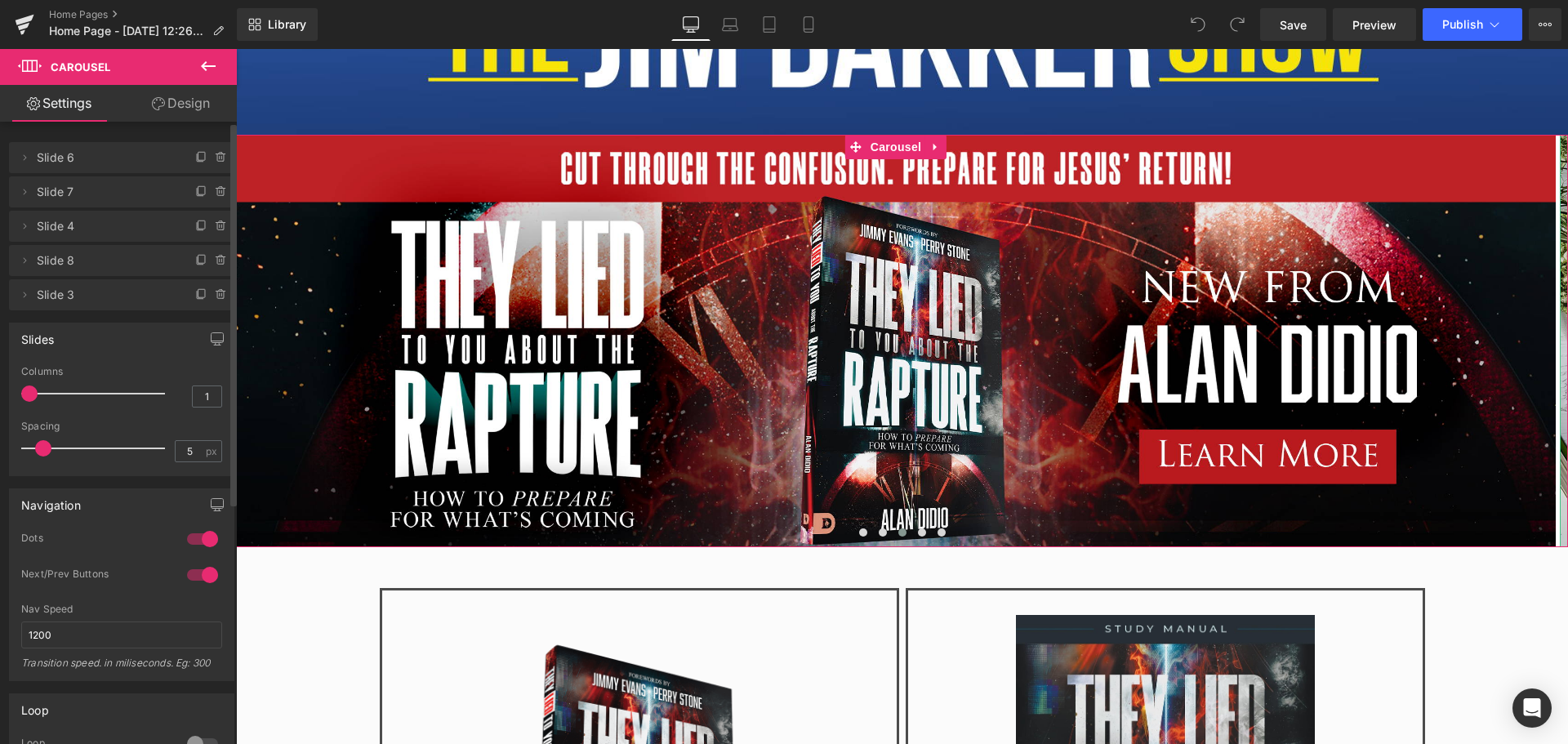
click at [100, 261] on span "Slide 8" at bounding box center [105, 260] width 138 height 31
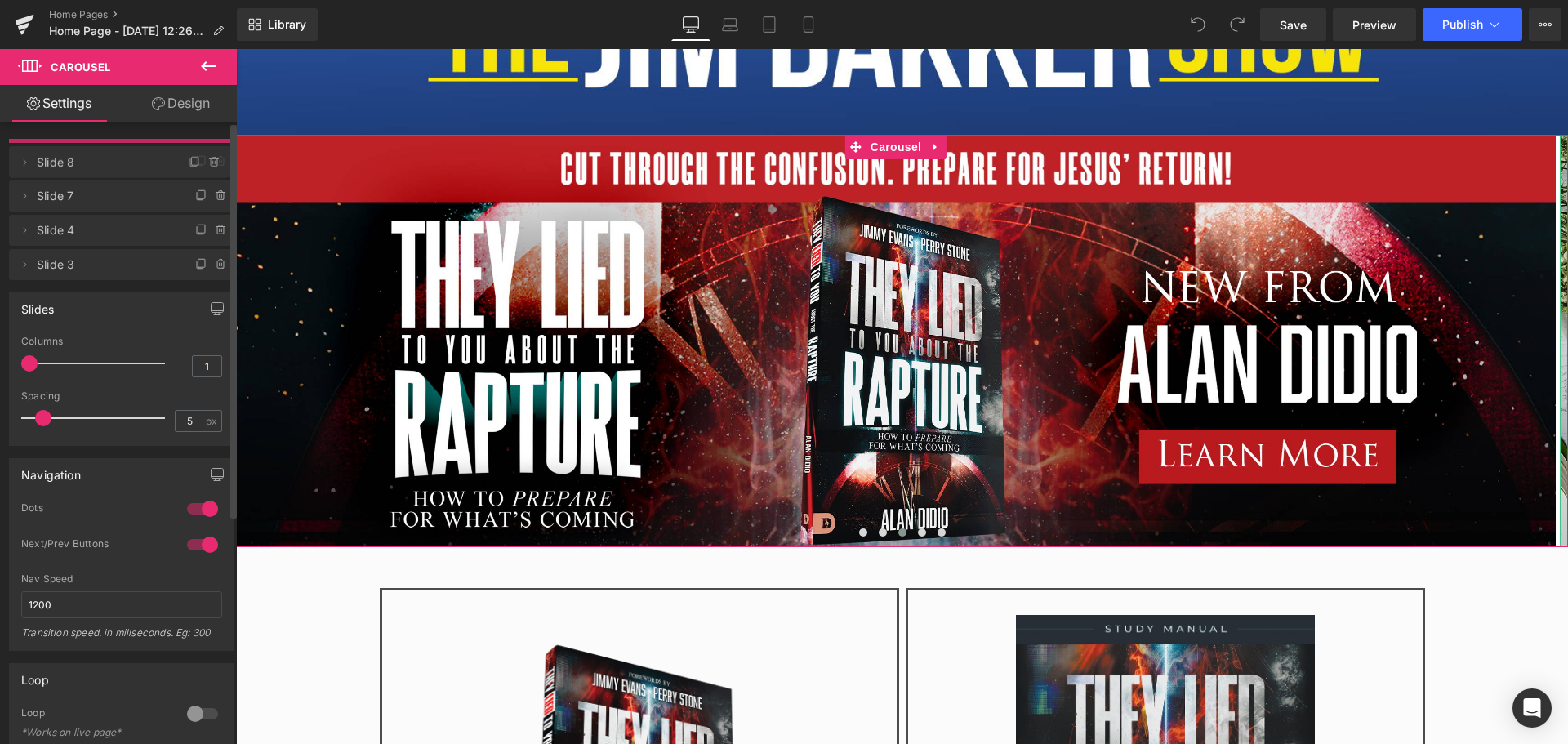
drag, startPoint x: 99, startPoint y: 261, endPoint x: 103, endPoint y: 163, distance: 98.1
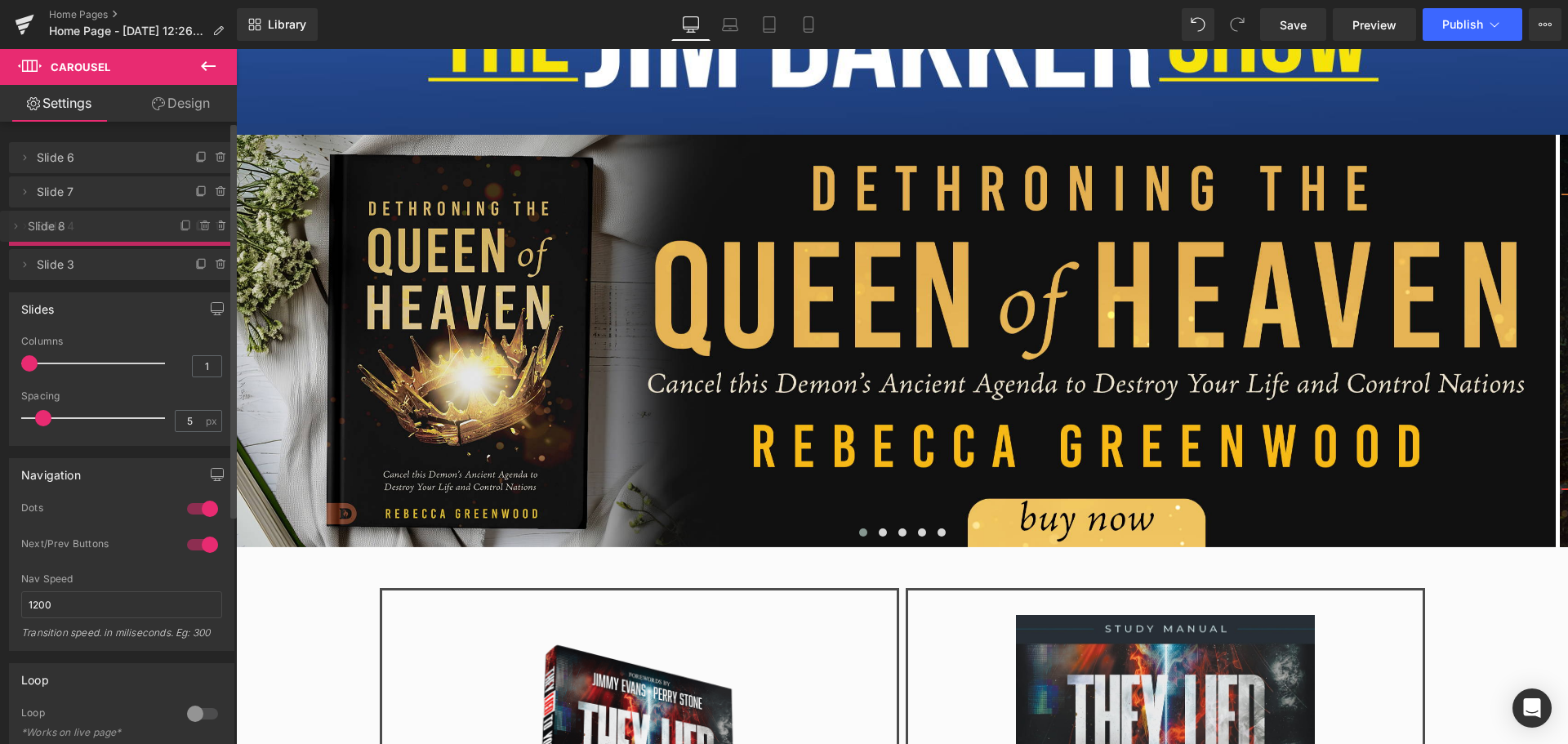
drag, startPoint x: 103, startPoint y: 163, endPoint x: 111, endPoint y: 232, distance: 69.5
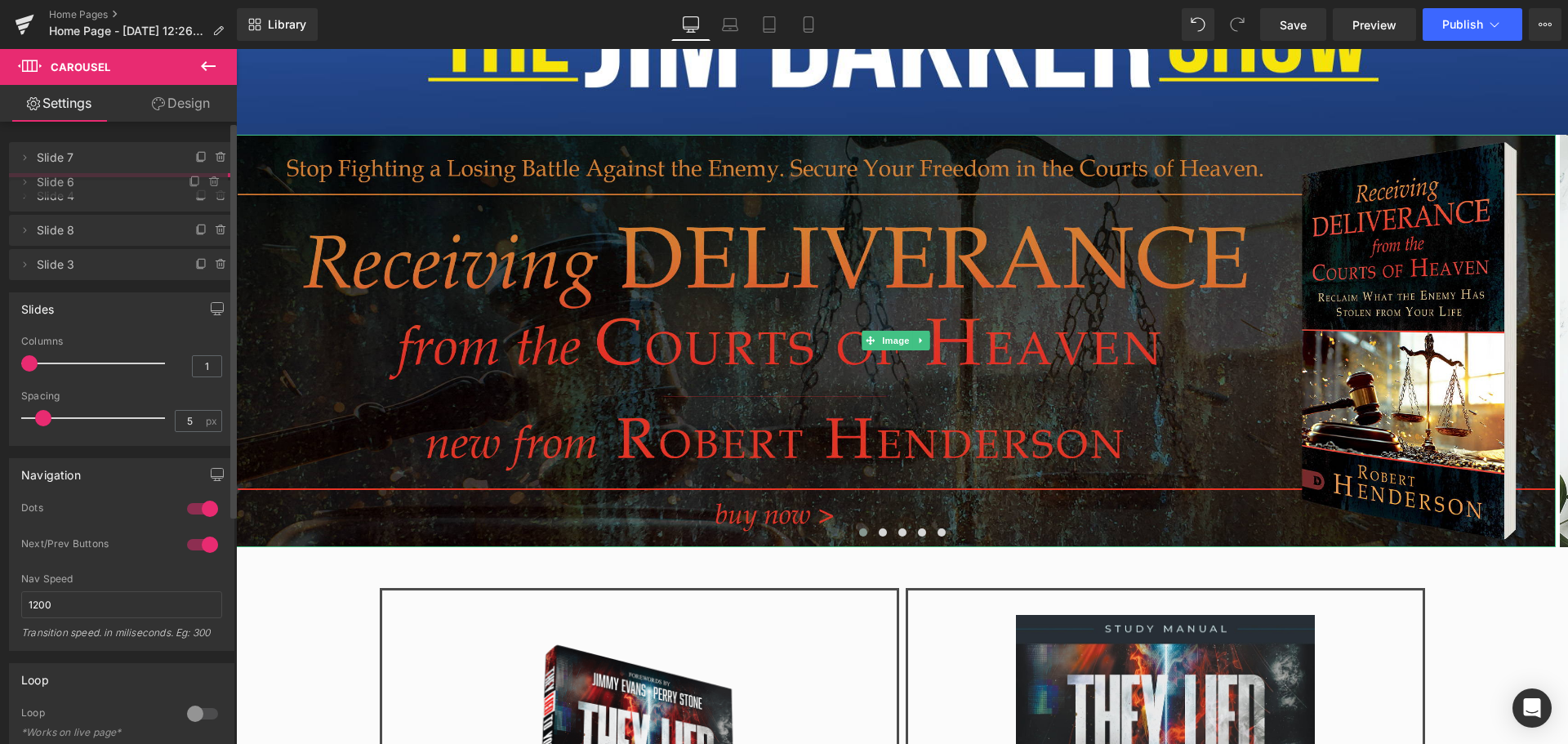
drag, startPoint x: 112, startPoint y: 159, endPoint x: 110, endPoint y: 183, distance: 24.1
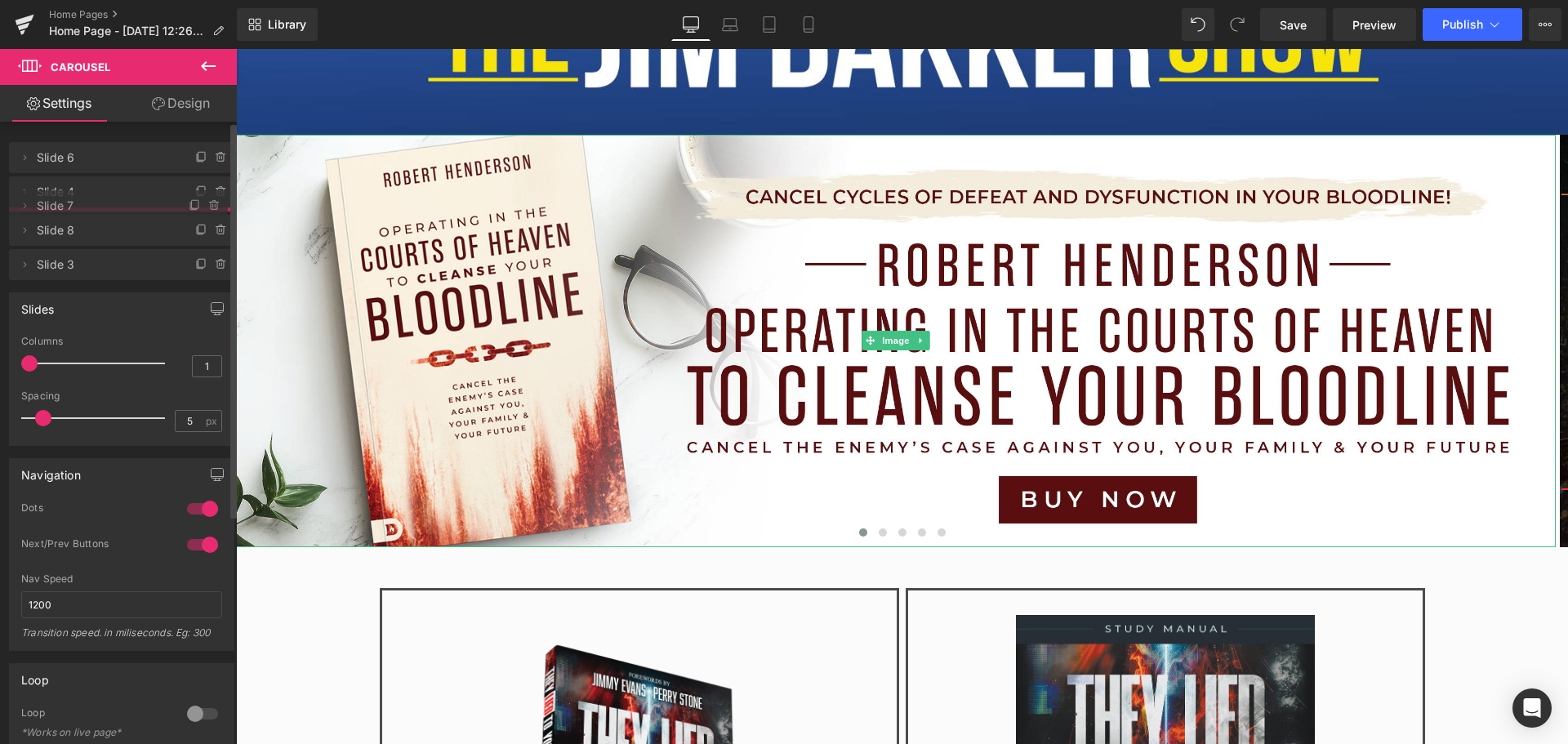
drag, startPoint x: 115, startPoint y: 161, endPoint x: 108, endPoint y: 209, distance: 48.5
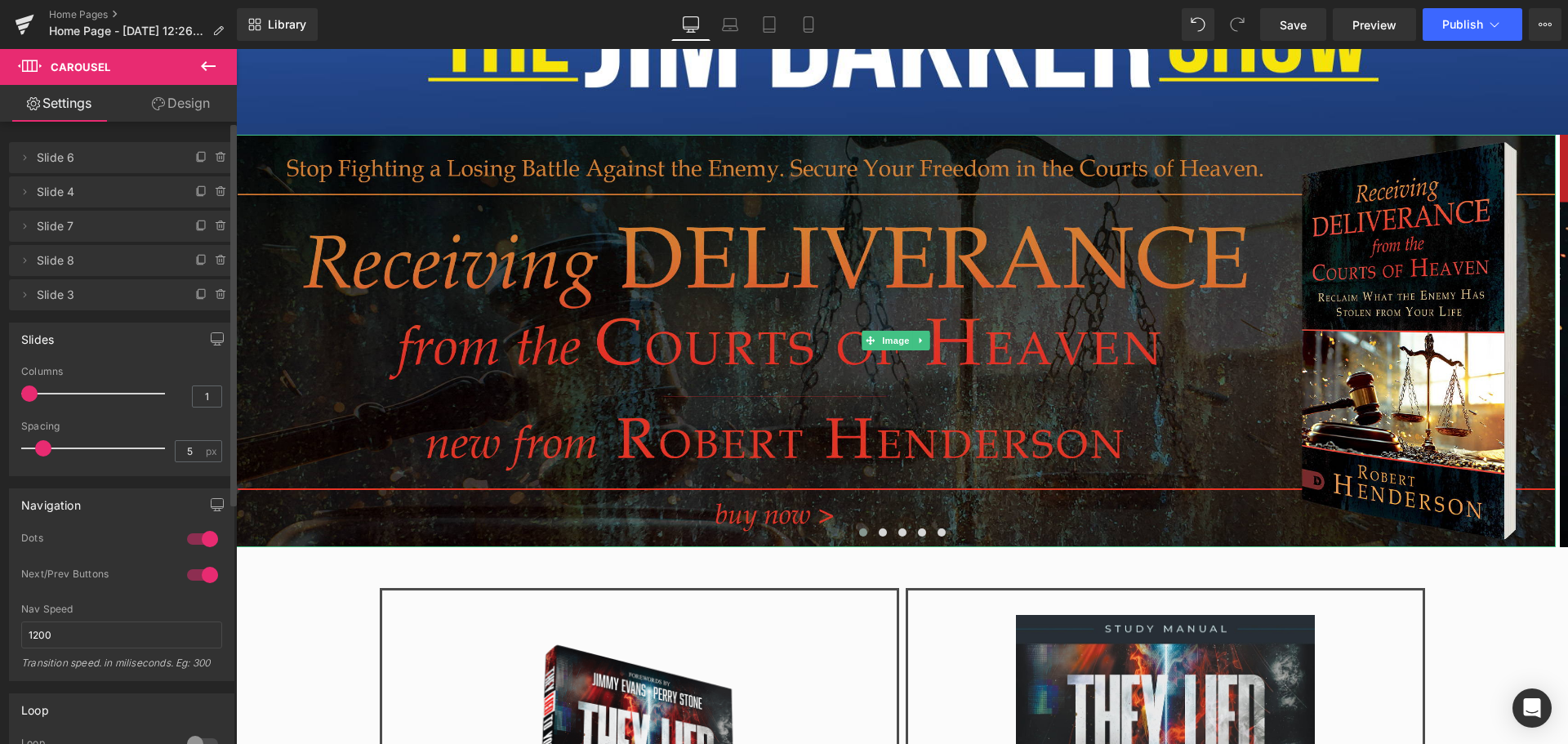
click at [114, 164] on span "Slide 6" at bounding box center [105, 157] width 138 height 31
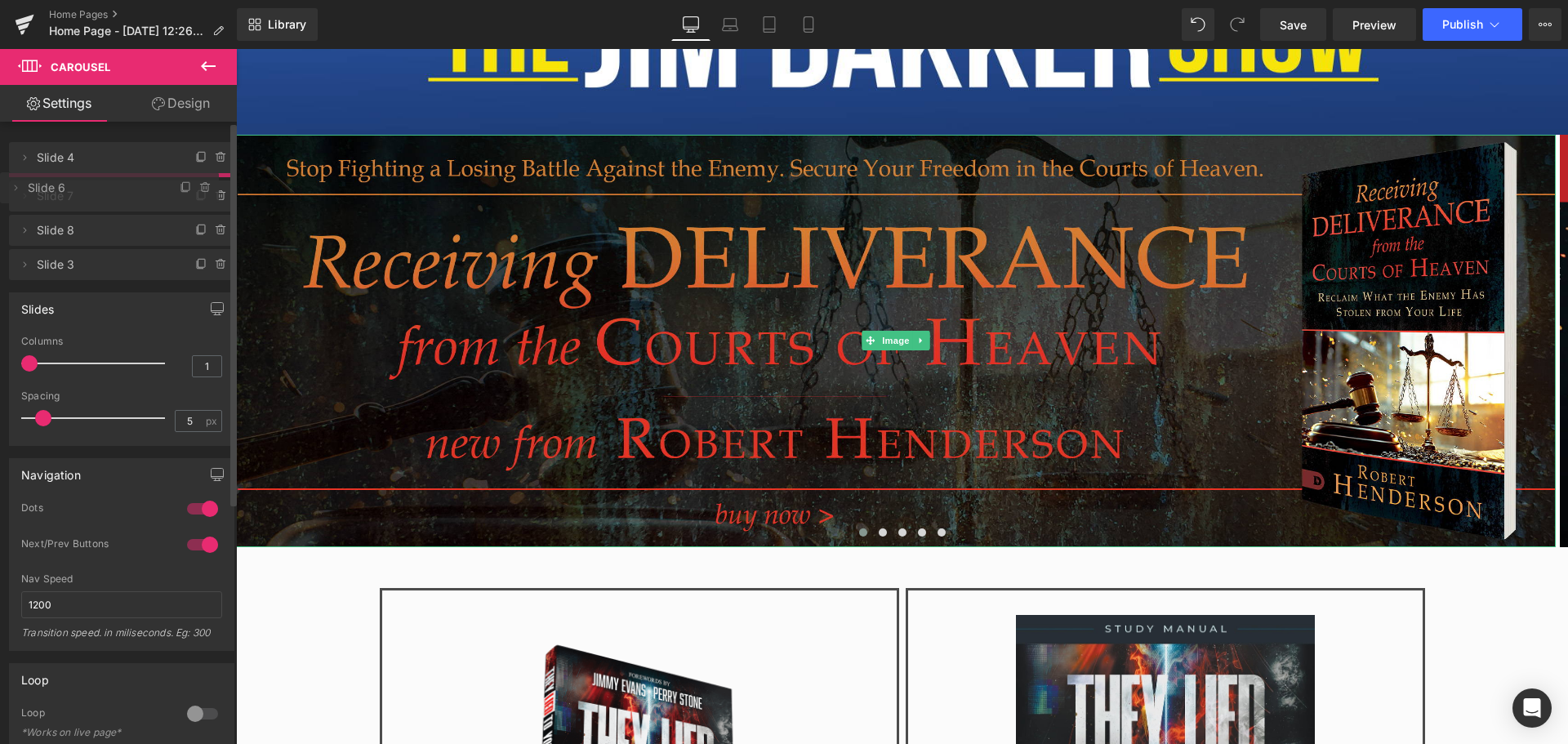
drag, startPoint x: 114, startPoint y: 164, endPoint x: 109, endPoint y: 195, distance: 31.4
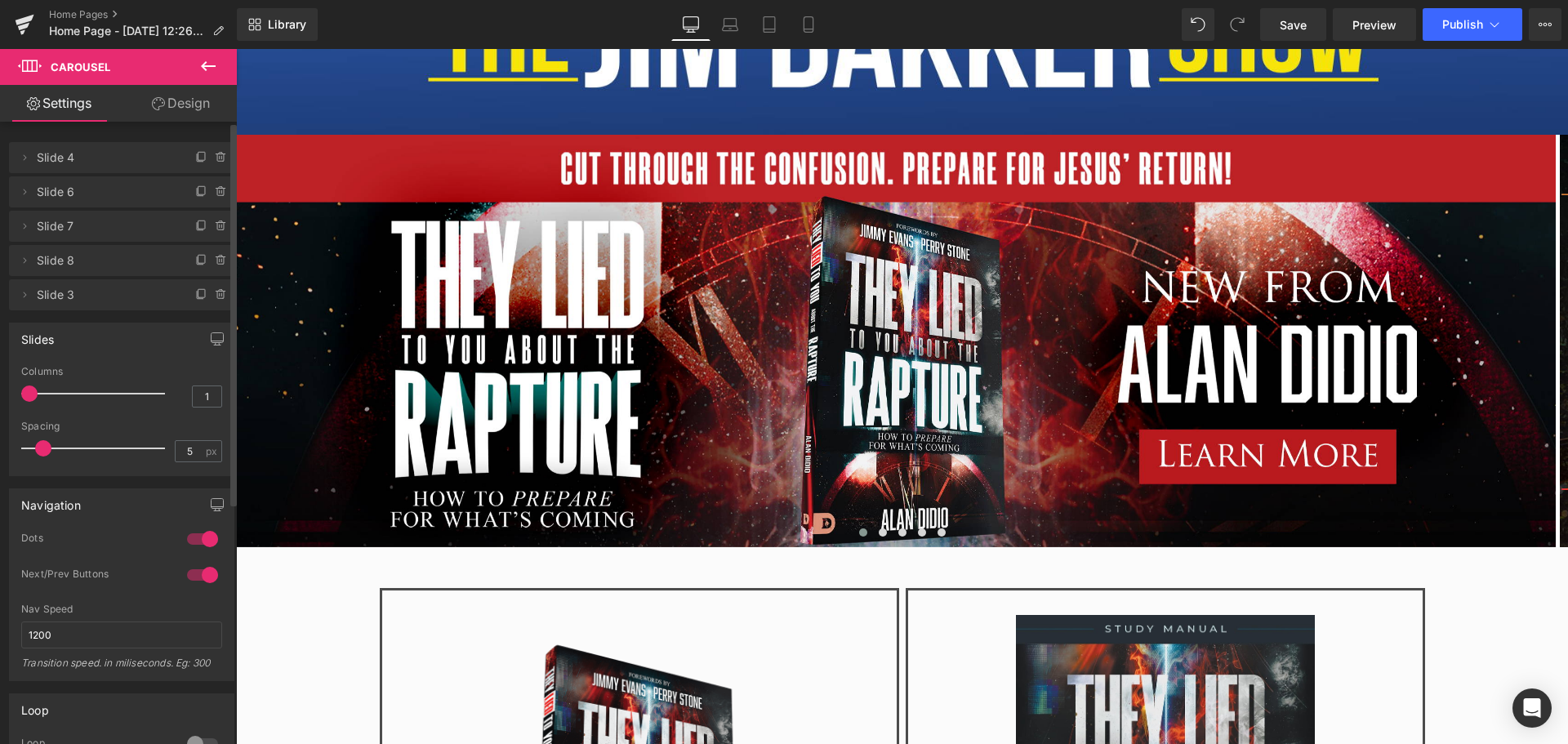
click at [109, 195] on span "Slide 6" at bounding box center [105, 191] width 138 height 31
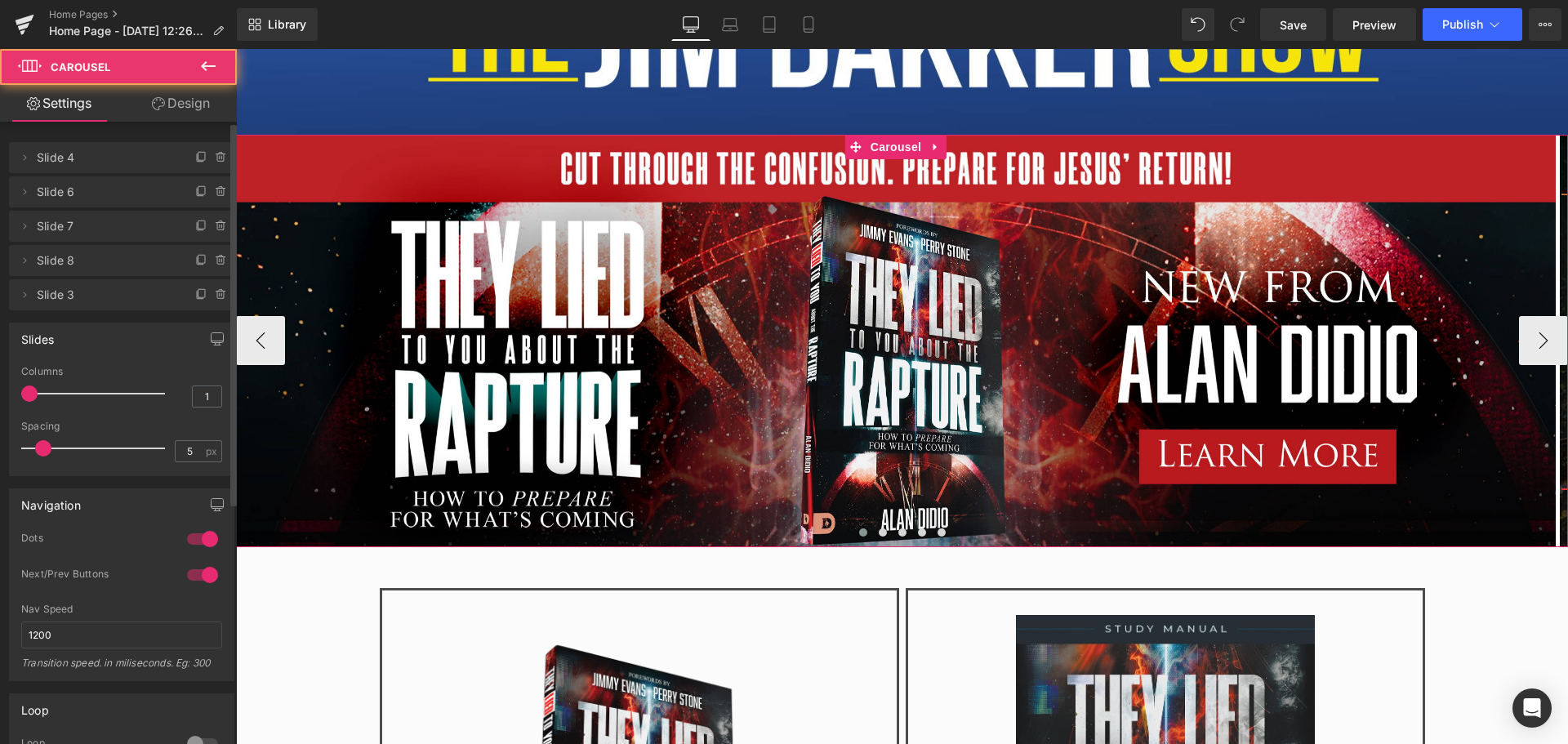
click at [859, 528] on span at bounding box center [863, 532] width 8 height 8
click at [879, 530] on span at bounding box center [882, 532] width 8 height 8
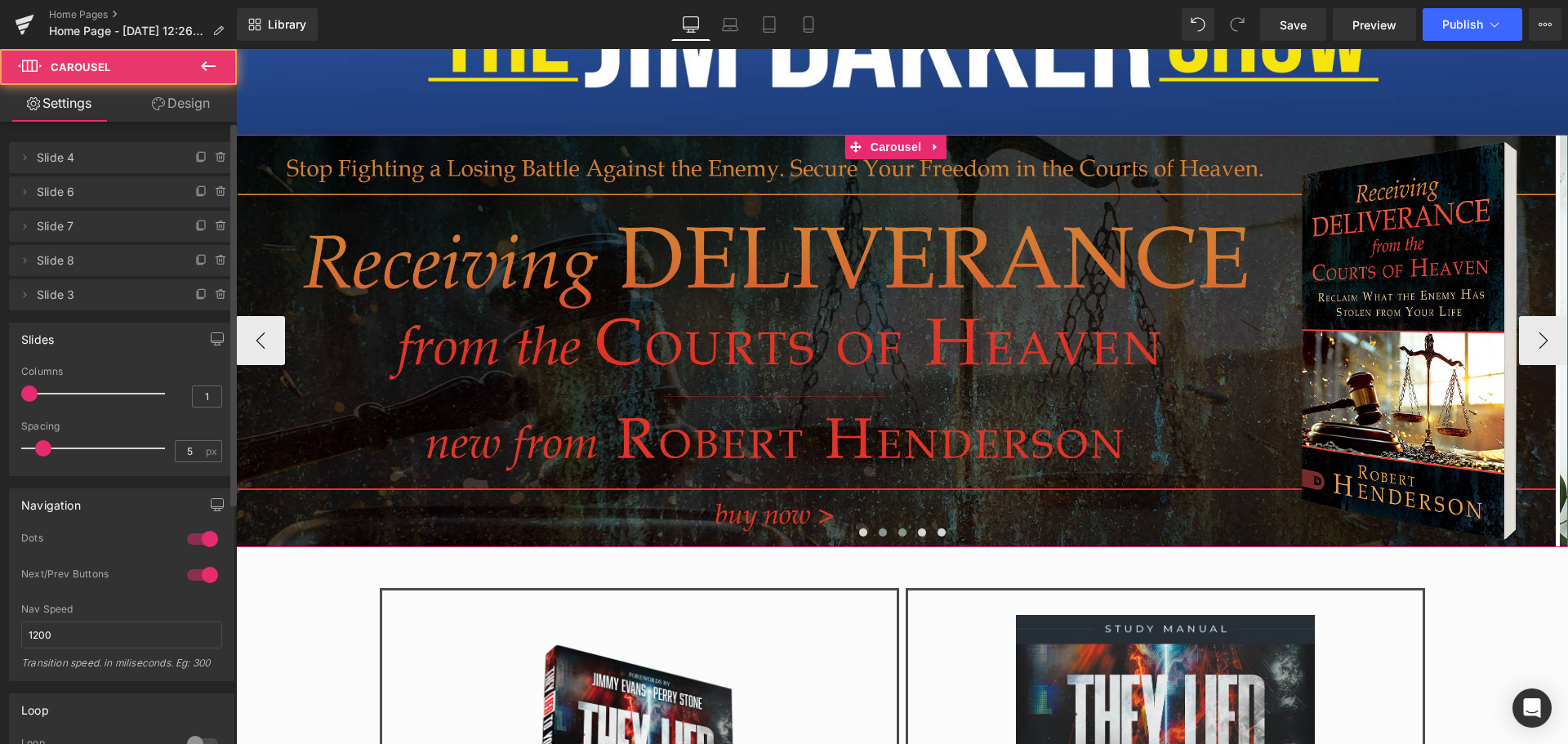
click at [899, 528] on span at bounding box center [901, 532] width 8 height 8
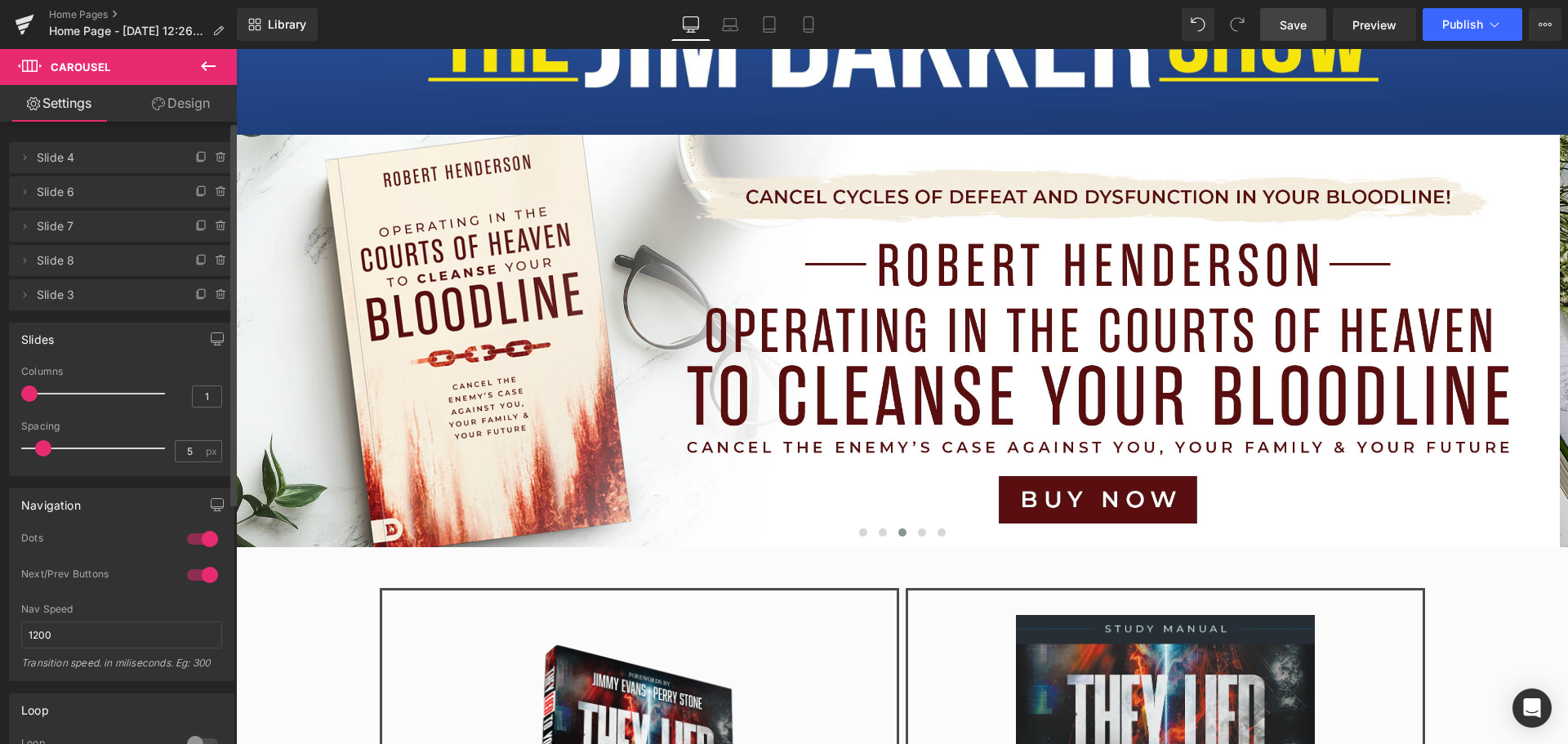
click at [1296, 31] on span "Save" at bounding box center [1293, 25] width 27 height 18
click at [1466, 21] on span "Publish" at bounding box center [1462, 25] width 41 height 13
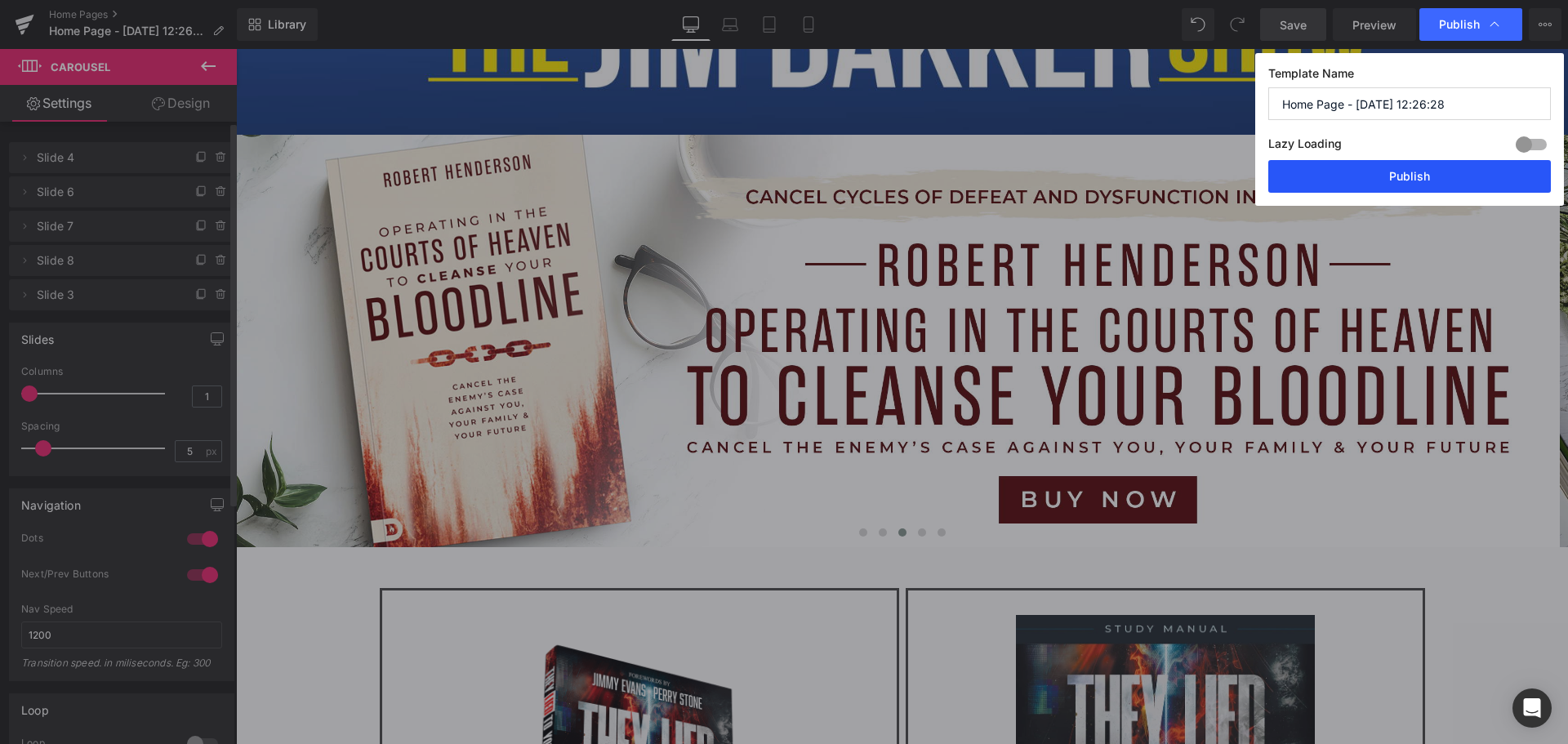
drag, startPoint x: 1451, startPoint y: 181, endPoint x: 1215, endPoint y: 131, distance: 241.2
click at [1451, 181] on button "Publish" at bounding box center [1409, 176] width 283 height 32
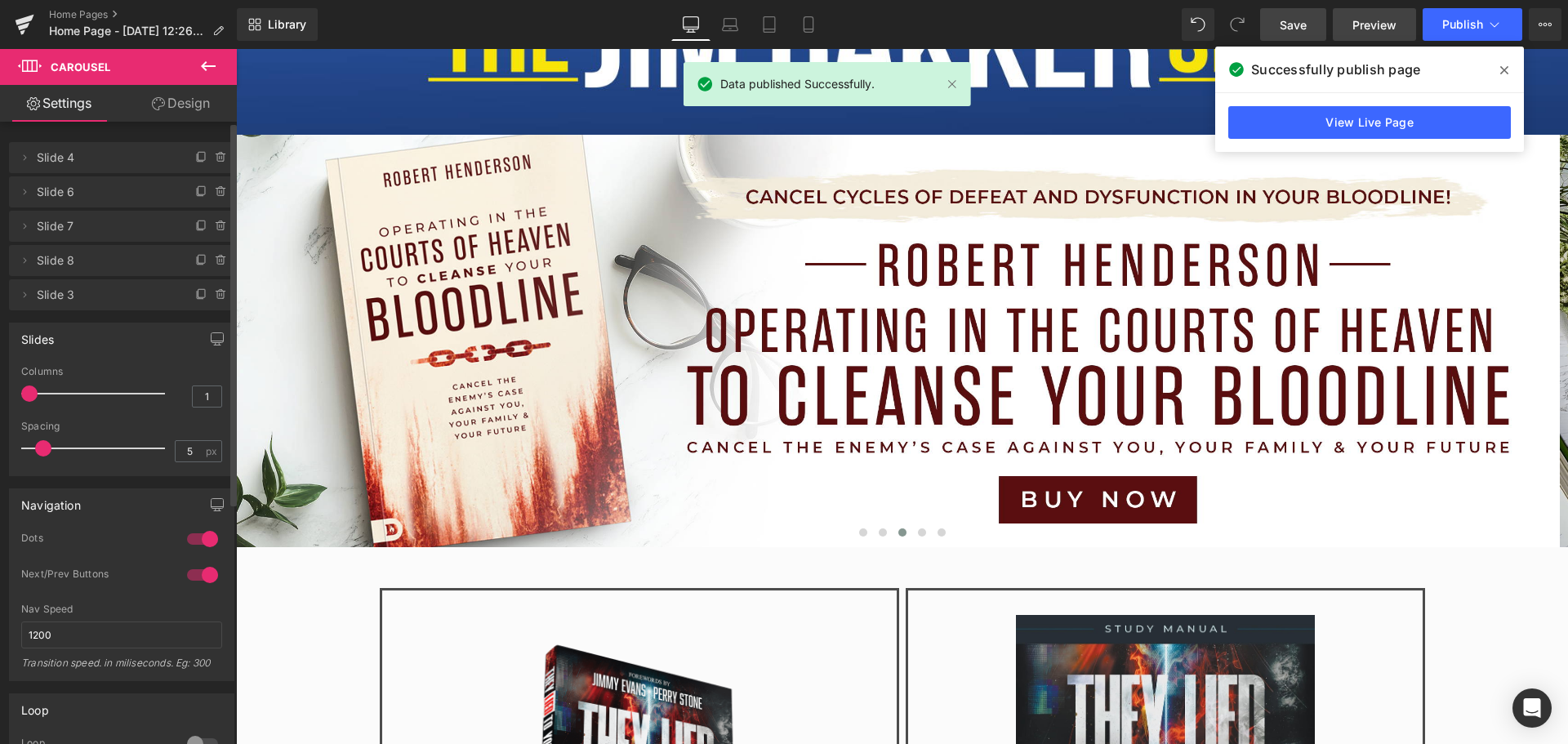
click at [1384, 18] on span "Preview" at bounding box center [1374, 25] width 44 height 18
